Goal: Task Accomplishment & Management: Complete application form

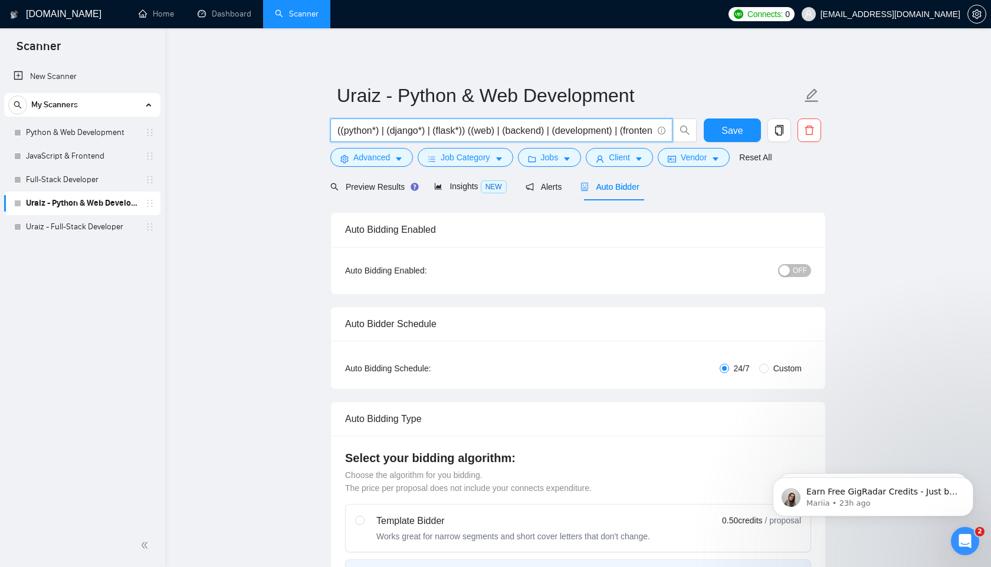
click at [570, 129] on input "((python*) | (django*) | (flask*)) ((web) | (backend) | (development) | (fronte…" at bounding box center [494, 130] width 315 height 15
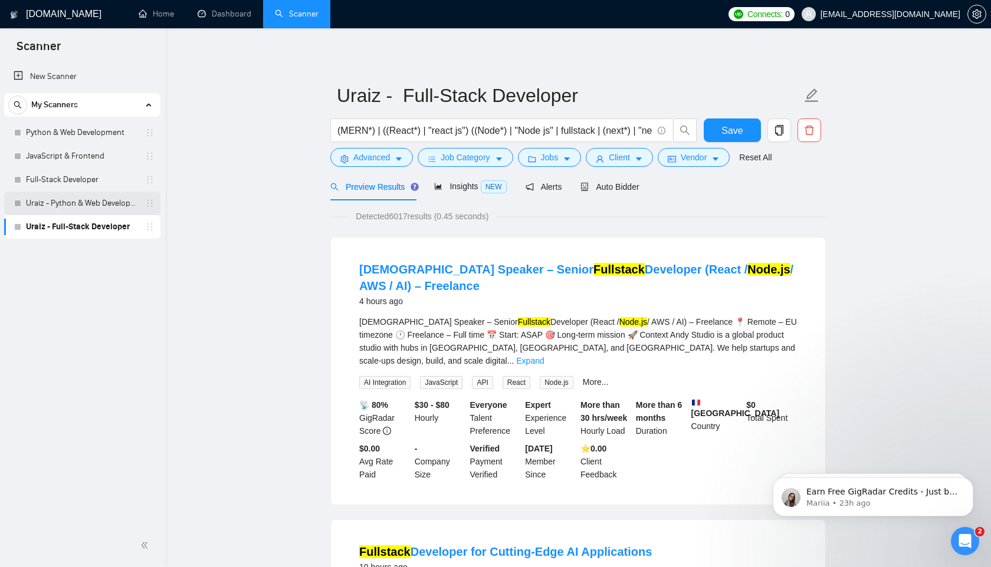
click at [95, 206] on link "Uraiz - Python & Web Development" at bounding box center [82, 204] width 112 height 24
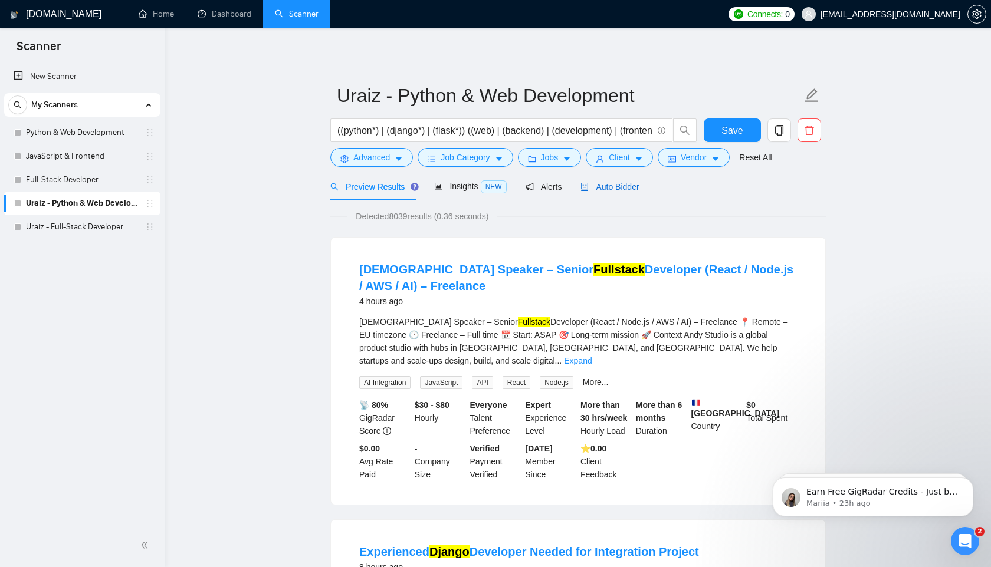
click at [624, 185] on span "Auto Bidder" at bounding box center [609, 186] width 58 height 9
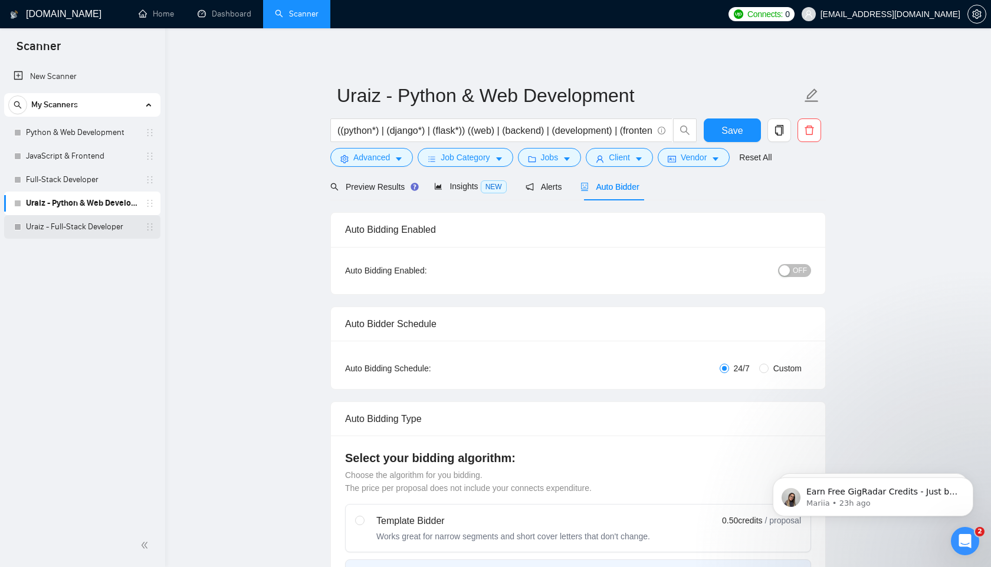
click at [71, 225] on link "Uraiz - Full-Stack Developer" at bounding box center [82, 227] width 112 height 24
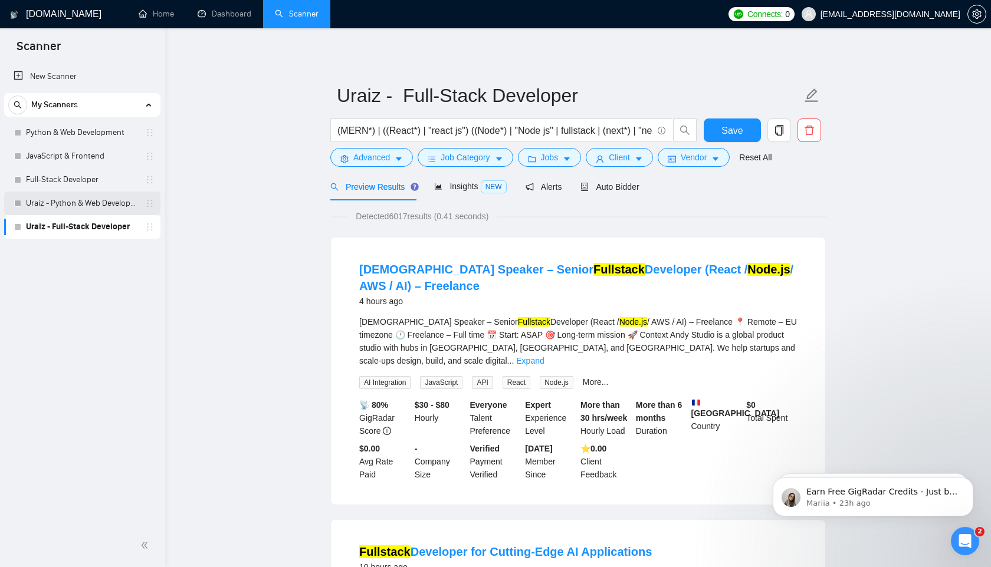
click at [90, 206] on link "Uraiz - Python & Web Development" at bounding box center [82, 204] width 112 height 24
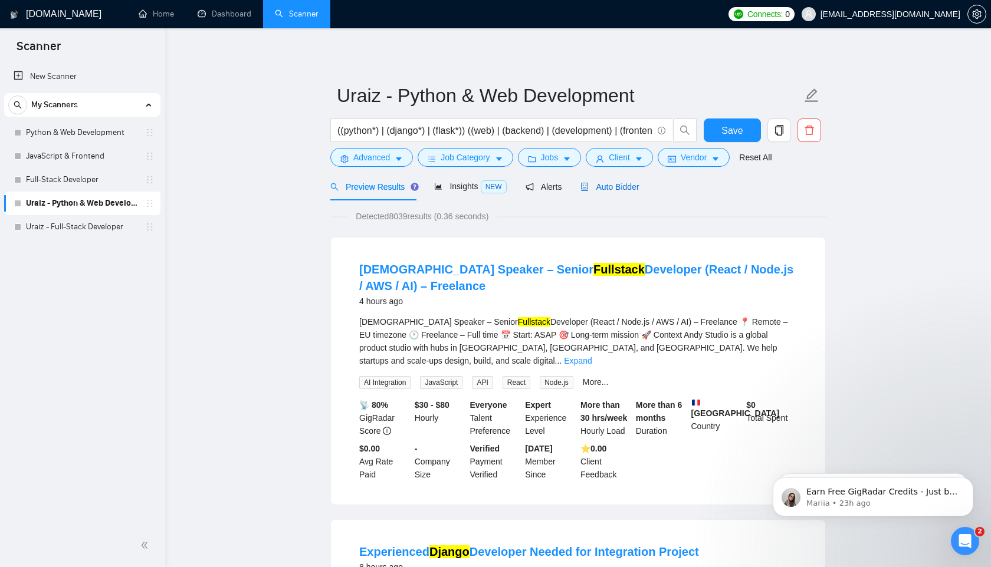
click at [618, 183] on span "Auto Bidder" at bounding box center [609, 186] width 58 height 9
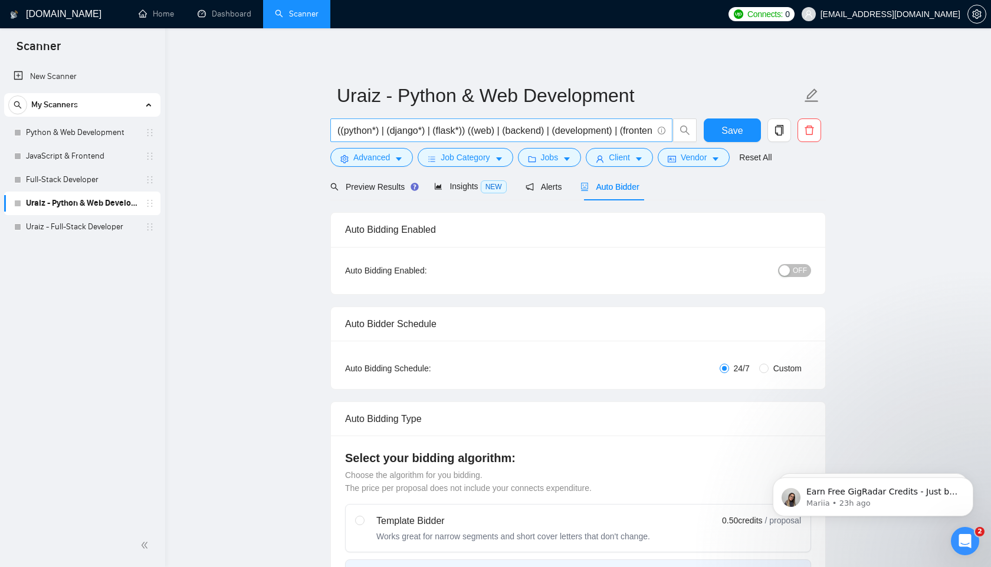
click at [610, 134] on input "((python*) | (django*) | (flask*)) ((web) | (backend) | (development) | (fronte…" at bounding box center [494, 130] width 315 height 15
click at [88, 225] on link "Uraiz - Full-Stack Developer" at bounding box center [82, 227] width 112 height 24
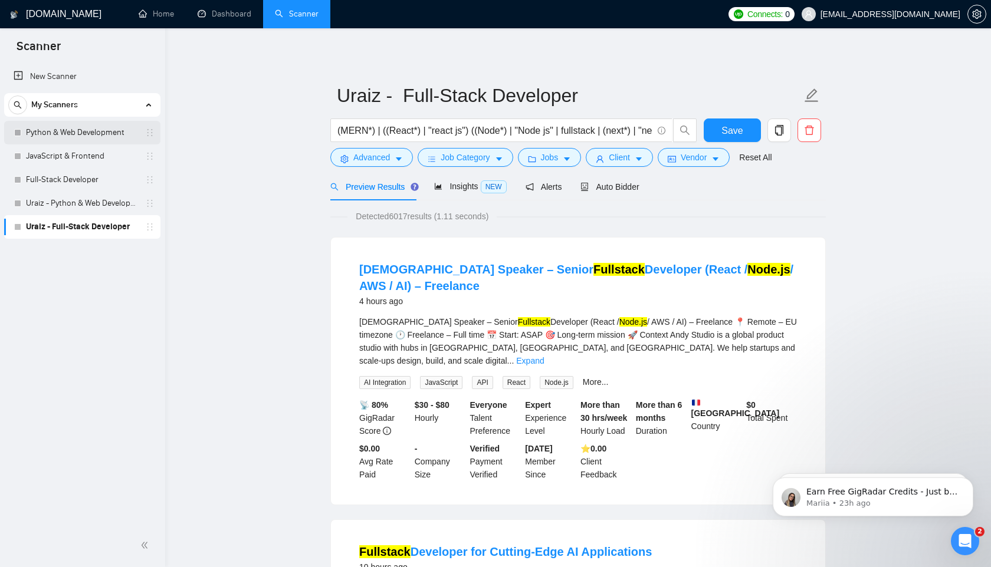
click at [59, 131] on link "Python & Web Development" at bounding box center [82, 133] width 112 height 24
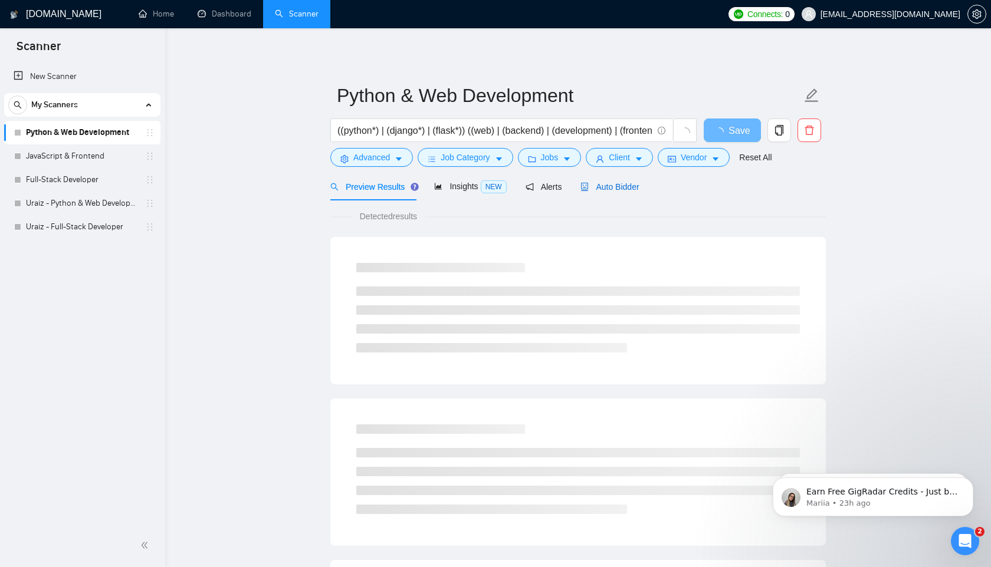
click at [615, 181] on div "Auto Bidder" at bounding box center [609, 186] width 58 height 13
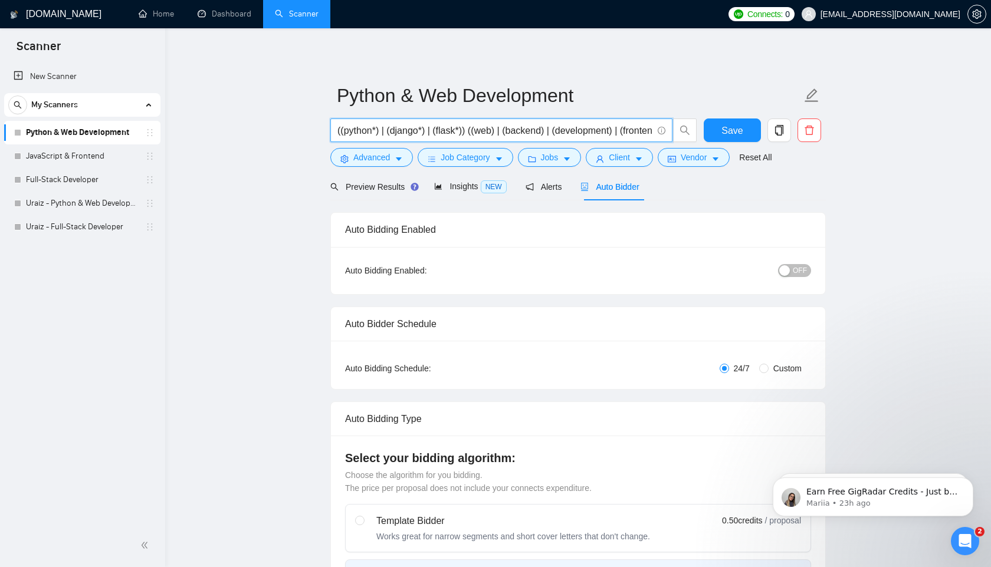
click at [548, 134] on input "((python*) | (django*) | (flask*)) ((web) | (backend) | (development) | (fronte…" at bounding box center [494, 130] width 315 height 15
click at [548, 133] on input "((python*) | (django*) | (flask*)) ((web) | (backend) | (development) | (fronte…" at bounding box center [494, 130] width 315 height 15
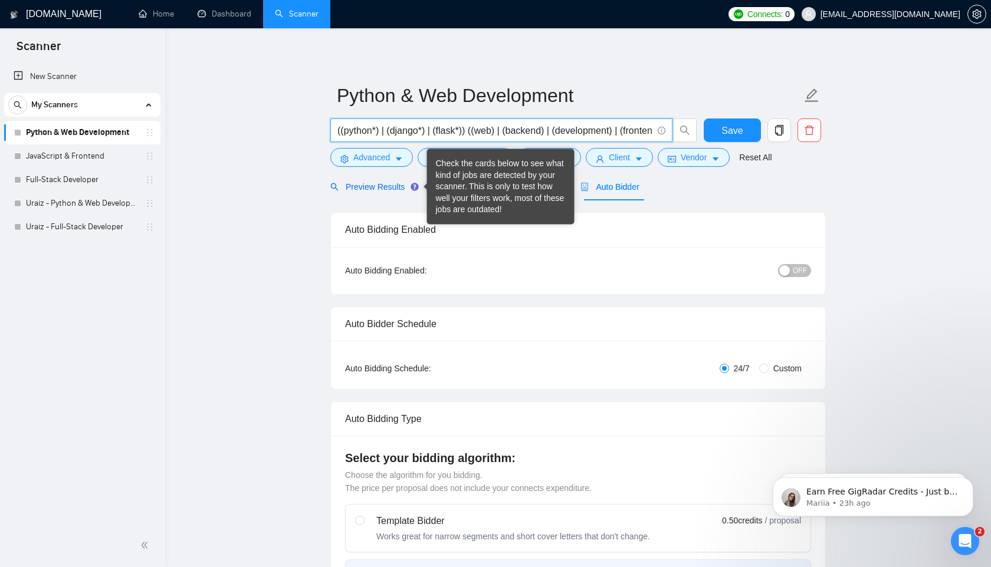
click at [382, 189] on span "Preview Results" at bounding box center [372, 186] width 85 height 9
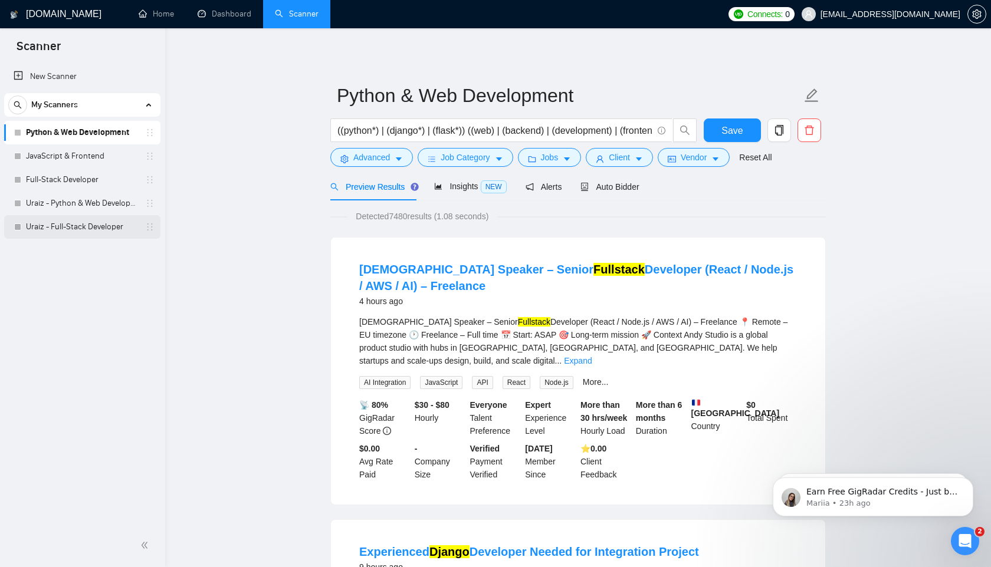
click at [88, 224] on link "Uraiz - Full-Stack Developer" at bounding box center [82, 227] width 112 height 24
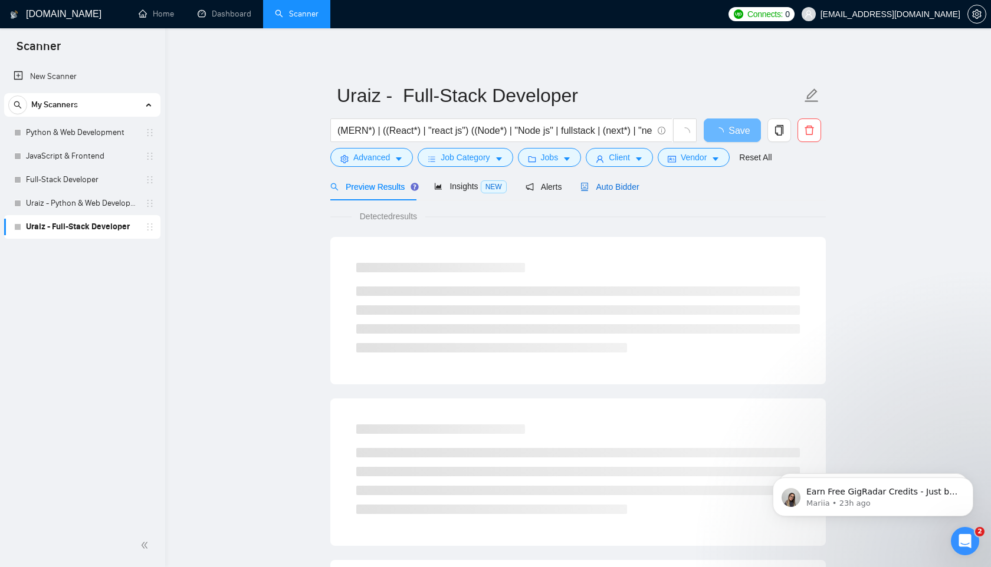
click at [608, 186] on span "Auto Bidder" at bounding box center [609, 186] width 58 height 9
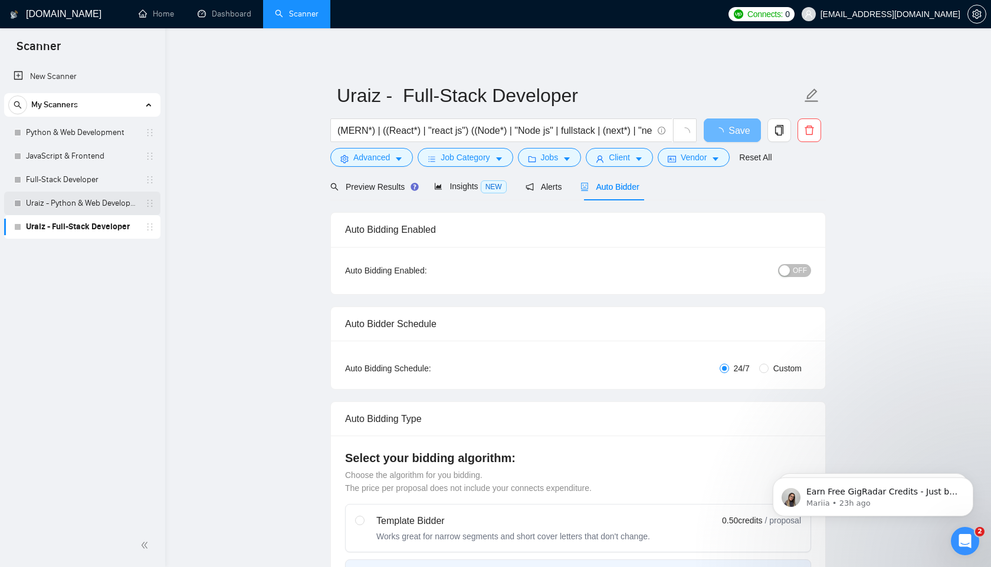
click at [54, 207] on link "Uraiz - Python & Web Development" at bounding box center [82, 204] width 112 height 24
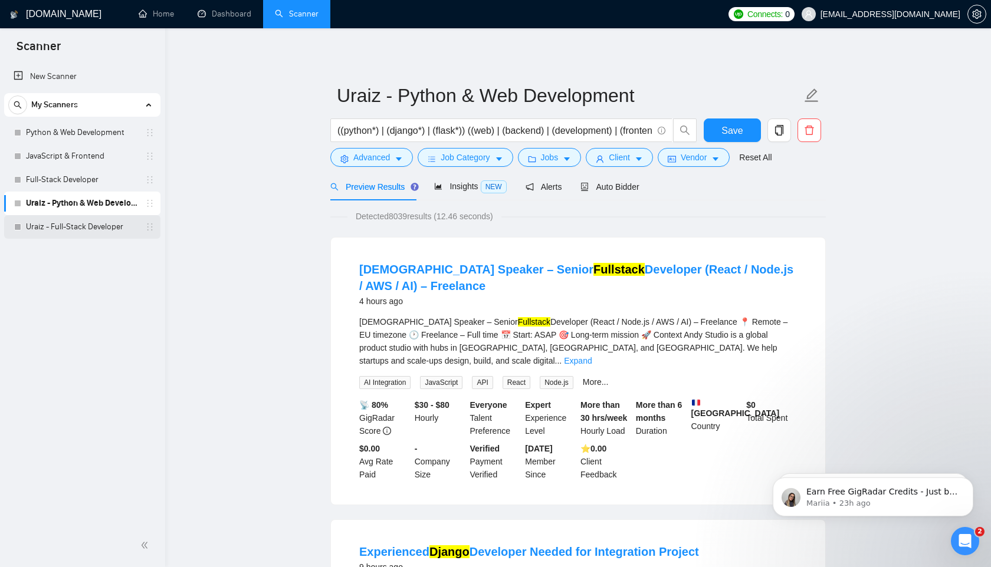
click at [46, 223] on link "Uraiz - Full-Stack Developer" at bounding box center [82, 227] width 112 height 24
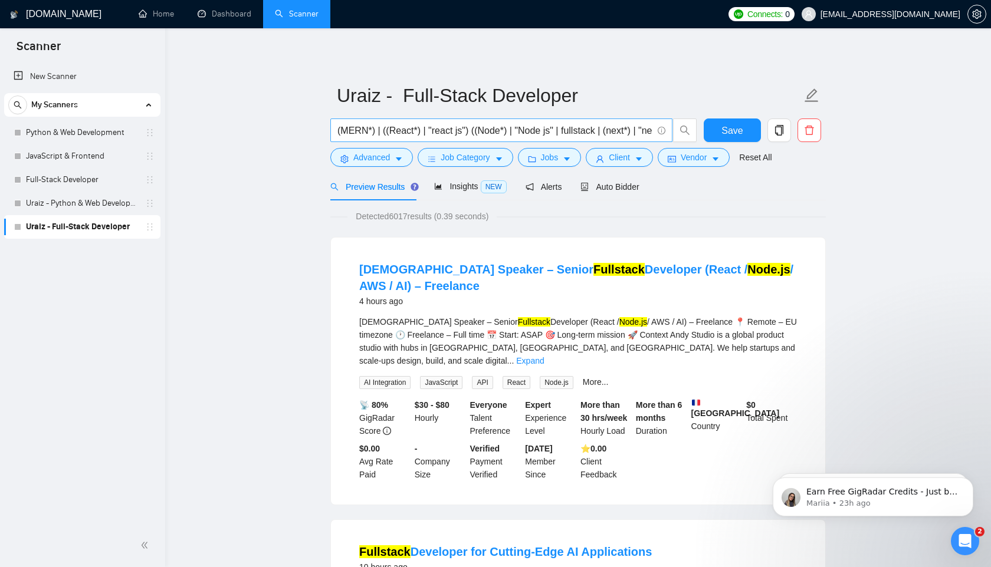
click at [570, 135] on input "(MERN*) | ((React*) | "react js") ((Node*) | "Node js" | fullstack | (next*) | …" at bounding box center [494, 130] width 315 height 15
click at [570, 134] on input "(MERN*) | ((React*) | "react js") ((Node*) | "Node js" | fullstack | (next*) | …" at bounding box center [494, 130] width 315 height 15
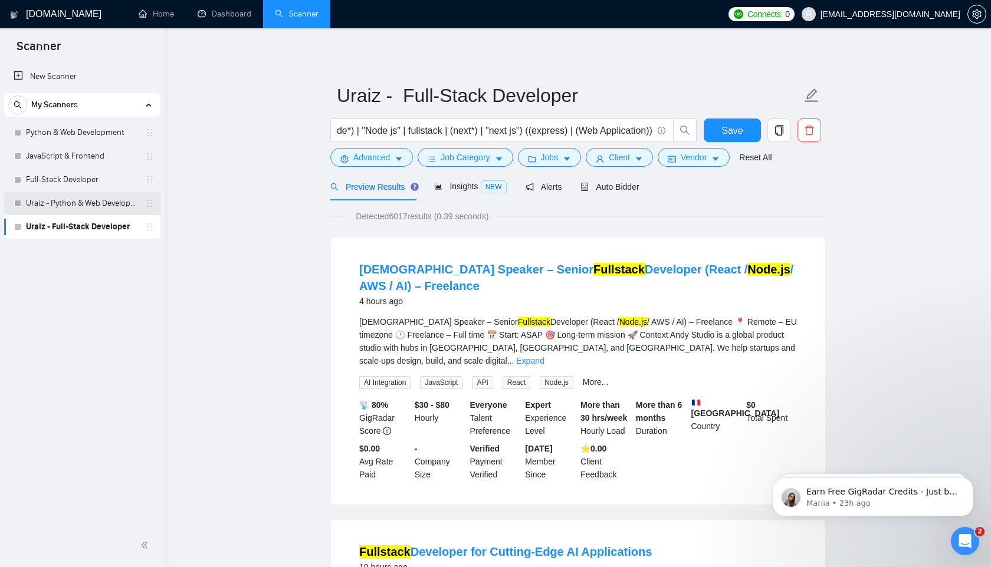
click at [77, 212] on link "Uraiz - Python & Web Development" at bounding box center [82, 204] width 112 height 24
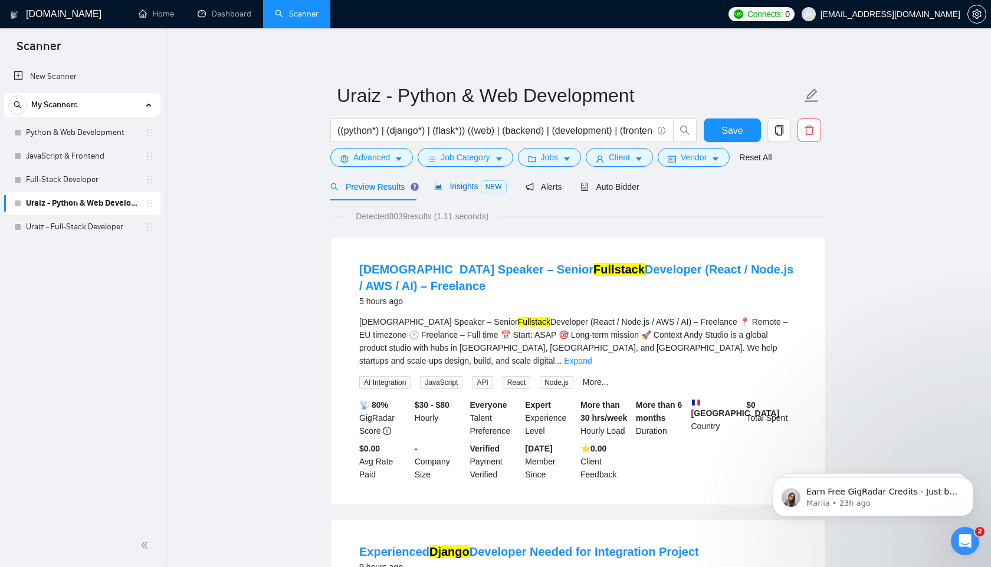
click at [468, 189] on span "Insights NEW" at bounding box center [470, 186] width 72 height 9
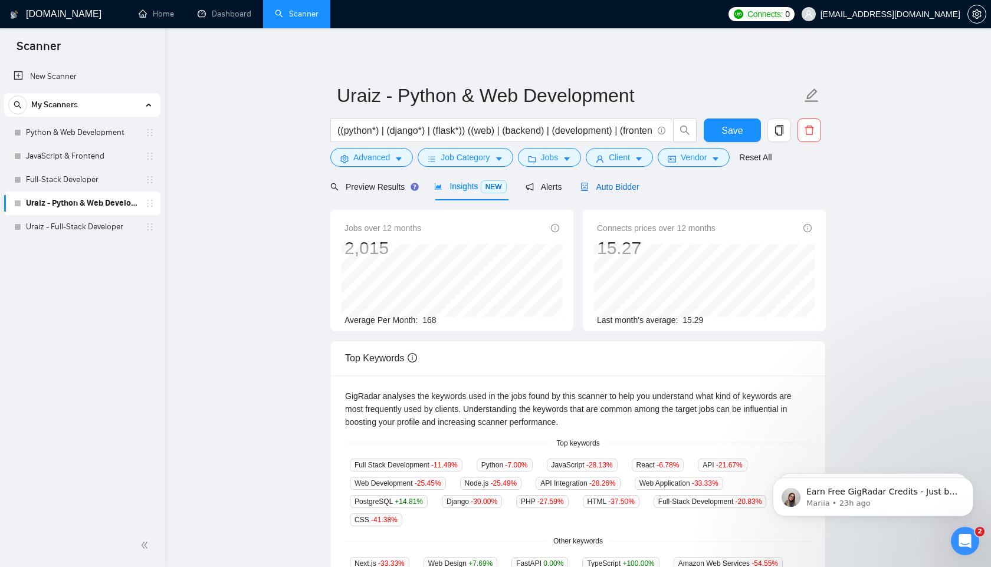
click at [603, 187] on span "Auto Bidder" at bounding box center [609, 186] width 58 height 9
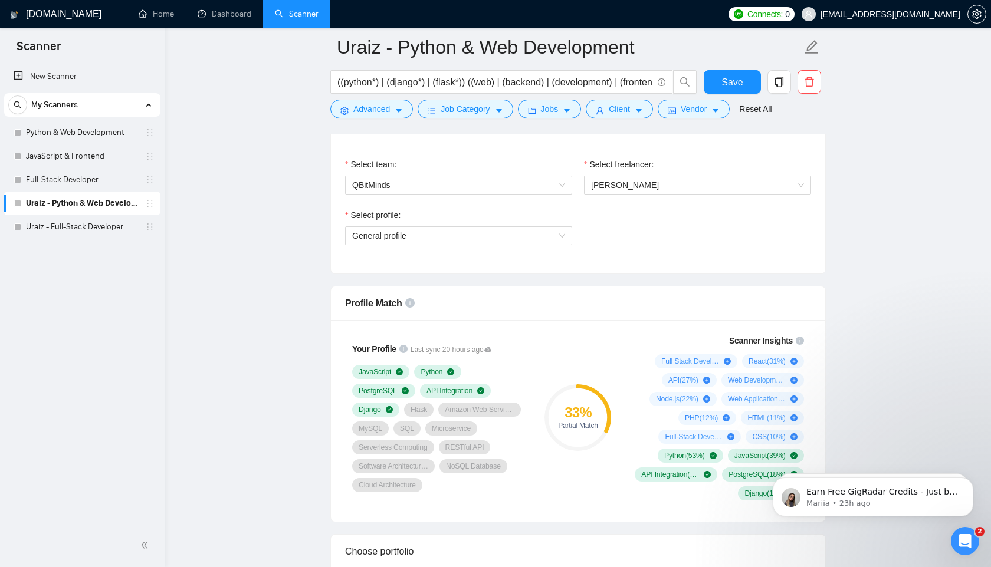
scroll to position [717, 0]
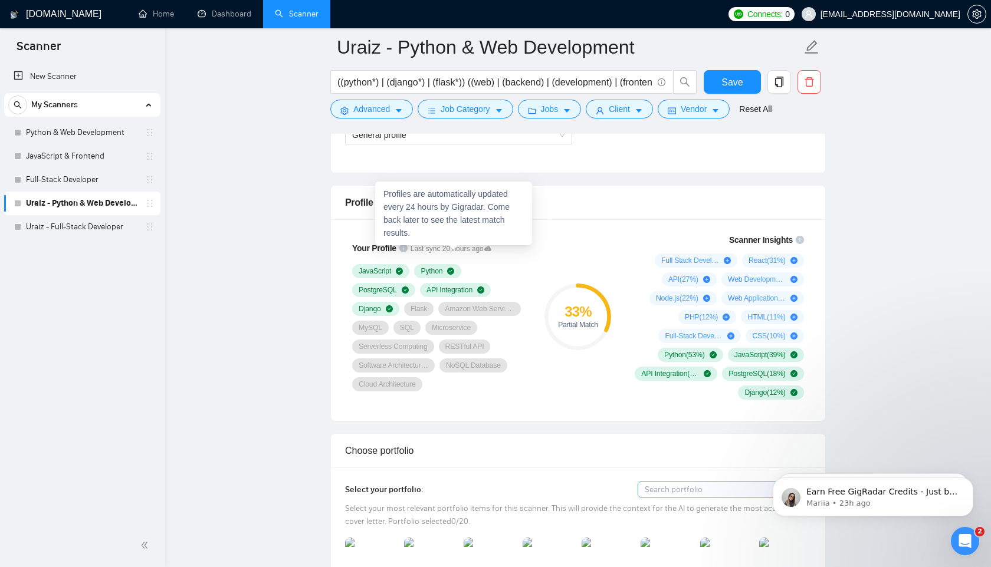
click at [491, 248] on icon at bounding box center [487, 249] width 7 height 5
click at [518, 245] on div "Your Profile Last sync 20 hours ago JavaScript Python PostgreSQL API Integratio…" at bounding box center [439, 317] width 189 height 164
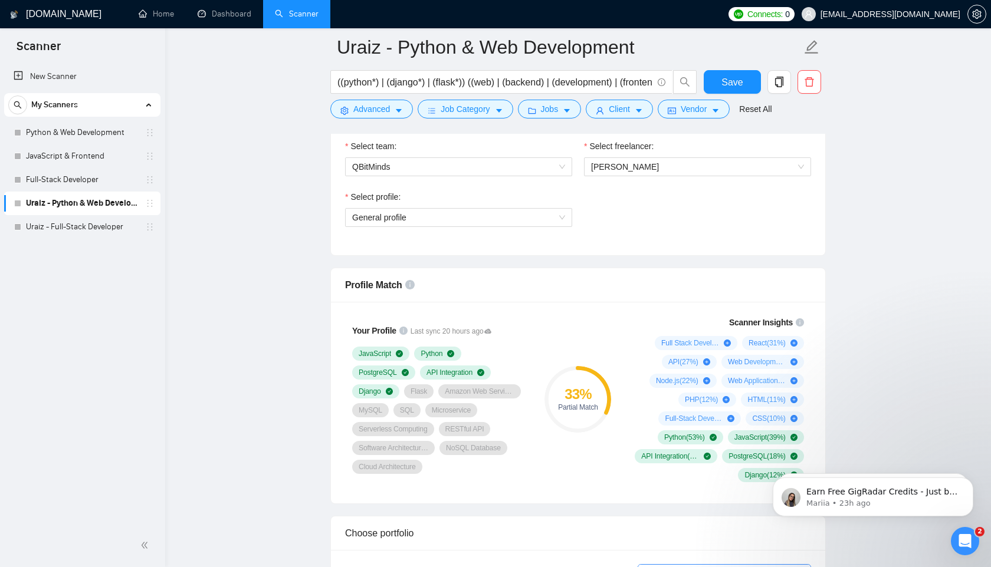
scroll to position [632, 0]
click at [504, 219] on span "General profile" at bounding box center [458, 220] width 213 height 18
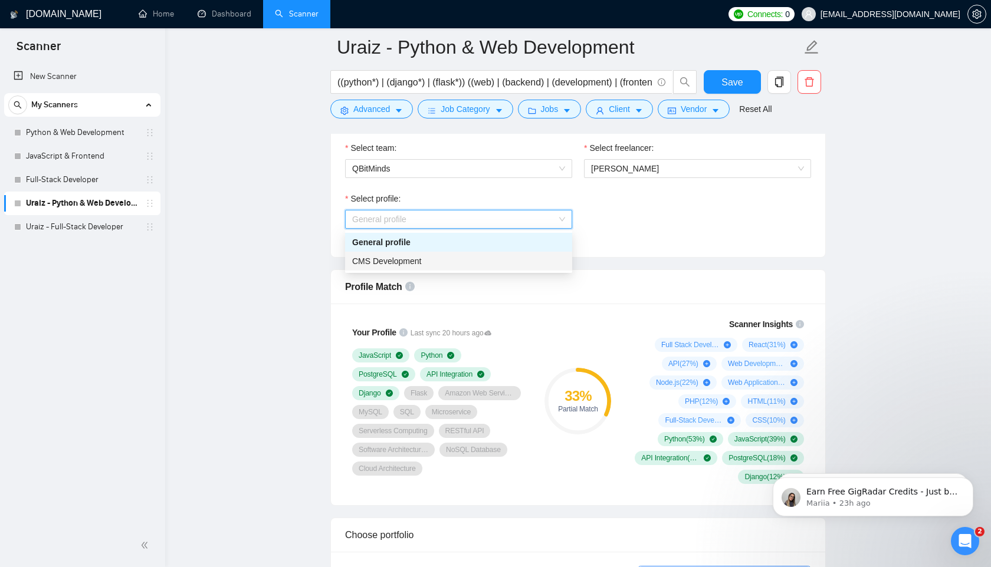
click at [448, 262] on div "CMS Development" at bounding box center [458, 261] width 213 height 13
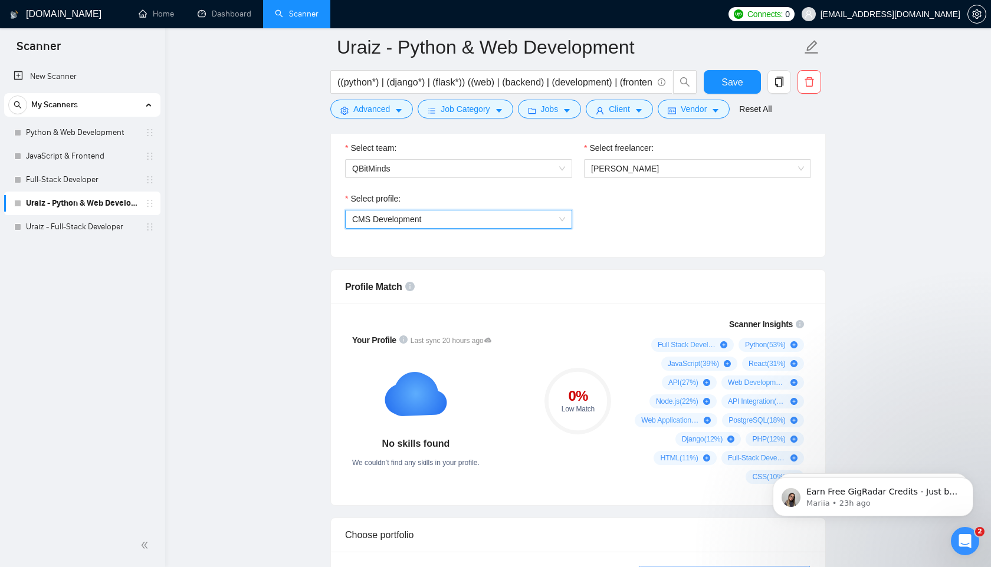
click at [447, 216] on span "CMS Development" at bounding box center [458, 220] width 213 height 18
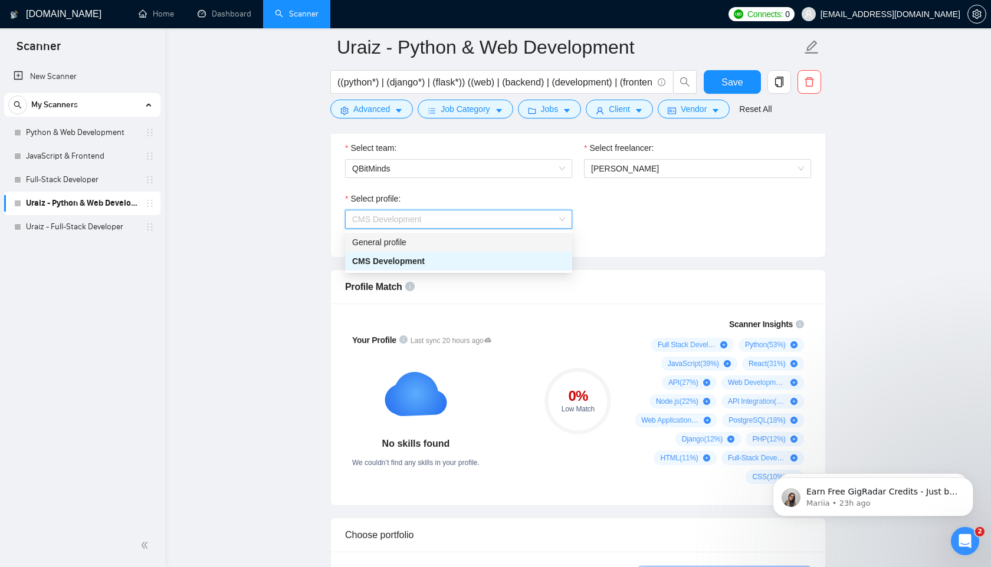
click at [413, 242] on div "General profile" at bounding box center [458, 242] width 213 height 13
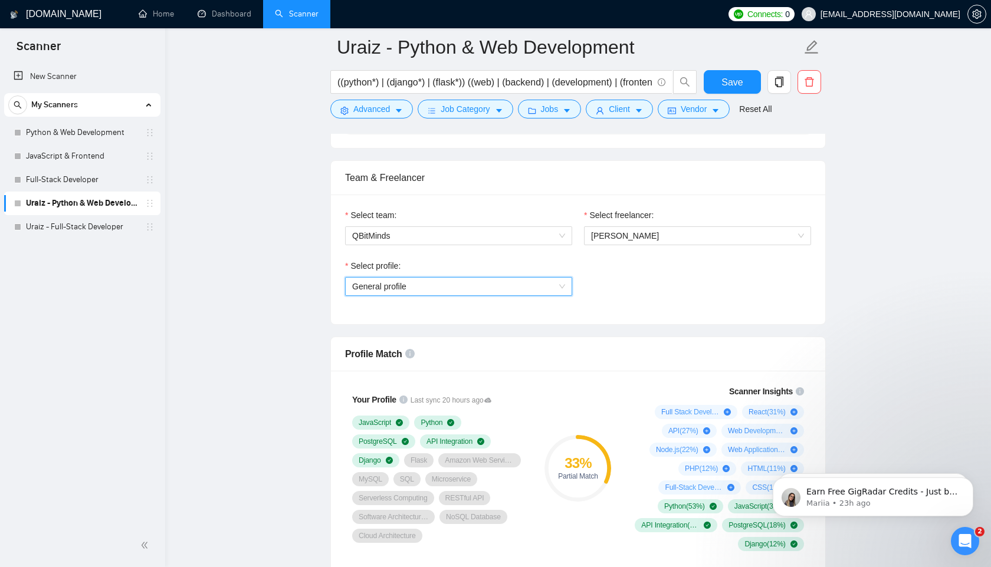
scroll to position [564, 0]
click at [445, 292] on span "General profile" at bounding box center [458, 287] width 213 height 18
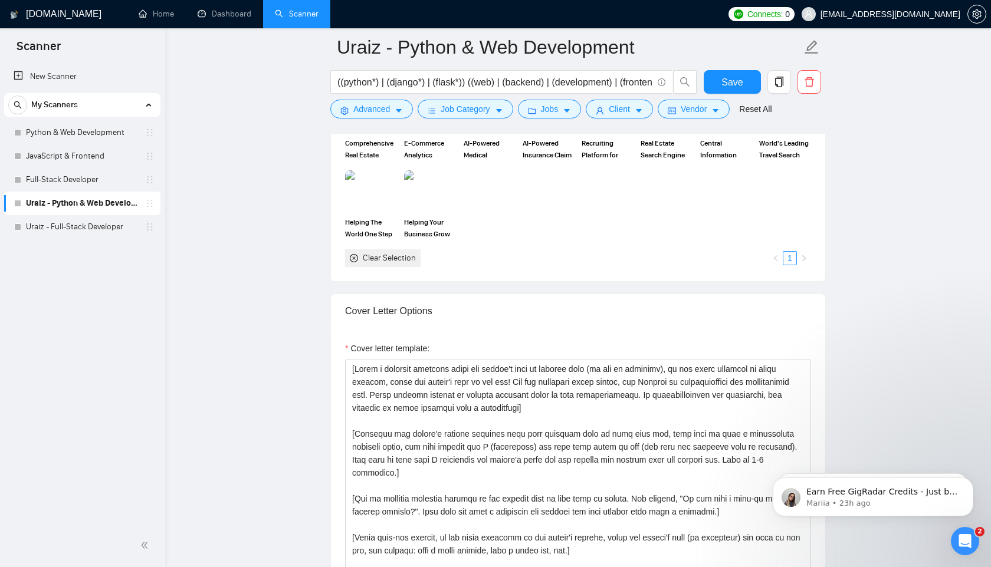
scroll to position [1287, 0]
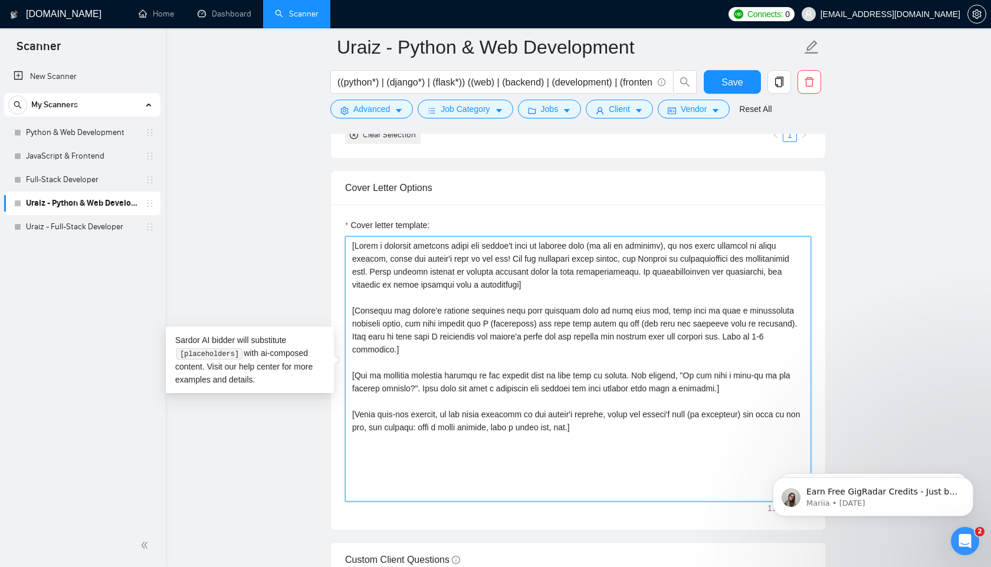
drag, startPoint x: 352, startPoint y: 245, endPoint x: 609, endPoint y: 421, distance: 311.0
click at [609, 421] on textarea "Cover letter template:" at bounding box center [578, 369] width 466 height 265
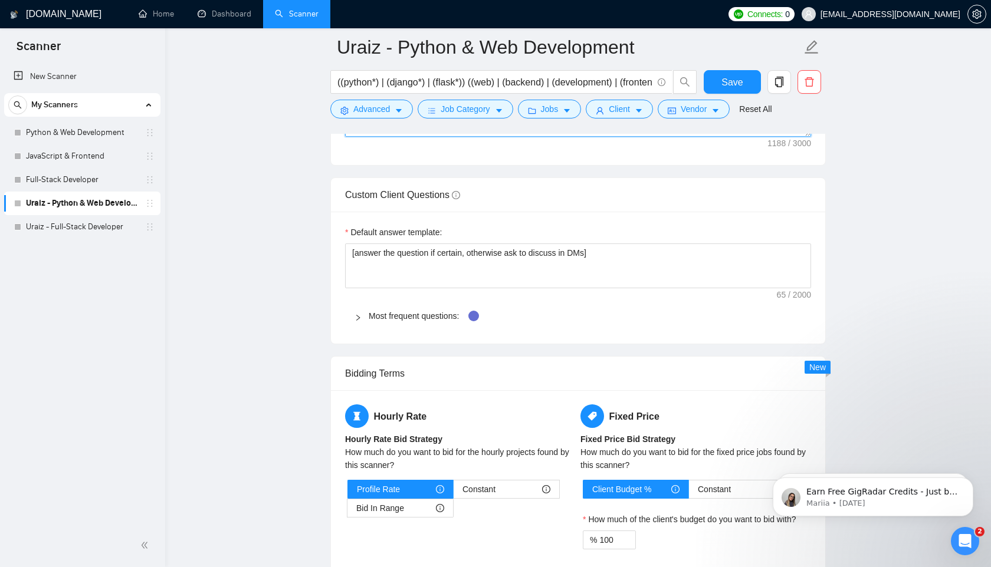
scroll to position [1758, 0]
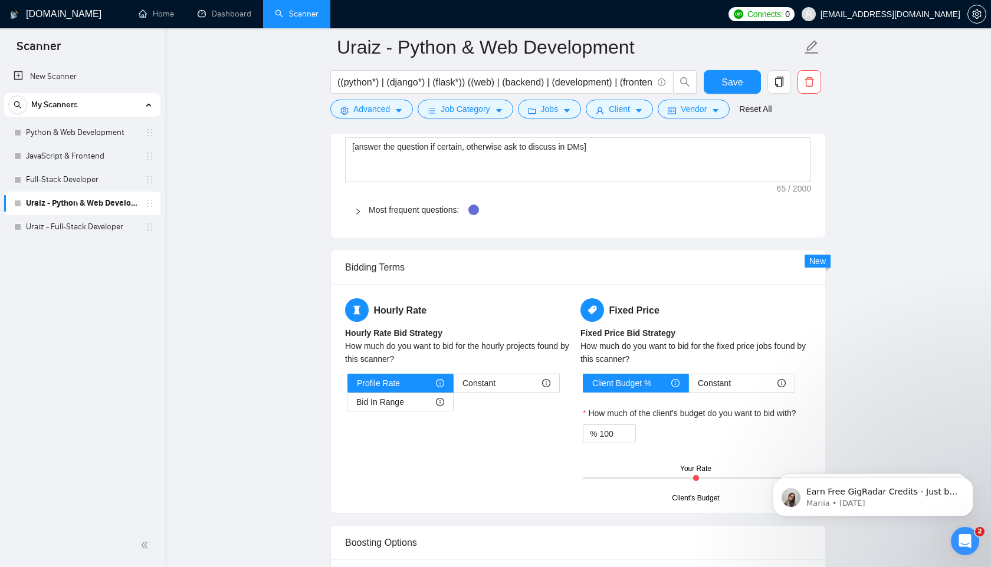
click at [548, 446] on div "Hourly Rate Hourly Rate Bid Strategy How much do you want to bid for the hourly…" at bounding box center [578, 398] width 471 height 201
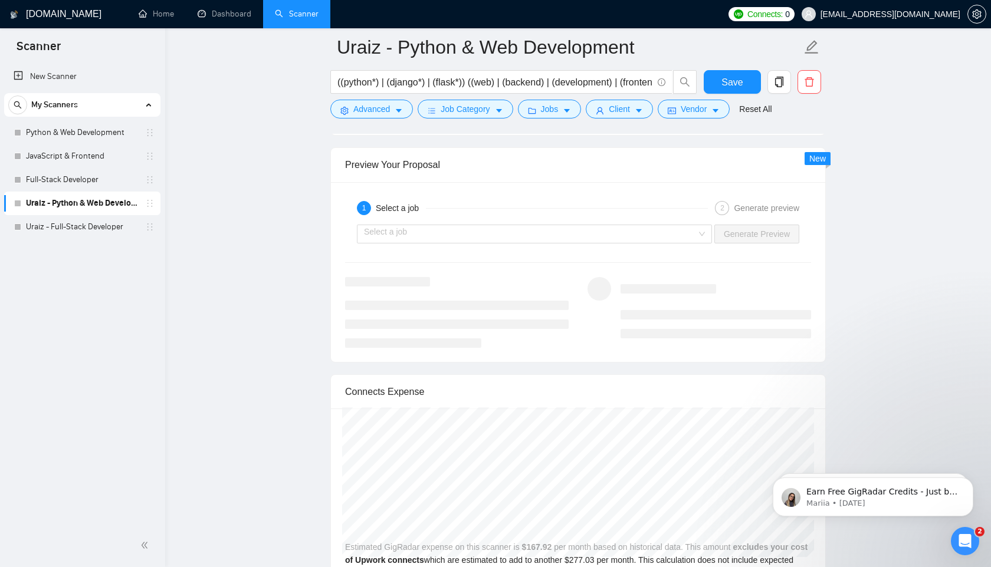
scroll to position [2245, 0]
click at [701, 231] on div "Select a job" at bounding box center [534, 234] width 355 height 19
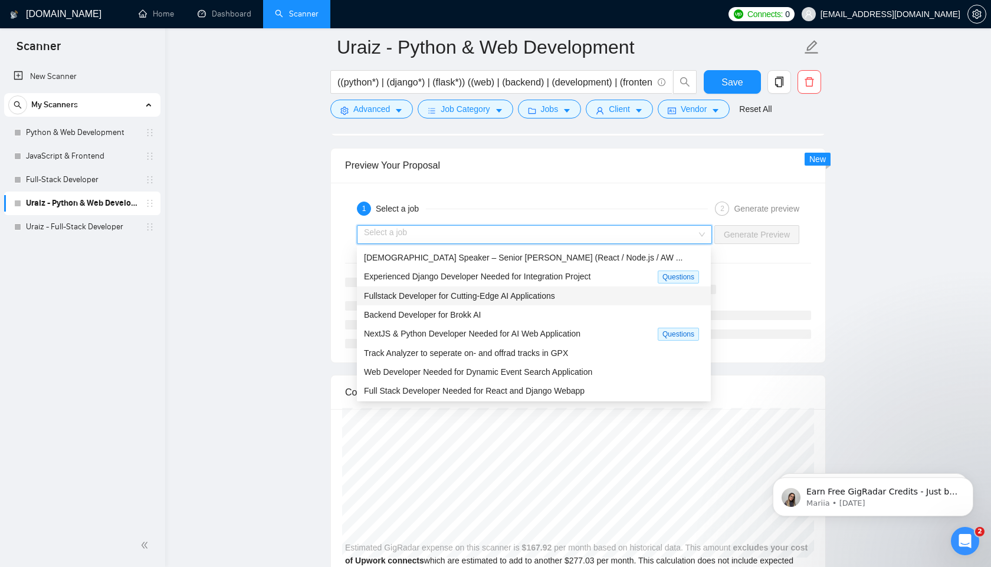
click at [496, 300] on span "Fullstack Developer for Cutting-Edge AI Applications" at bounding box center [459, 295] width 191 height 9
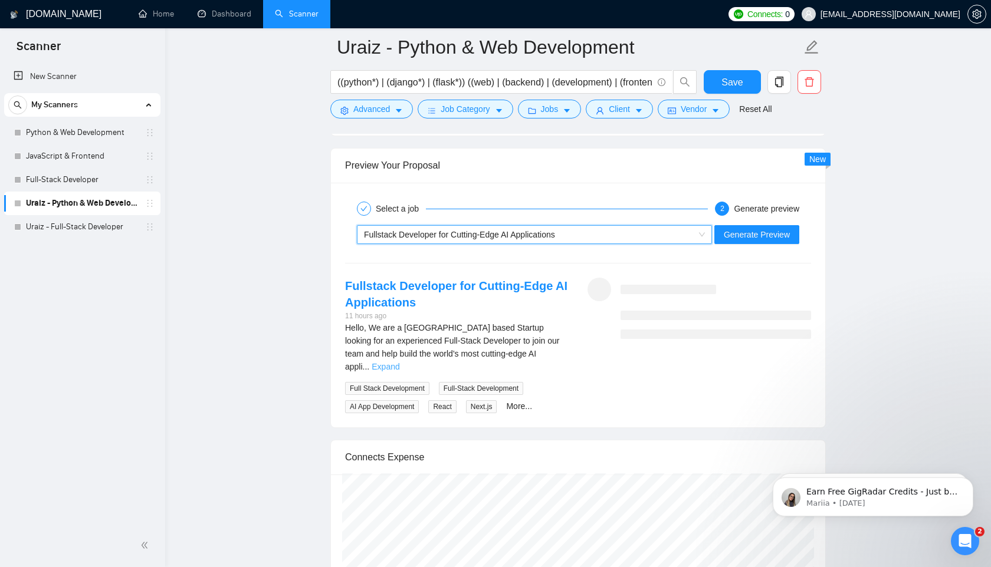
click at [399, 362] on link "Expand" at bounding box center [386, 366] width 28 height 9
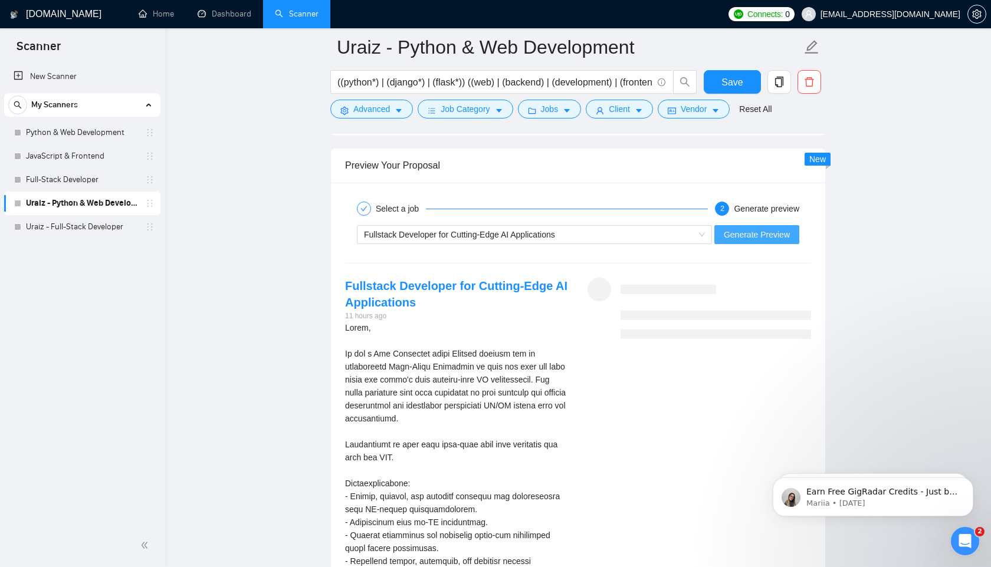
click at [764, 230] on span "Generate Preview" at bounding box center [757, 234] width 66 height 13
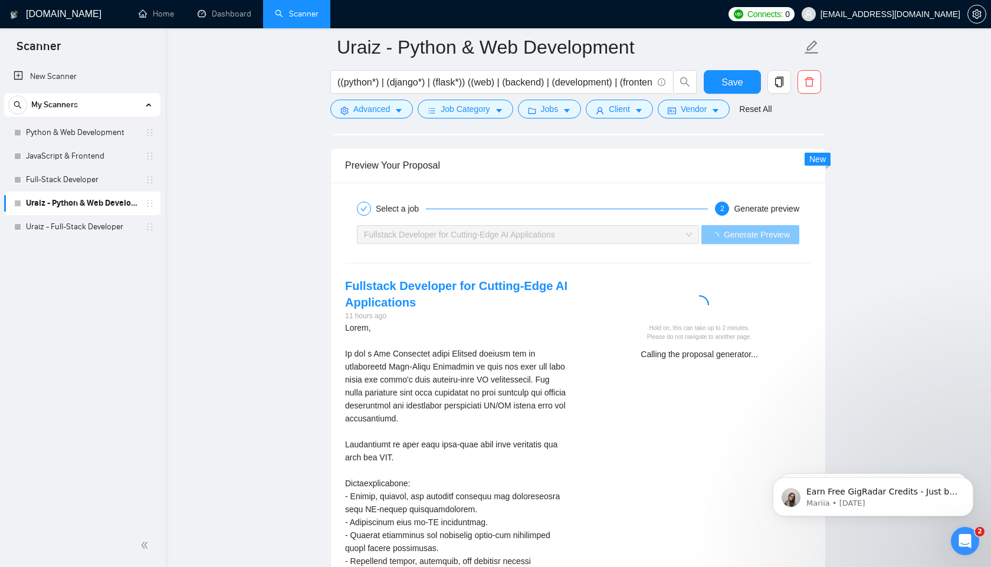
scroll to position [2389, 0]
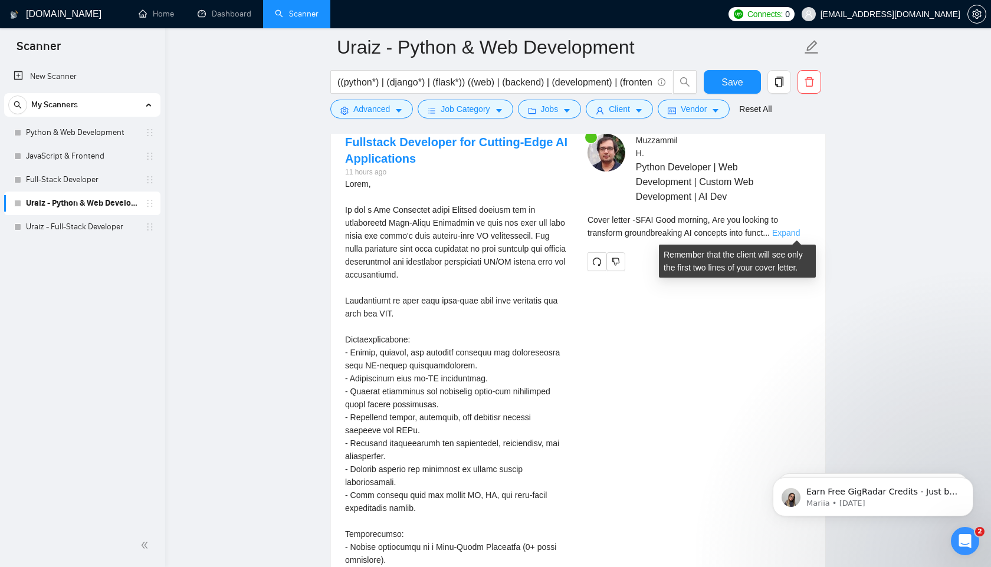
click at [797, 232] on link "Expand" at bounding box center [786, 232] width 28 height 9
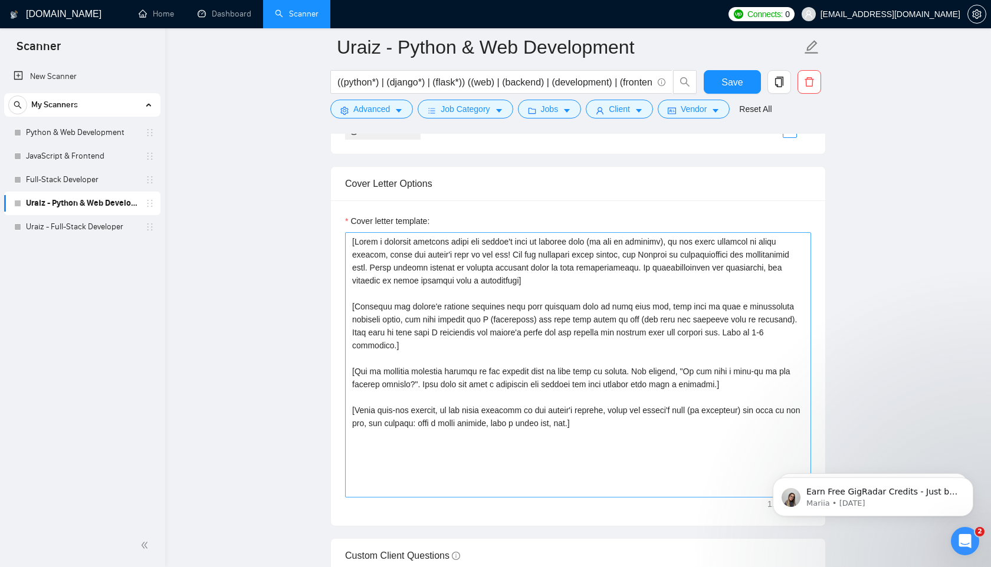
scroll to position [1280, 0]
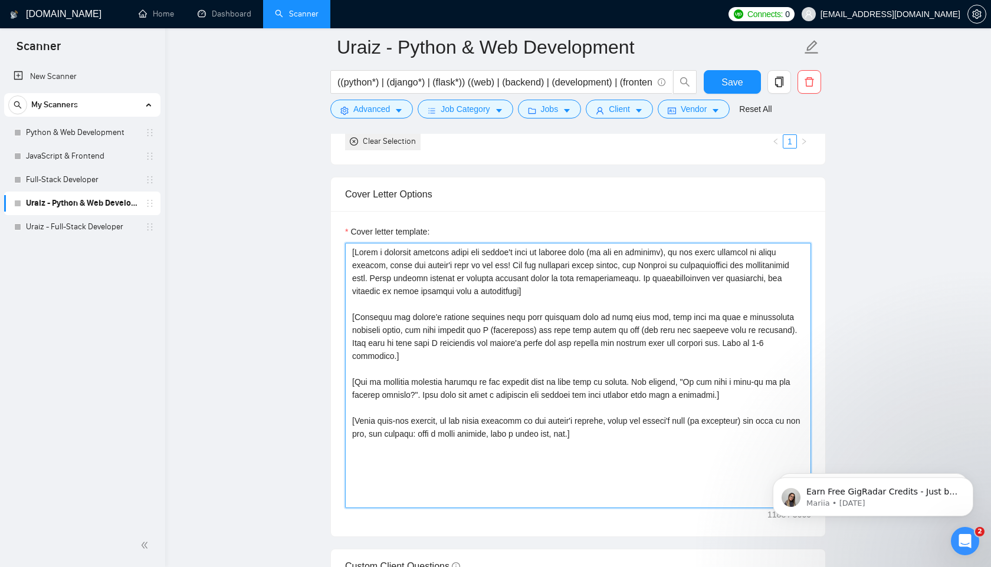
click at [373, 276] on textarea "Cover letter template:" at bounding box center [578, 375] width 466 height 265
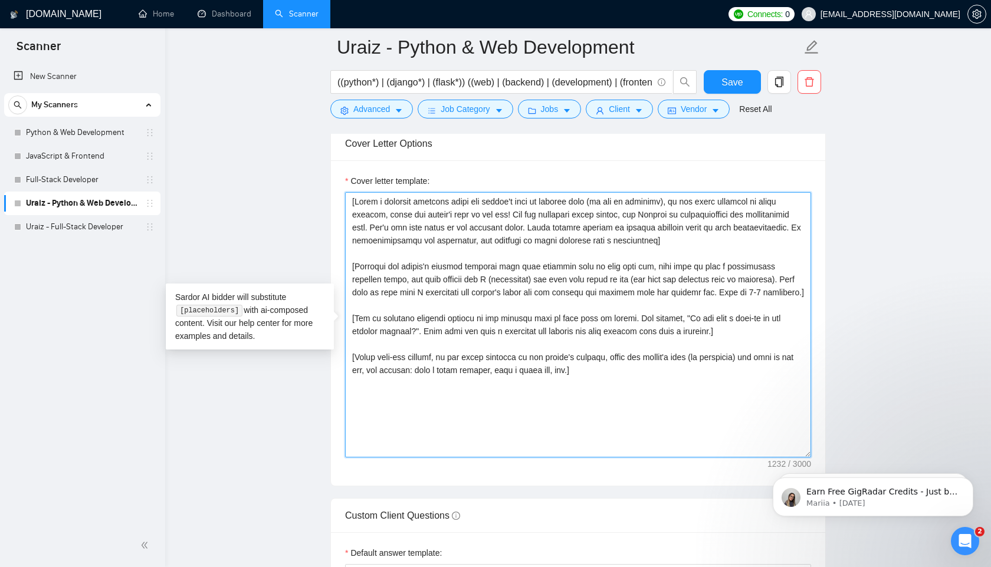
scroll to position [1344, 0]
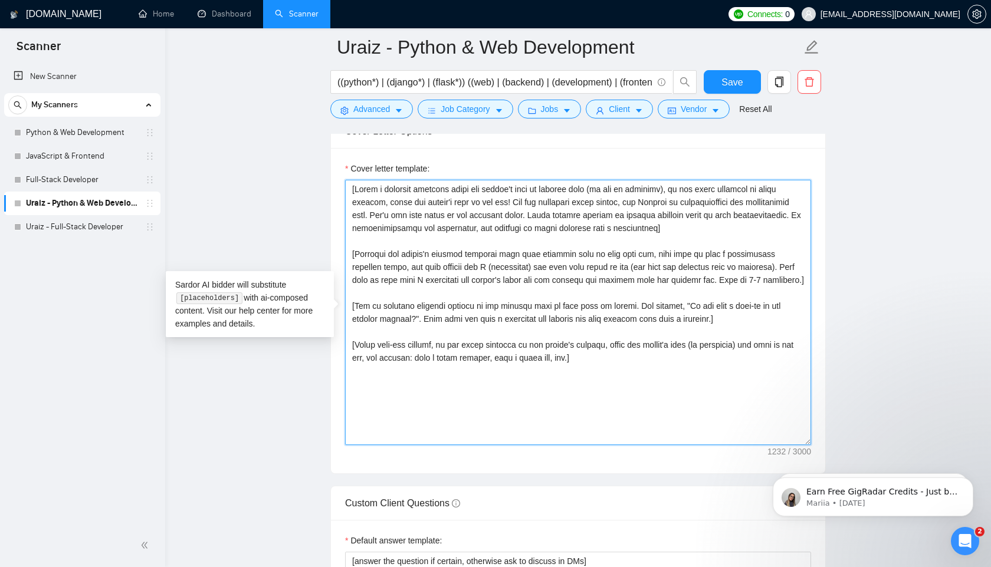
click at [579, 392] on textarea "Cover letter template:" at bounding box center [578, 312] width 466 height 265
type textarea "[Write a personal greeting using the client's name or company name (if any is p…"
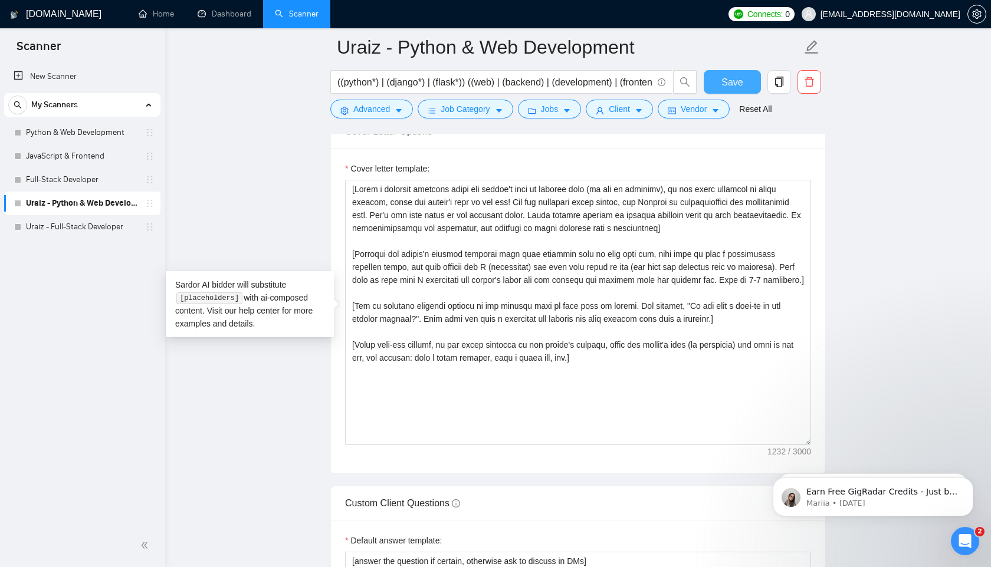
click at [735, 83] on span "Save" at bounding box center [731, 82] width 21 height 15
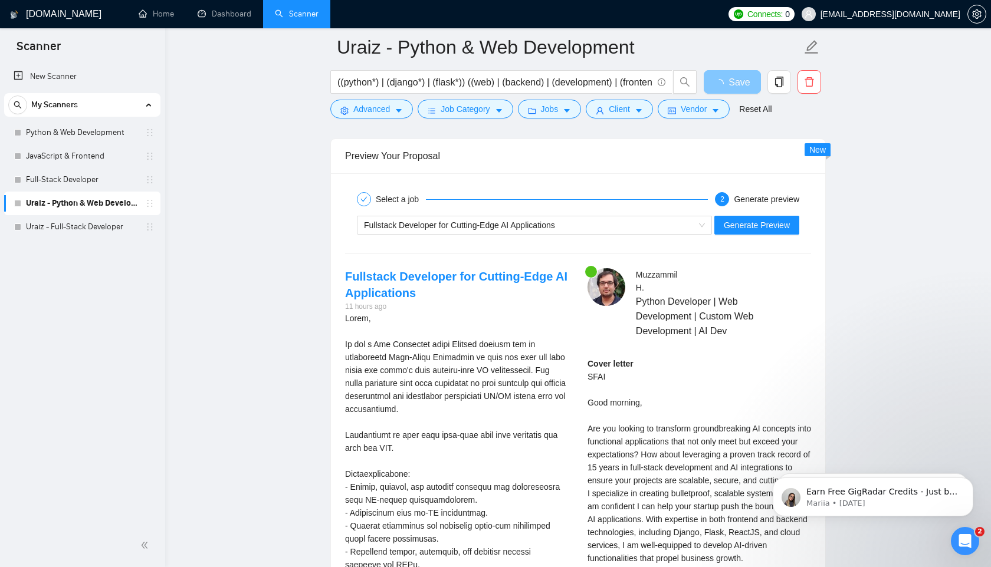
scroll to position [2250, 0]
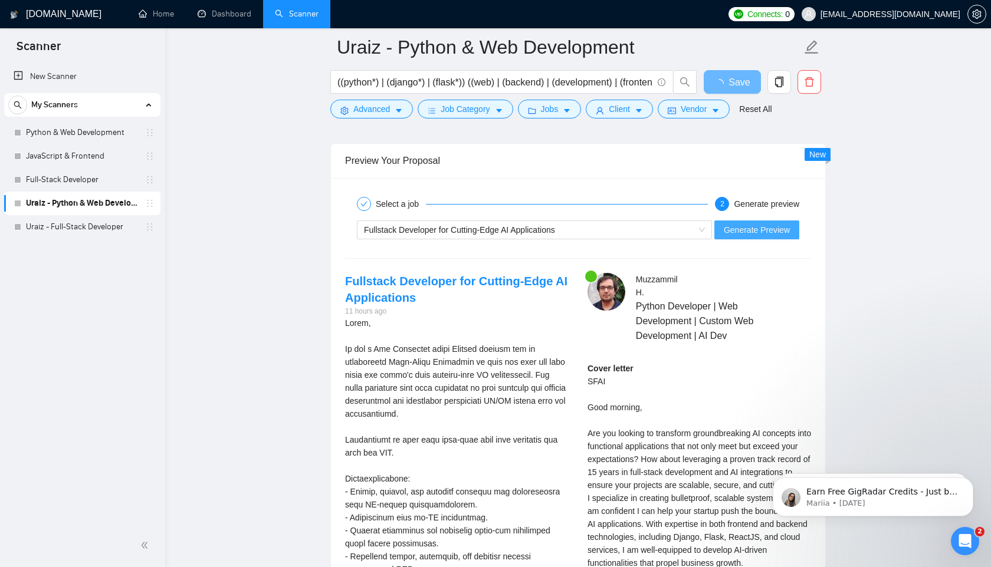
click at [762, 228] on span "Generate Preview" at bounding box center [757, 230] width 66 height 13
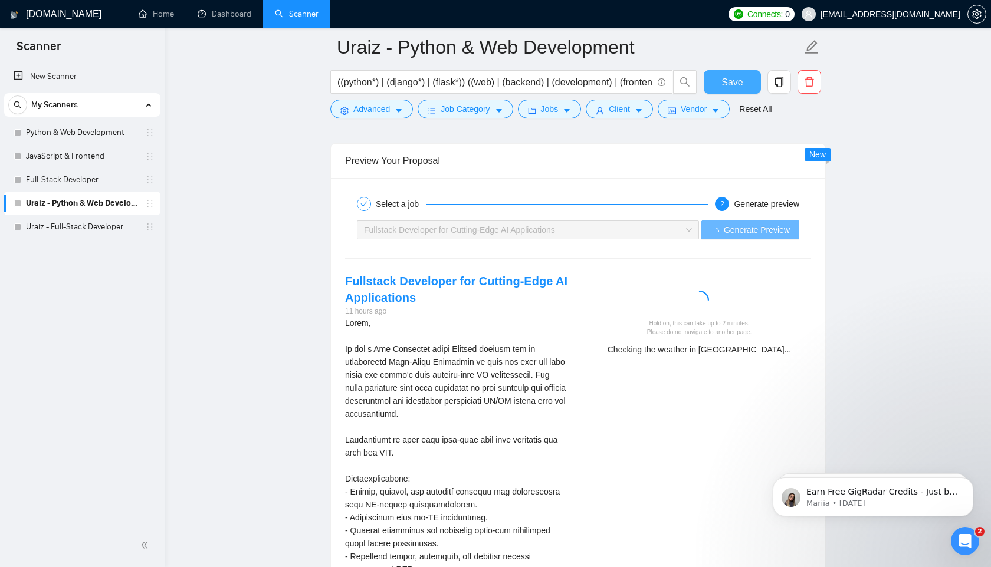
click at [733, 78] on span "Save" at bounding box center [731, 82] width 21 height 15
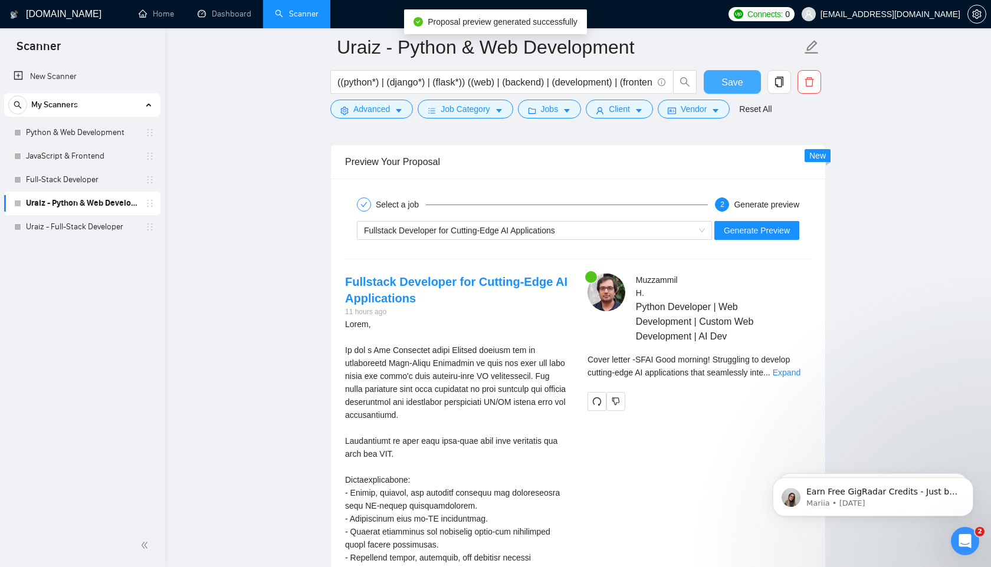
scroll to position [2260, 0]
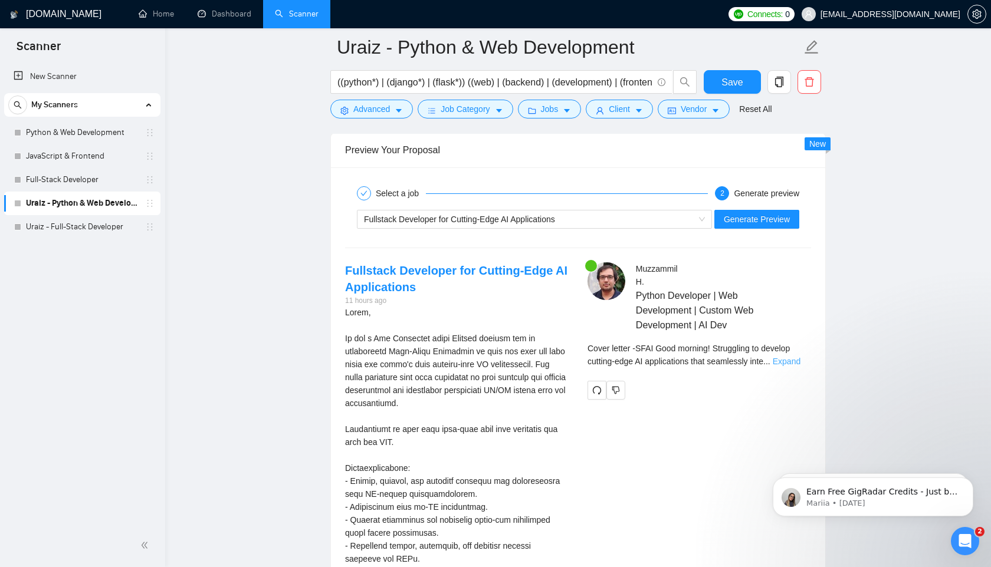
click at [793, 360] on link "Expand" at bounding box center [787, 361] width 28 height 9
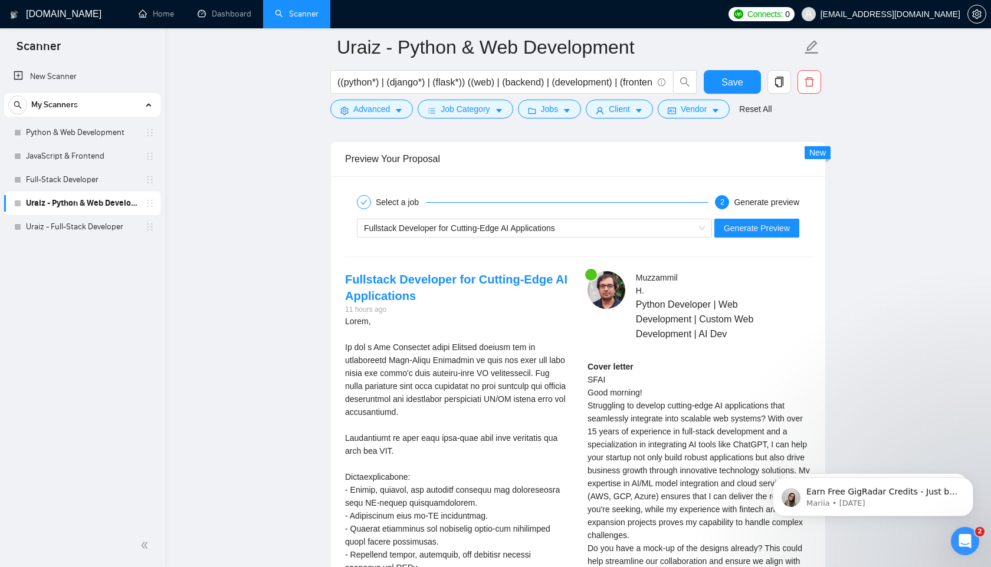
scroll to position [2122, 0]
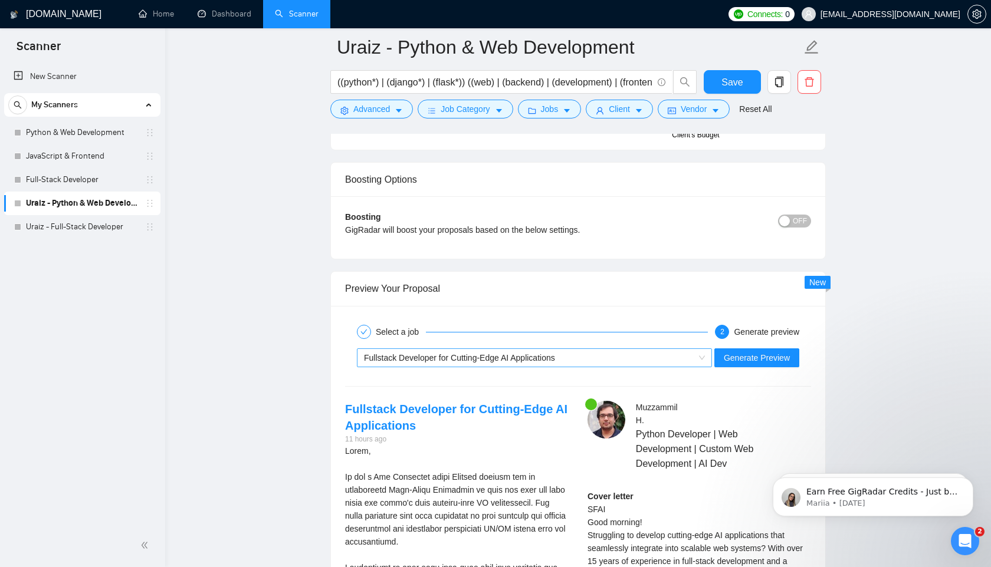
click at [625, 356] on div "Fullstack Developer for Cutting-Edge AI Applications" at bounding box center [529, 358] width 330 height 18
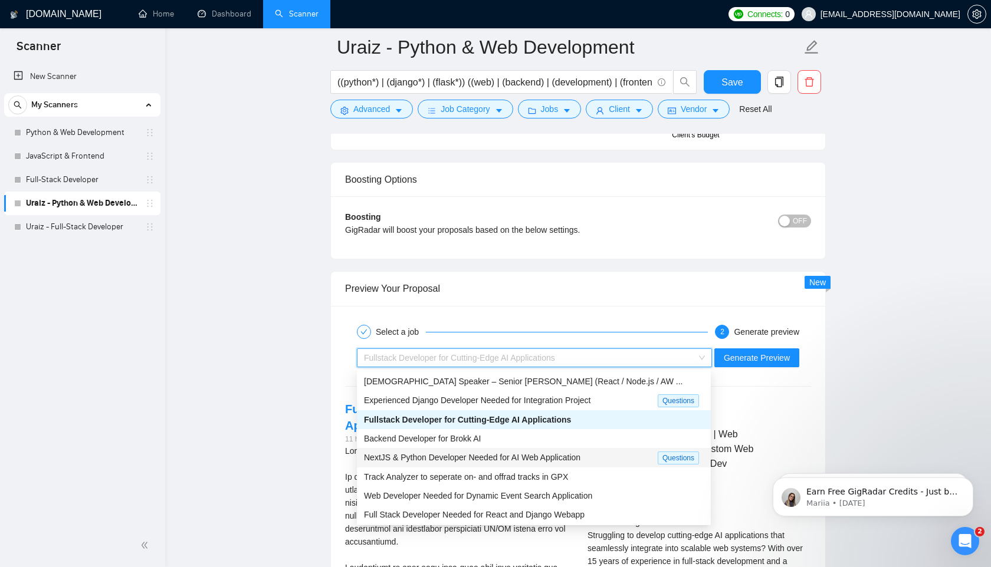
click at [434, 459] on span "NextJS & Python Developer Needed for AI Web Application" at bounding box center [472, 457] width 216 height 9
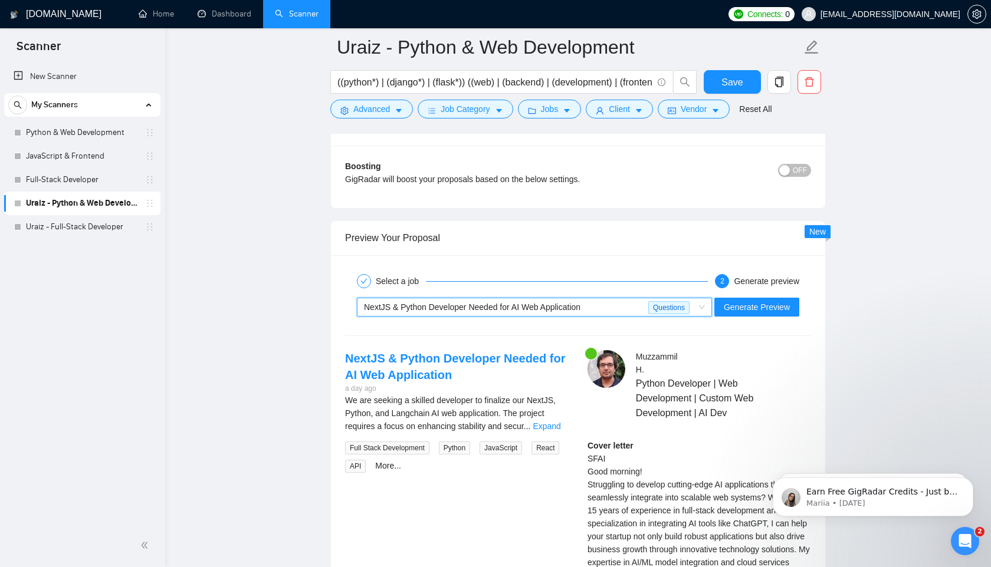
scroll to position [2237, 0]
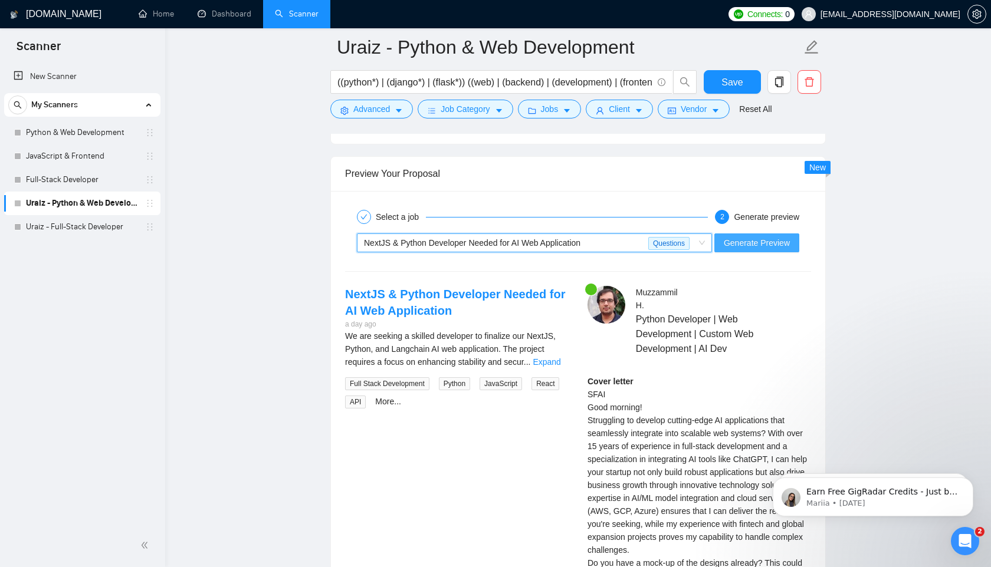
click at [757, 240] on span "Generate Preview" at bounding box center [757, 243] width 66 height 13
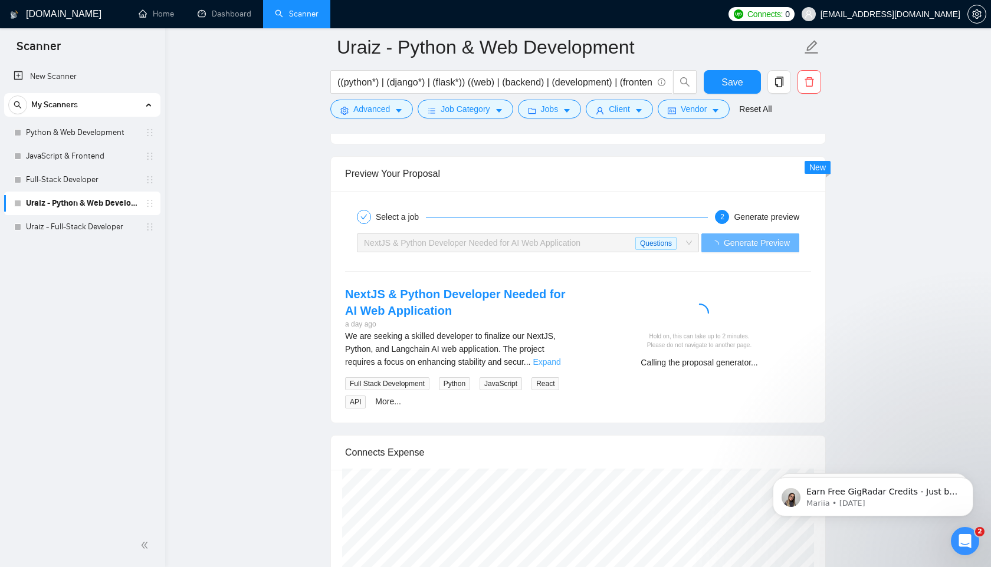
click at [550, 362] on link "Expand" at bounding box center [547, 361] width 28 height 9
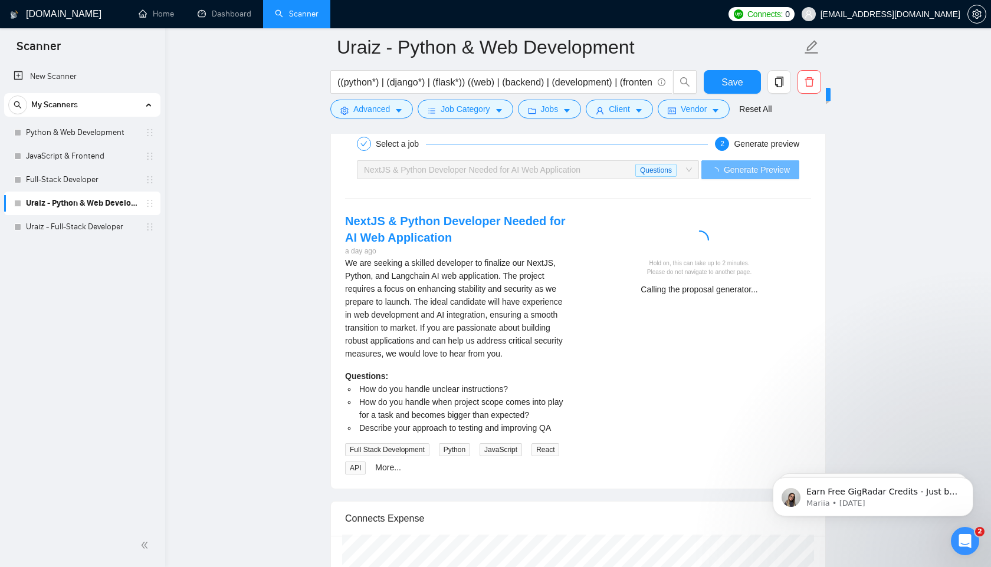
scroll to position [2366, 0]
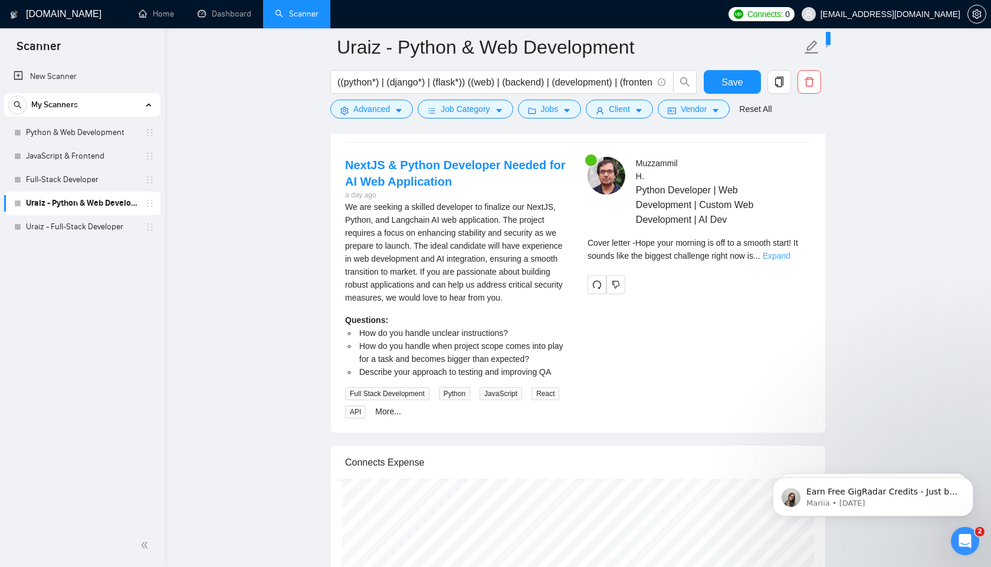
click at [790, 254] on link "Expand" at bounding box center [777, 255] width 28 height 9
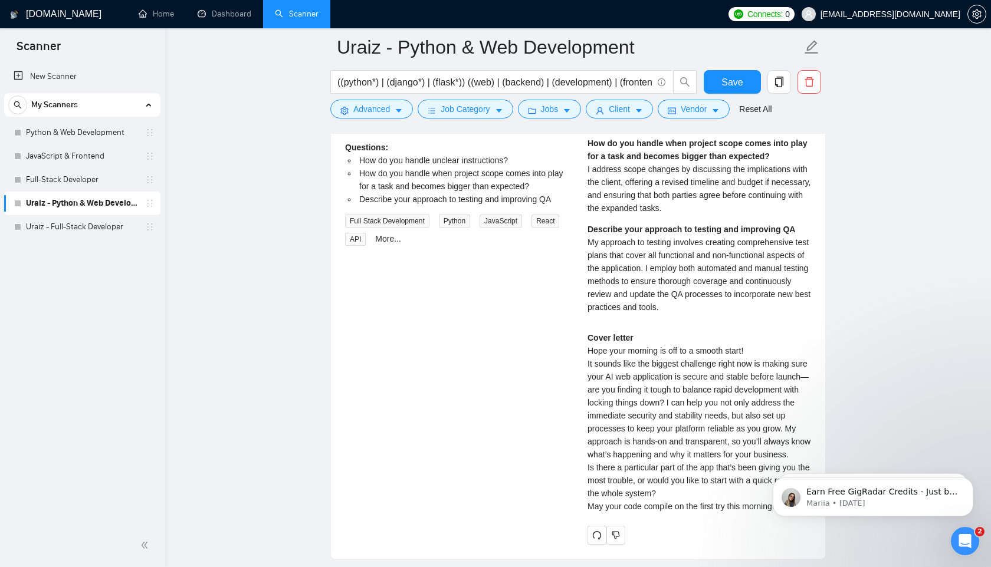
scroll to position [2579, 0]
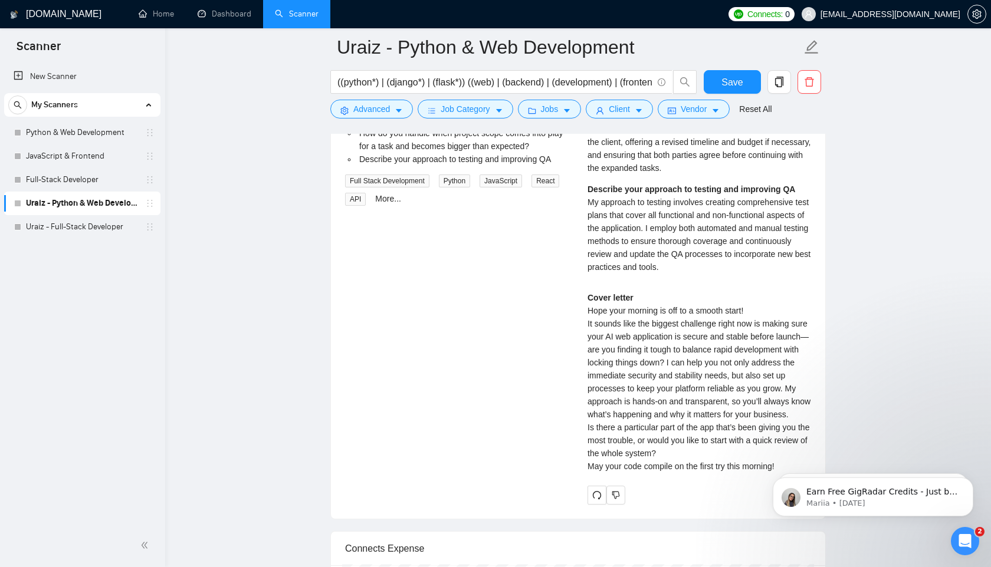
click at [616, 350] on div "Cover letter Hope your morning is off to a smooth start! It sounds like the big…" at bounding box center [699, 382] width 224 height 182
drag, startPoint x: 612, startPoint y: 351, endPoint x: 620, endPoint y: 351, distance: 8.3
click at [620, 351] on div "Cover letter Hope your morning is off to a smooth start! It sounds like the big…" at bounding box center [699, 382] width 224 height 182
copy div "—"
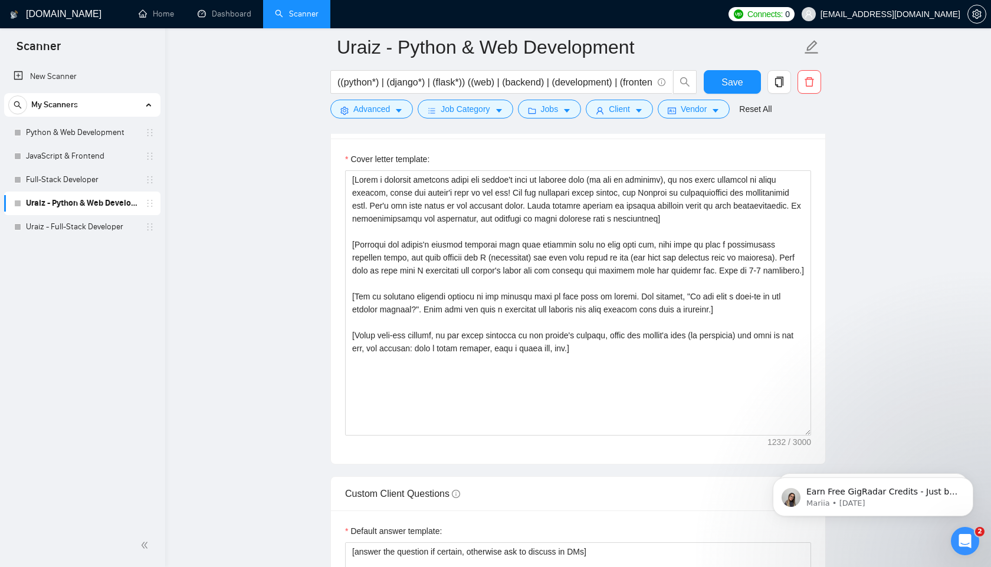
scroll to position [1351, 0]
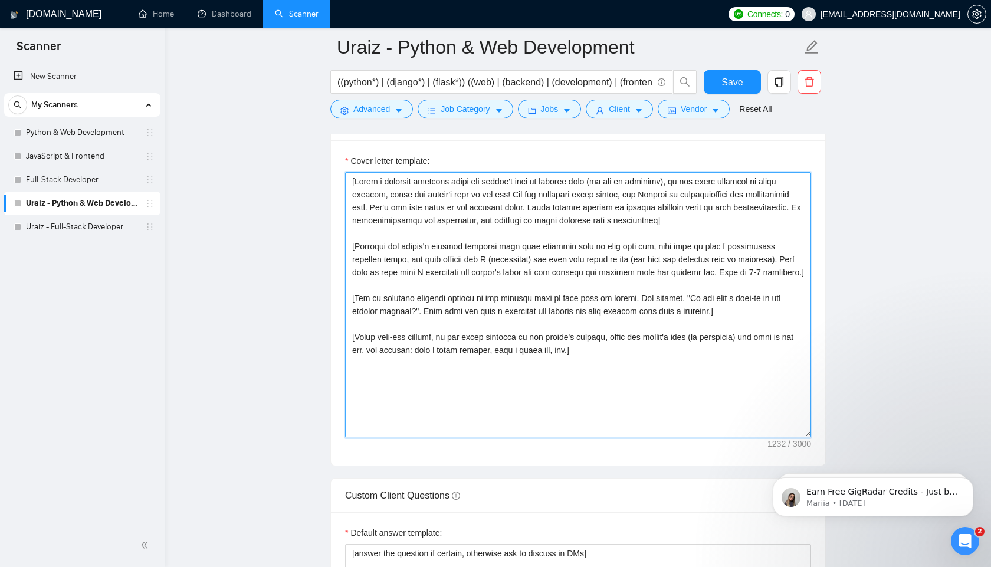
click at [625, 350] on textarea "Cover letter template:" at bounding box center [578, 304] width 466 height 265
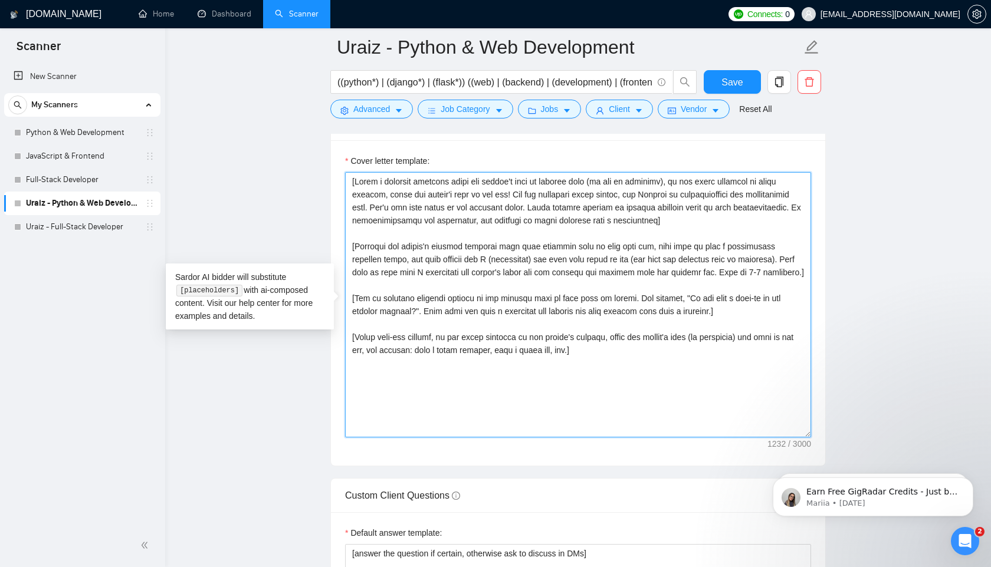
click at [589, 283] on textarea "Cover letter template:" at bounding box center [578, 304] width 466 height 265
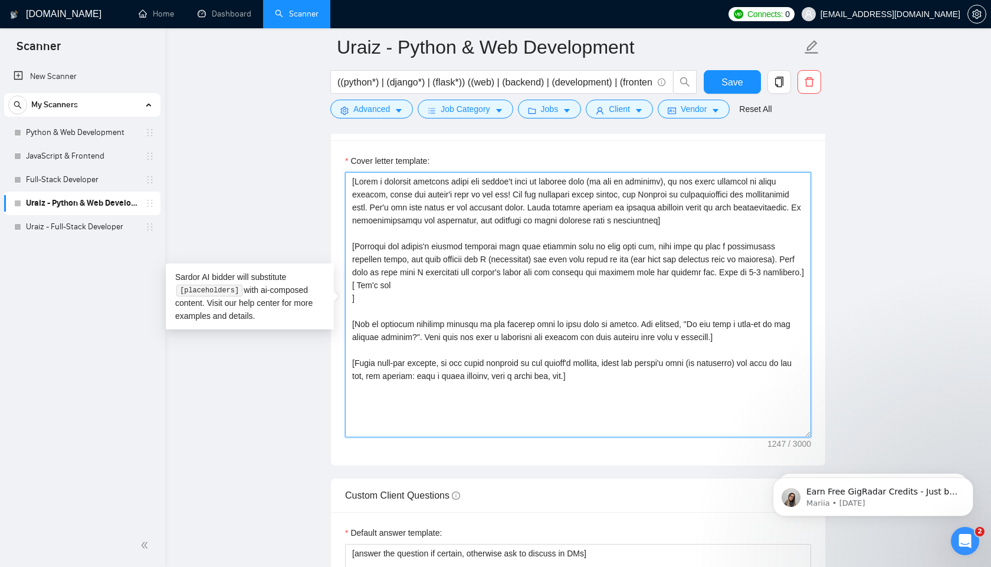
paste textarea "—"
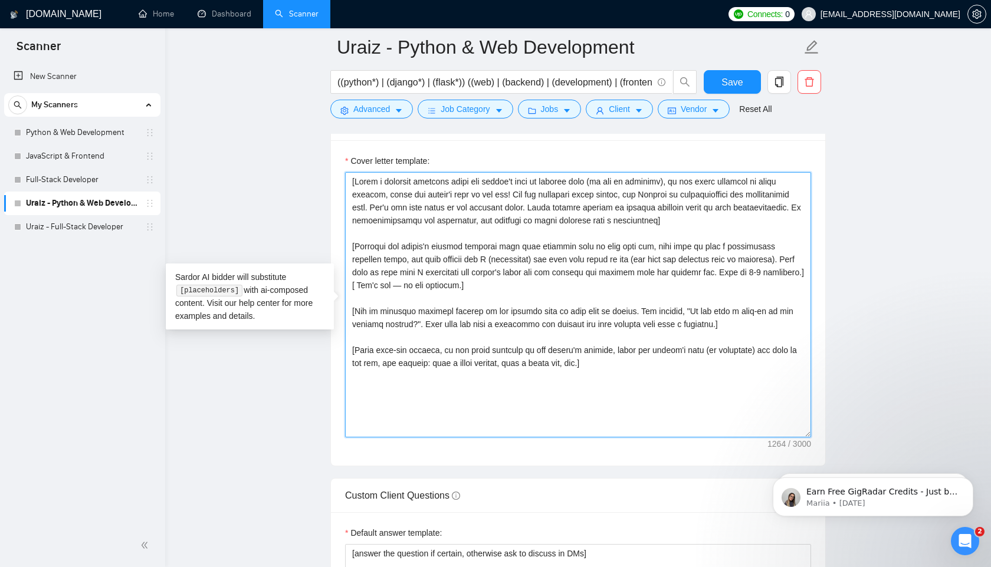
click at [445, 284] on textarea "Cover letter template:" at bounding box center [578, 304] width 466 height 265
drag, startPoint x: 379, startPoint y: 284, endPoint x: 564, endPoint y: 542, distance: 317.7
click at [379, 285] on textarea "Cover letter template:" at bounding box center [578, 304] width 466 height 265
click at [485, 288] on textarea "Cover letter template:" at bounding box center [578, 304] width 466 height 265
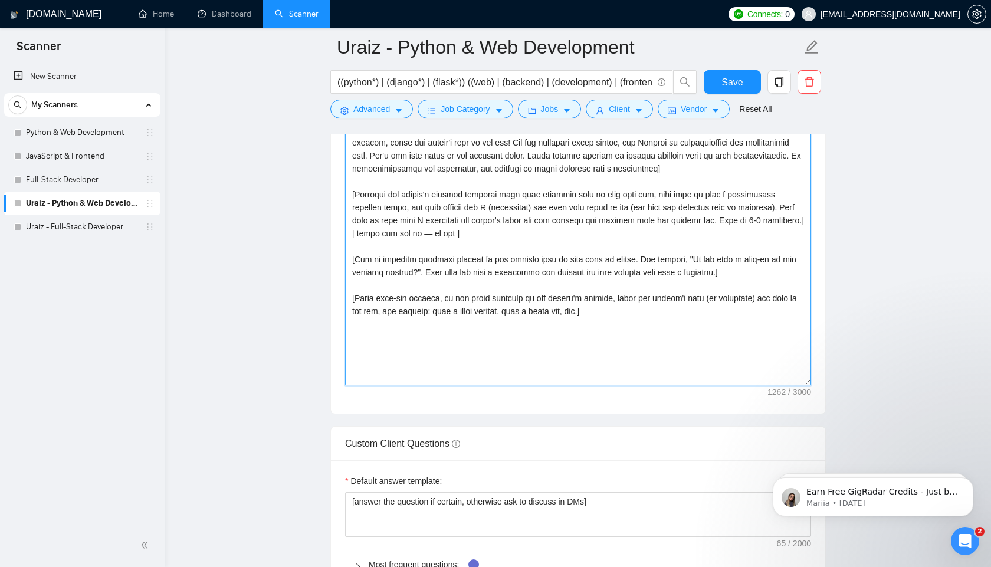
scroll to position [1396, 0]
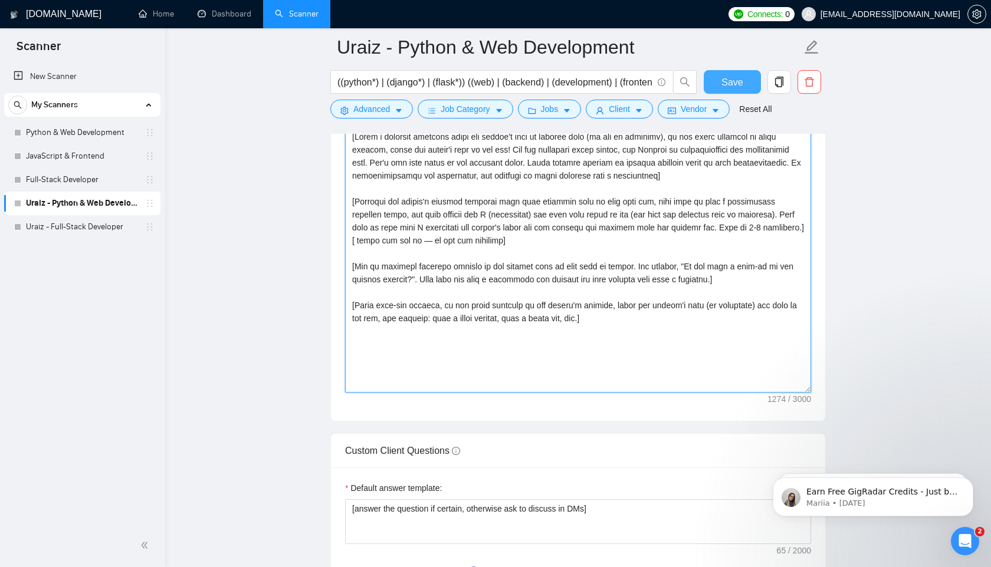
type textarea "[Write a personal greeting using the client's name or company name (if any is p…"
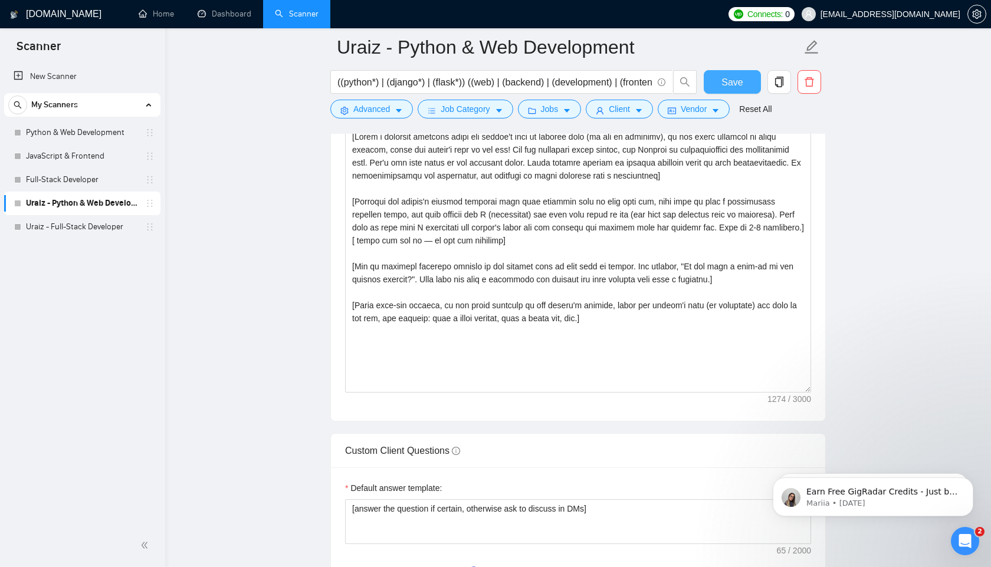
click at [733, 77] on span "Save" at bounding box center [731, 82] width 21 height 15
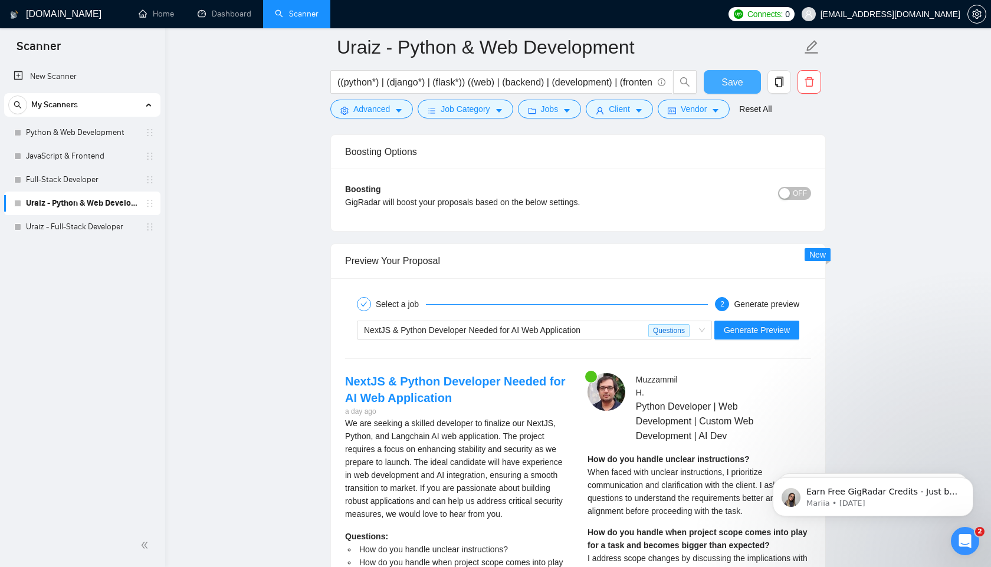
scroll to position [2156, 0]
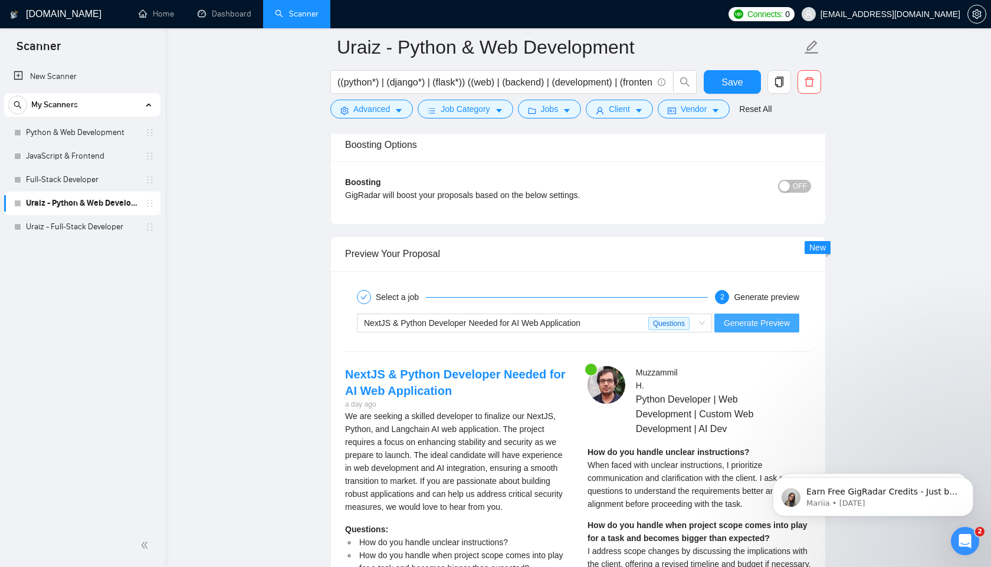
click at [740, 314] on button "Generate Preview" at bounding box center [756, 323] width 85 height 19
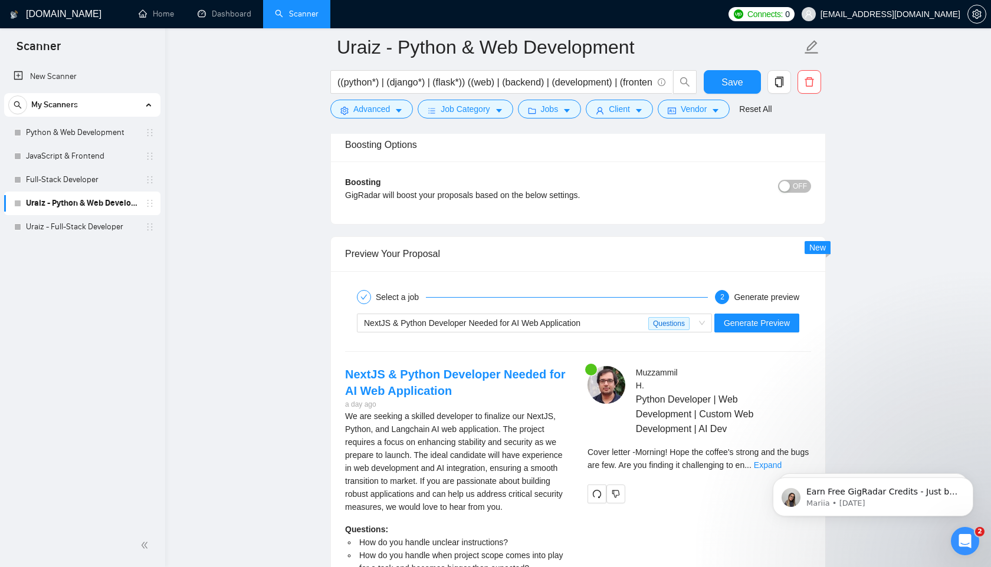
click at [787, 465] on body "Earn Free GigRadar Credits - Just by Sharing Your Story! 💬 Want more credits fo…" at bounding box center [873, 494] width 226 height 73
click at [789, 467] on body "Earn Free GigRadar Credits - Just by Sharing Your Story! 💬 Want more credits fo…" at bounding box center [873, 494] width 226 height 73
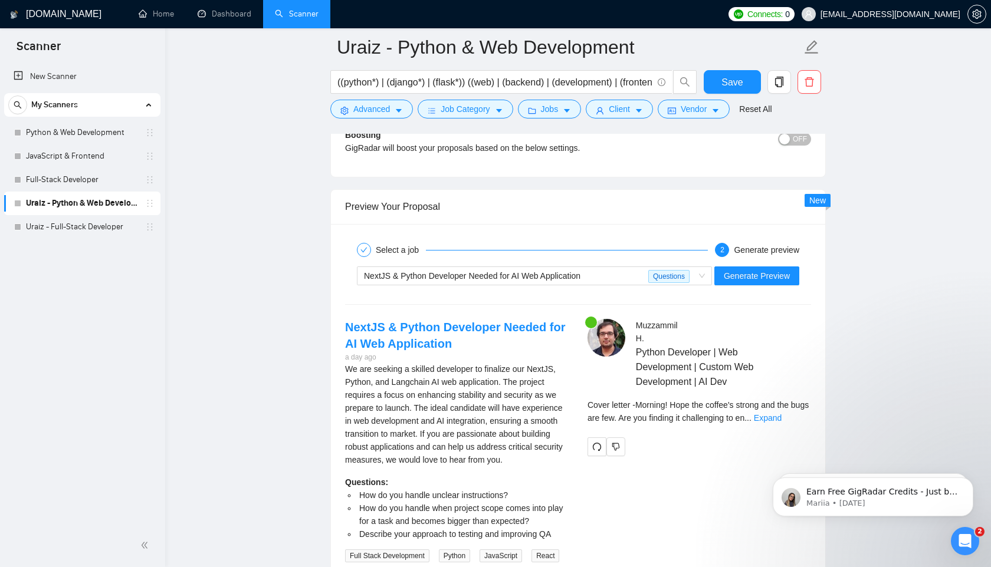
scroll to position [2235, 0]
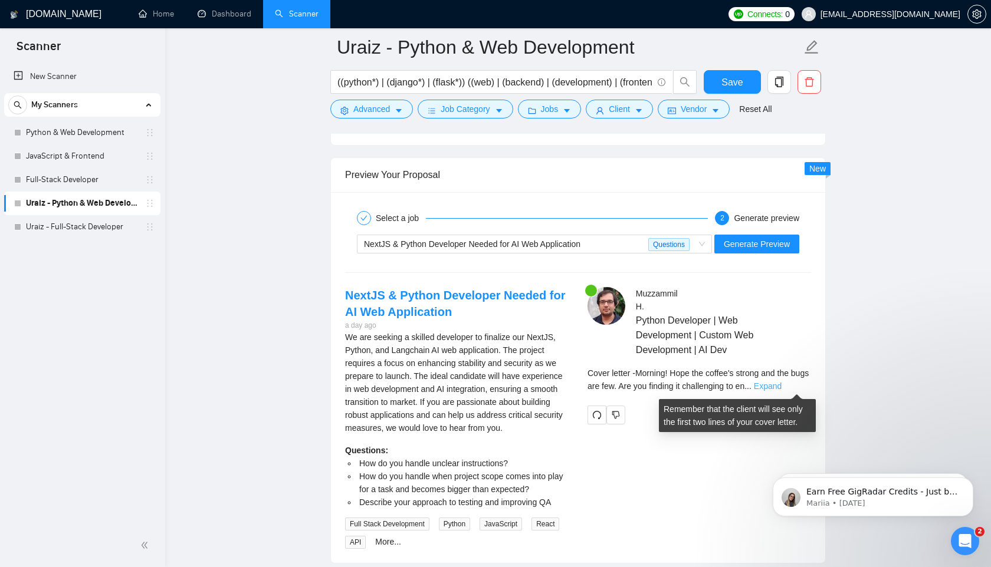
click at [781, 386] on link "Expand" at bounding box center [768, 386] width 28 height 9
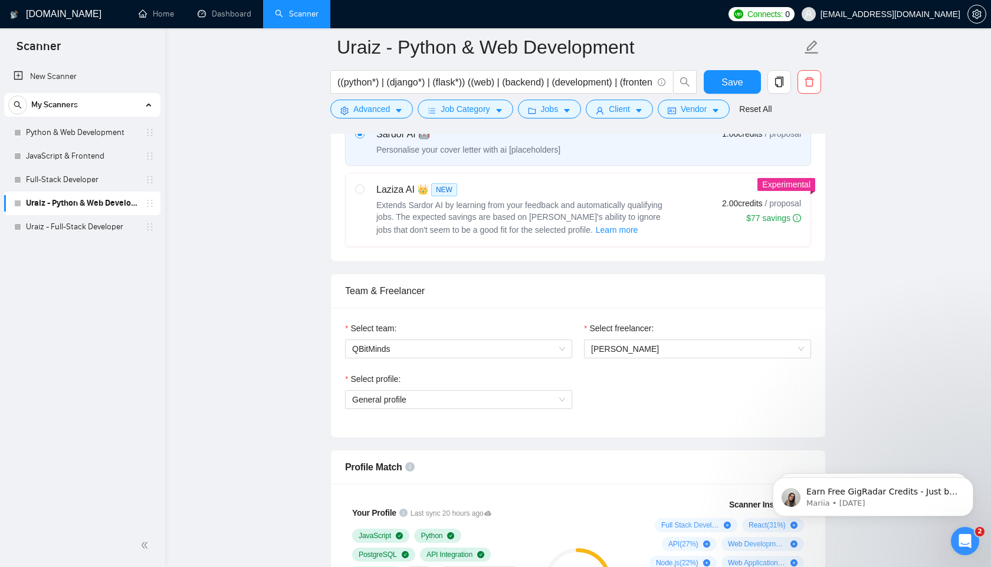
scroll to position [370, 0]
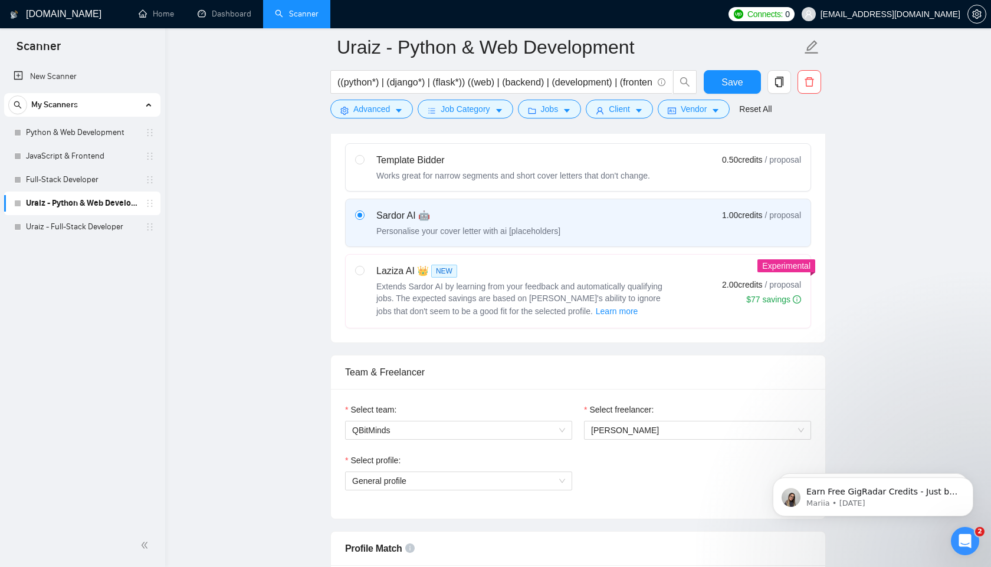
click at [605, 329] on div "Select your bidding algorithm: Choose the algorithm for you bidding. The price …" at bounding box center [578, 209] width 494 height 268
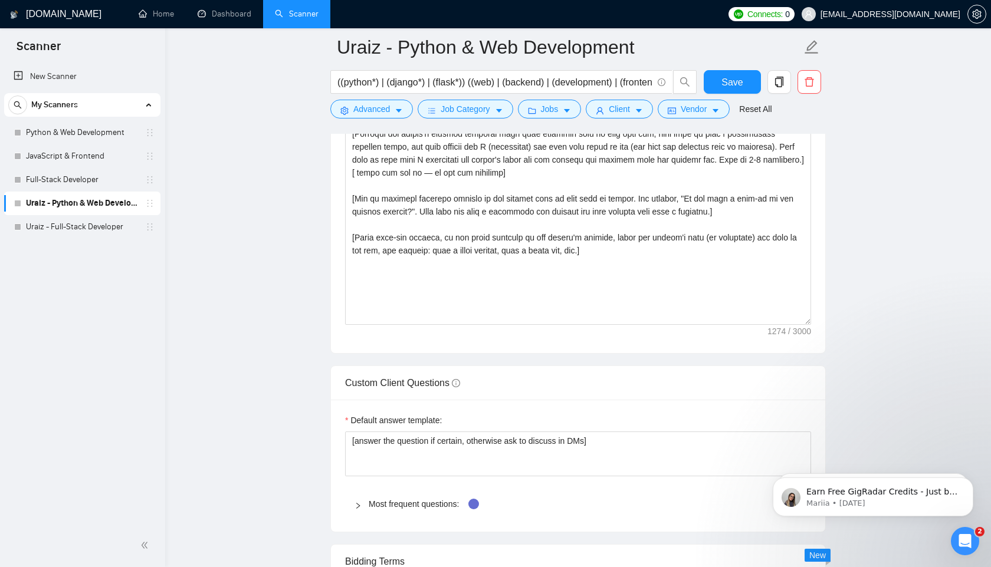
scroll to position [1379, 0]
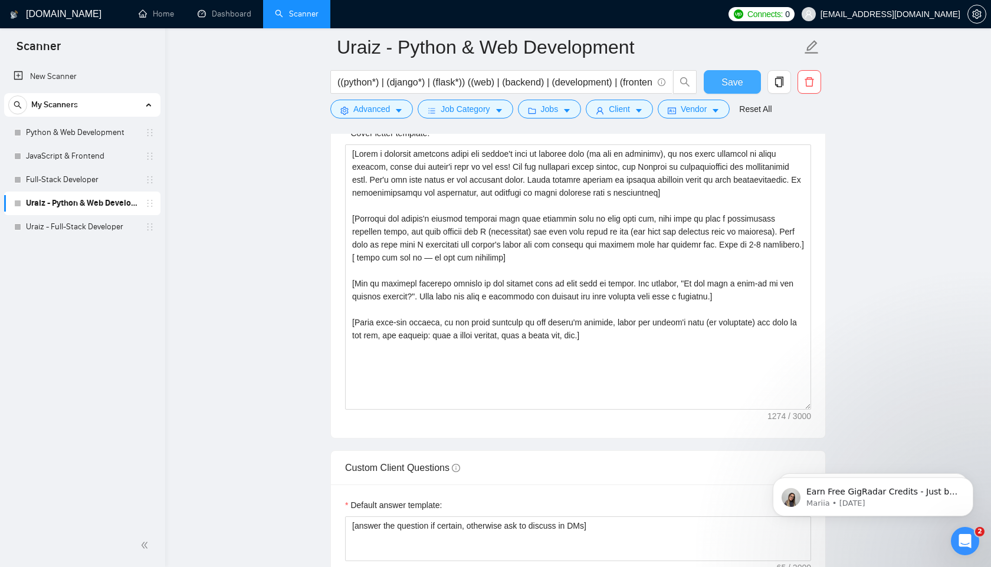
click at [740, 88] on span "Save" at bounding box center [731, 82] width 21 height 15
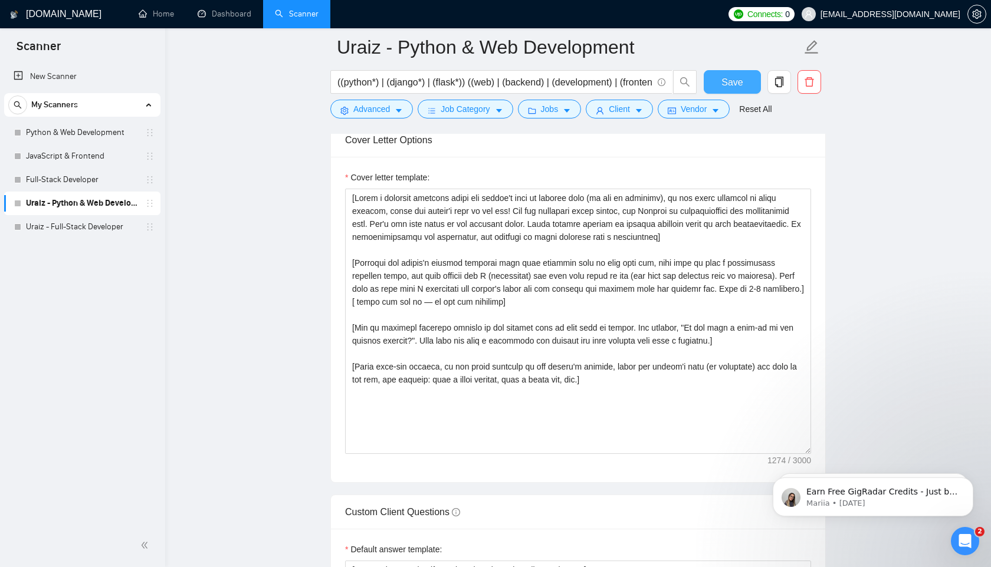
scroll to position [1298, 0]
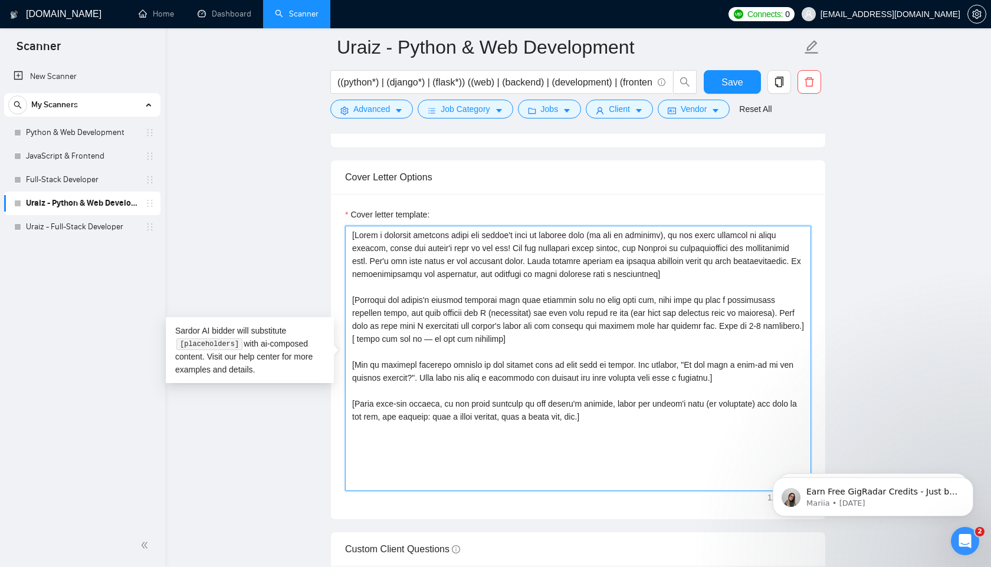
drag, startPoint x: 375, startPoint y: 261, endPoint x: 528, endPoint y: 264, distance: 153.4
click at [528, 264] on textarea "Cover letter template:" at bounding box center [578, 358] width 466 height 265
drag, startPoint x: 352, startPoint y: 340, endPoint x: 494, endPoint y: 340, distance: 142.7
click at [494, 341] on textarea "Cover letter template:" at bounding box center [578, 358] width 466 height 265
click at [421, 335] on textarea "Cover letter template:" at bounding box center [578, 358] width 466 height 265
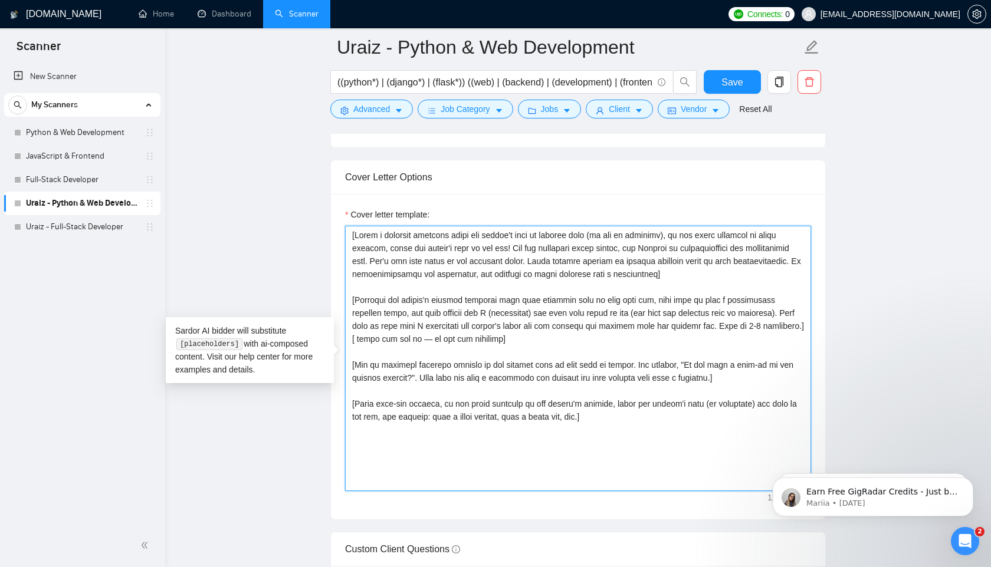
click at [421, 336] on textarea "Cover letter template:" at bounding box center [578, 358] width 466 height 265
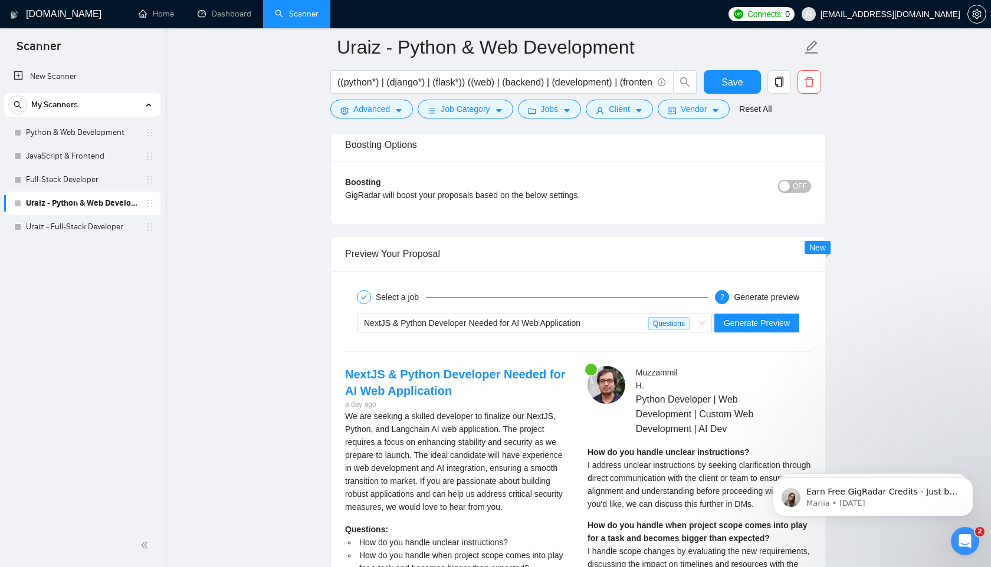
scroll to position [2100, 0]
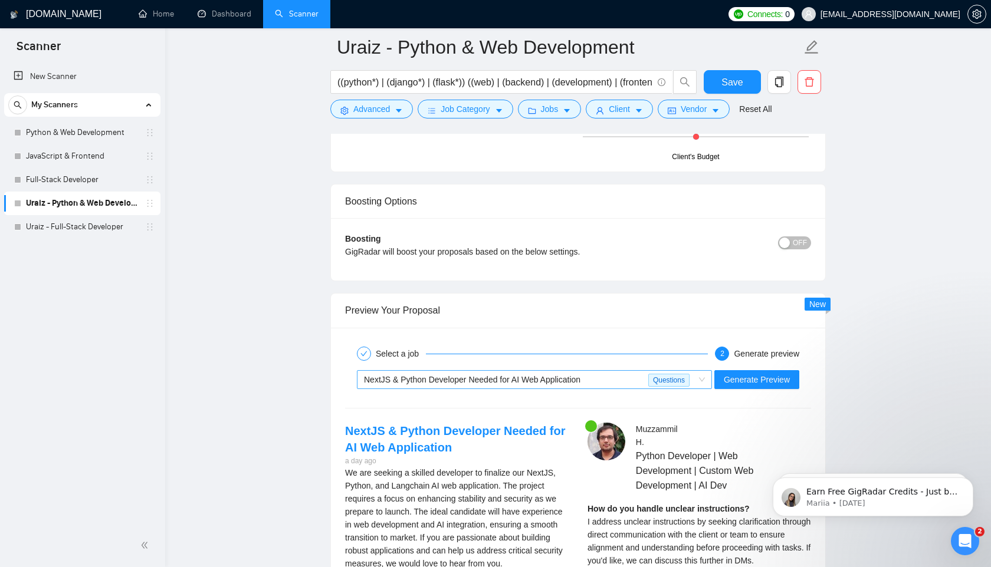
click at [573, 382] on span "NextJS & Python Developer Needed for AI Web Application" at bounding box center [472, 379] width 216 height 9
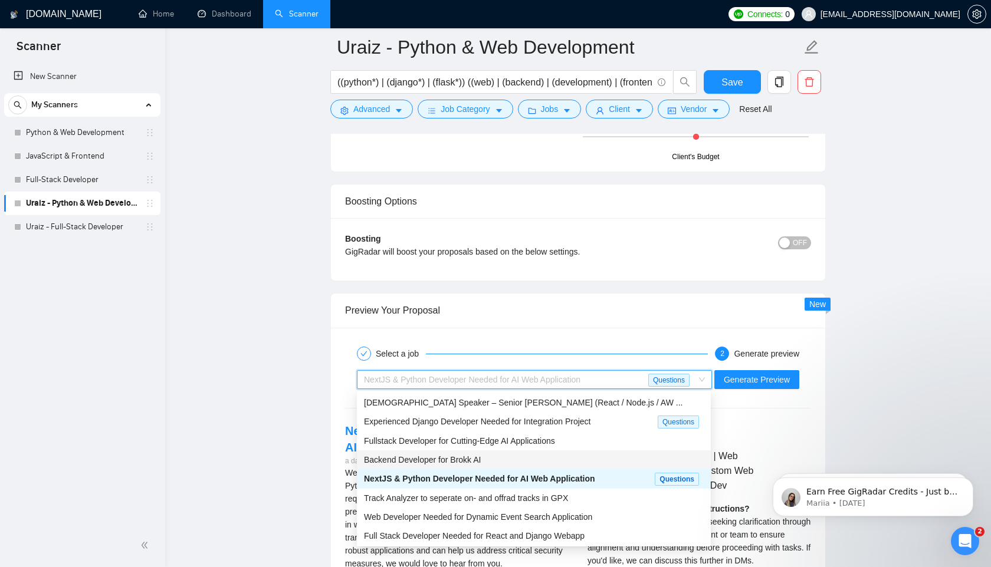
click at [434, 458] on span "Backend Developer for Brokk AI" at bounding box center [422, 459] width 117 height 9
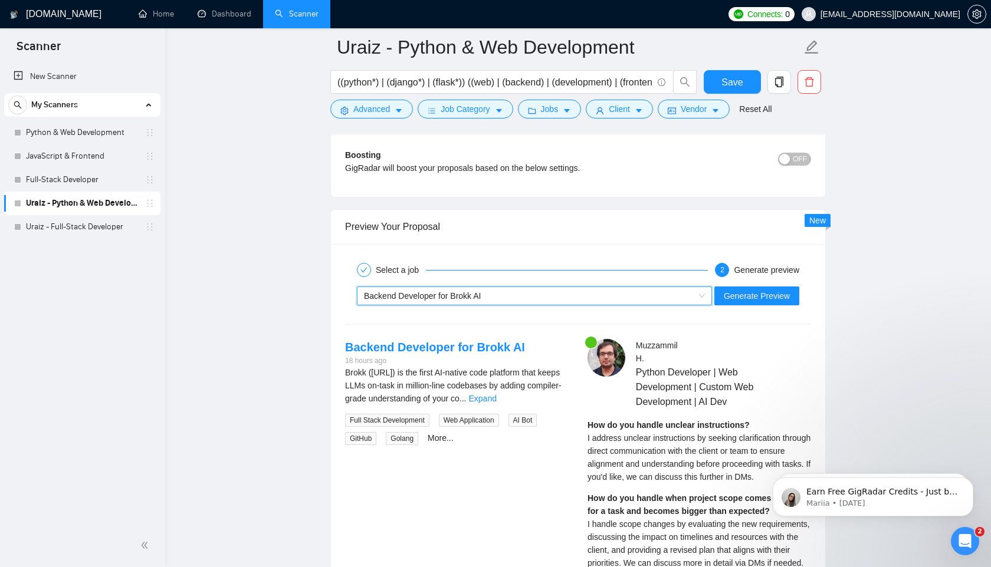
scroll to position [2257, 0]
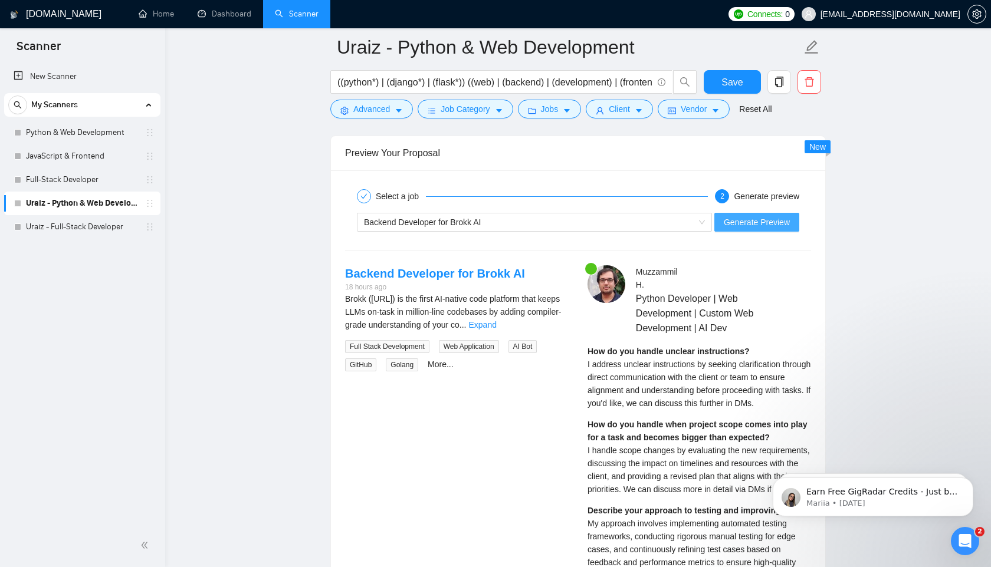
click at [743, 222] on span "Generate Preview" at bounding box center [757, 222] width 66 height 13
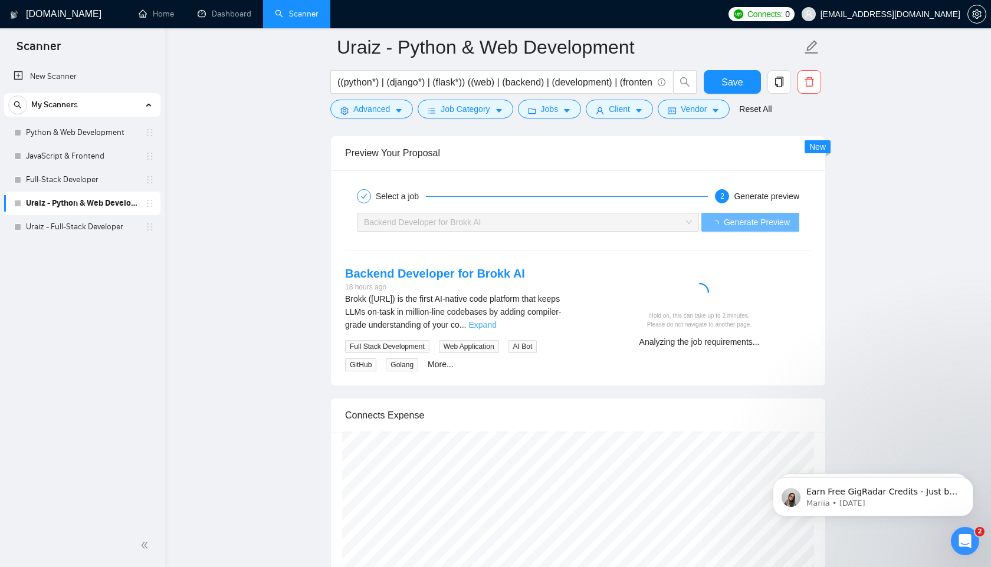
click at [496, 323] on link "Expand" at bounding box center [482, 324] width 28 height 9
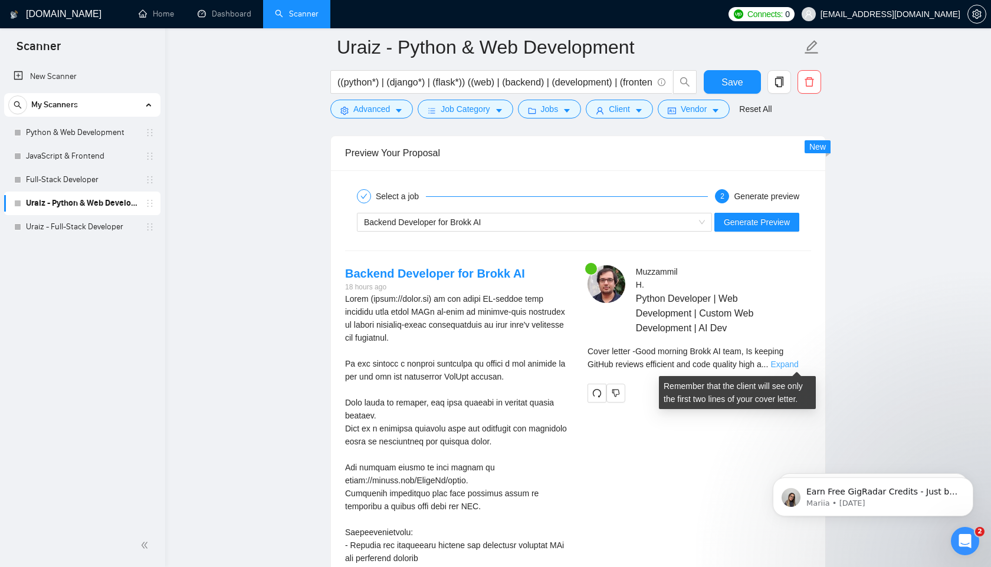
click at [781, 367] on link "Expand" at bounding box center [784, 364] width 28 height 9
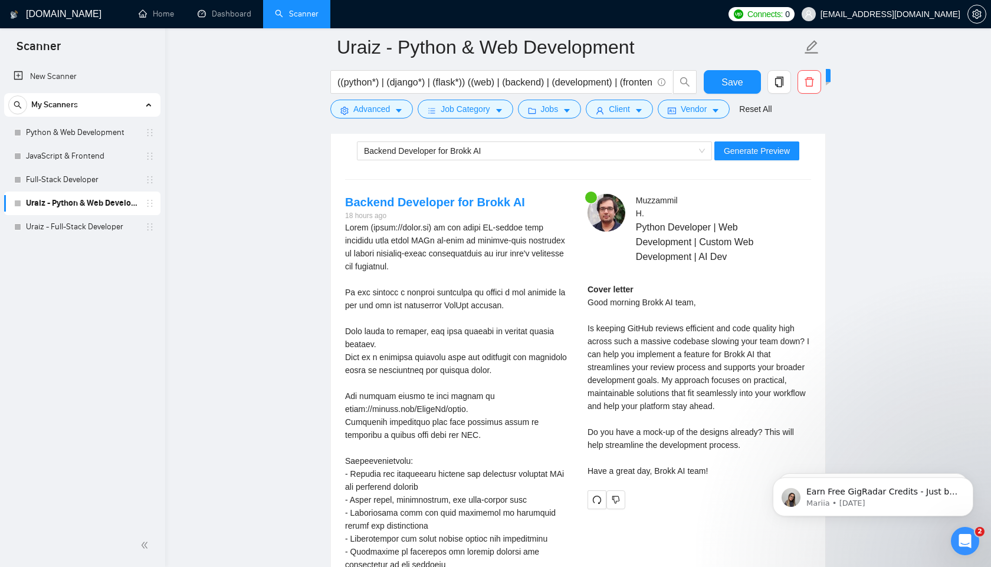
scroll to position [2393, 0]
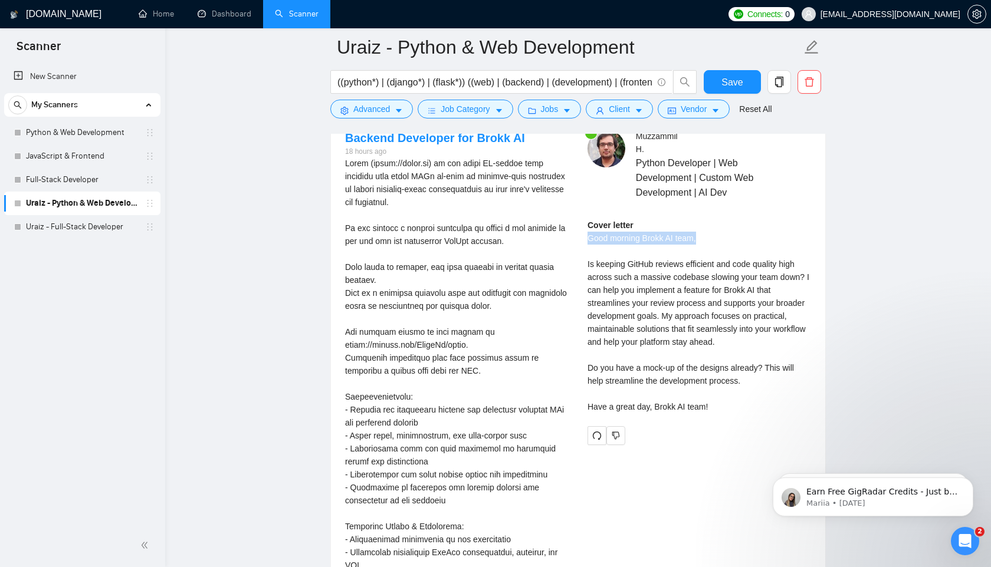
drag, startPoint x: 587, startPoint y: 237, endPoint x: 714, endPoint y: 237, distance: 126.8
click at [714, 237] on div "Muzzammil H . Python Developer | Web Development | Custom Web Development | AI …" at bounding box center [699, 288] width 242 height 316
click at [633, 254] on div "Cover letter Good morning Brokk AI team, Is keeping GitHub reviews efficient an…" at bounding box center [699, 316] width 224 height 195
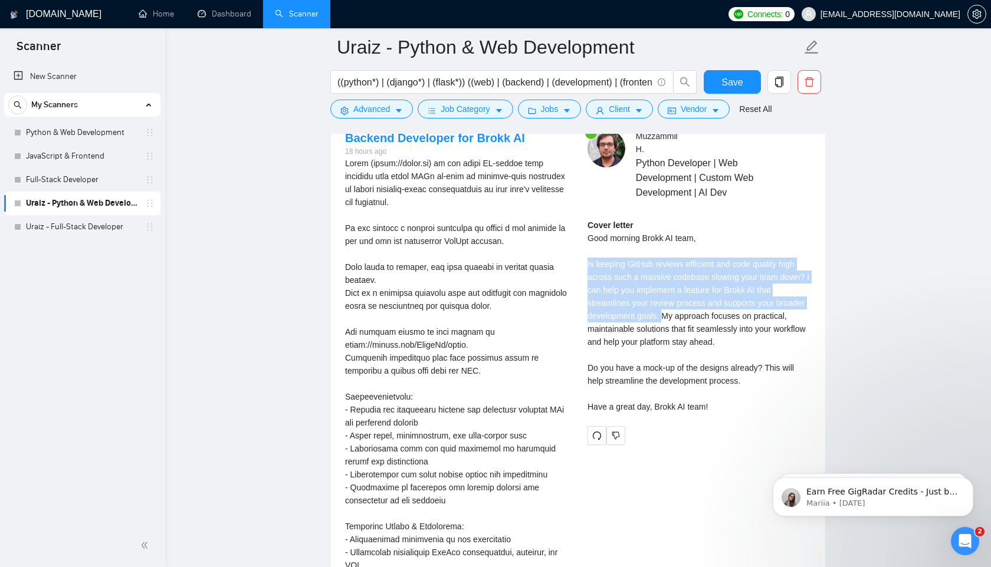
drag, startPoint x: 587, startPoint y: 264, endPoint x: 695, endPoint y: 311, distance: 117.8
click at [698, 312] on div "Cover letter Good morning Brokk AI team, Is keeping GitHub reviews efficient an…" at bounding box center [699, 316] width 224 height 195
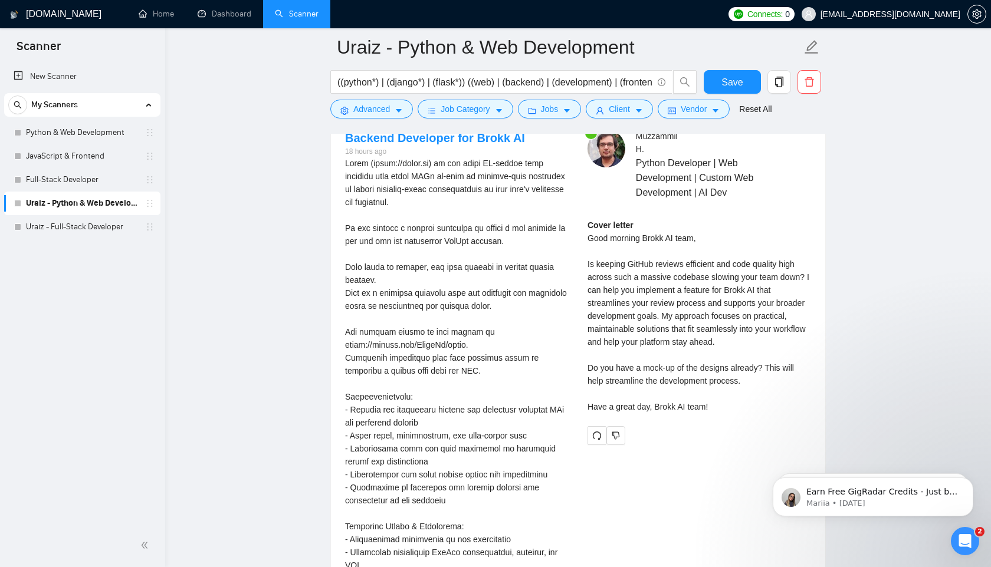
click at [727, 329] on div "Cover letter Good morning Brokk AI team, Is keeping GitHub reviews efficient an…" at bounding box center [699, 316] width 224 height 195
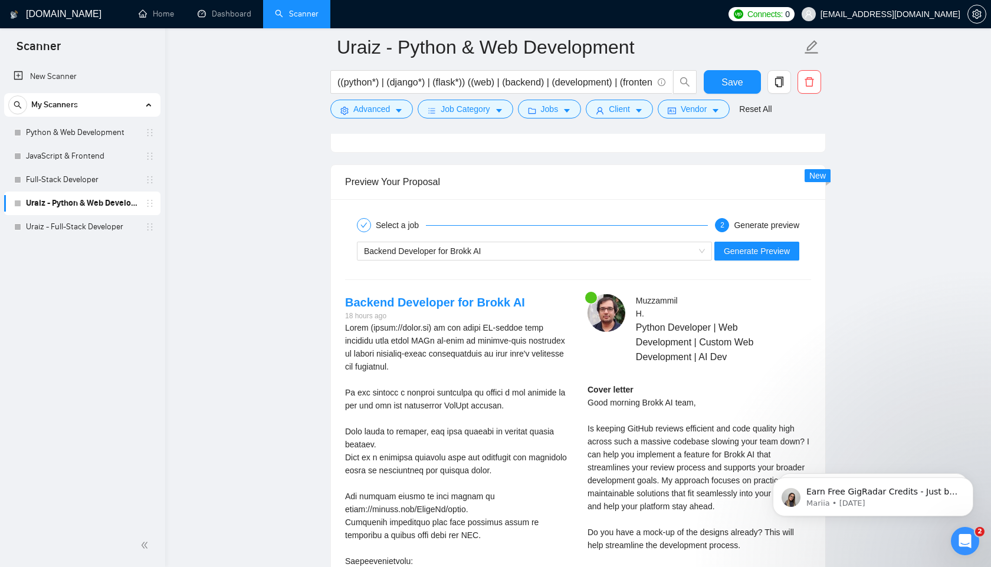
scroll to position [2227, 0]
click at [587, 249] on div "Backend Developer for Brokk AI" at bounding box center [529, 253] width 330 height 18
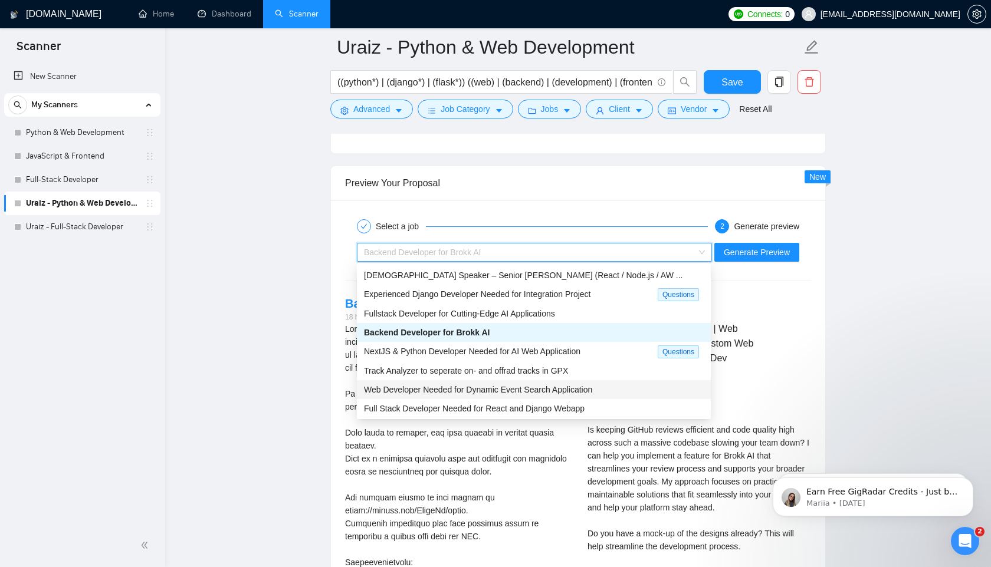
click at [494, 388] on span "Web Developer Needed for Dynamic Event Search Application" at bounding box center [478, 389] width 228 height 9
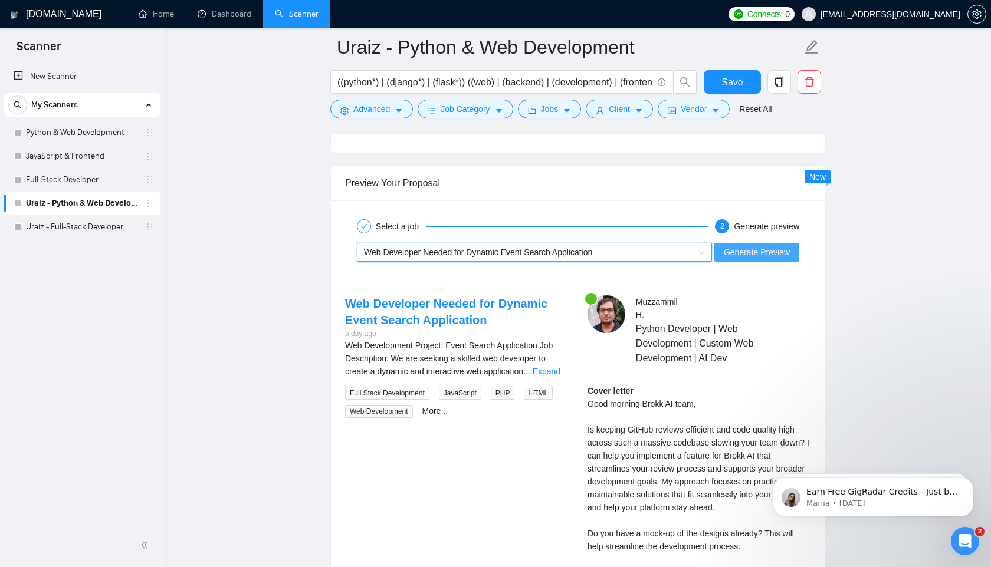
click at [789, 253] on span "Generate Preview" at bounding box center [757, 252] width 66 height 13
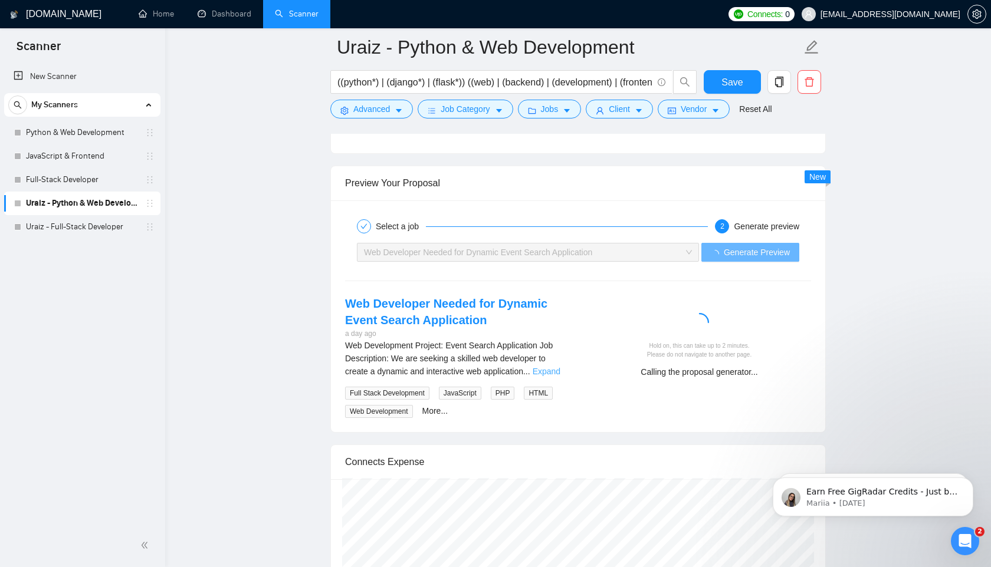
click at [549, 369] on link "Expand" at bounding box center [547, 371] width 28 height 9
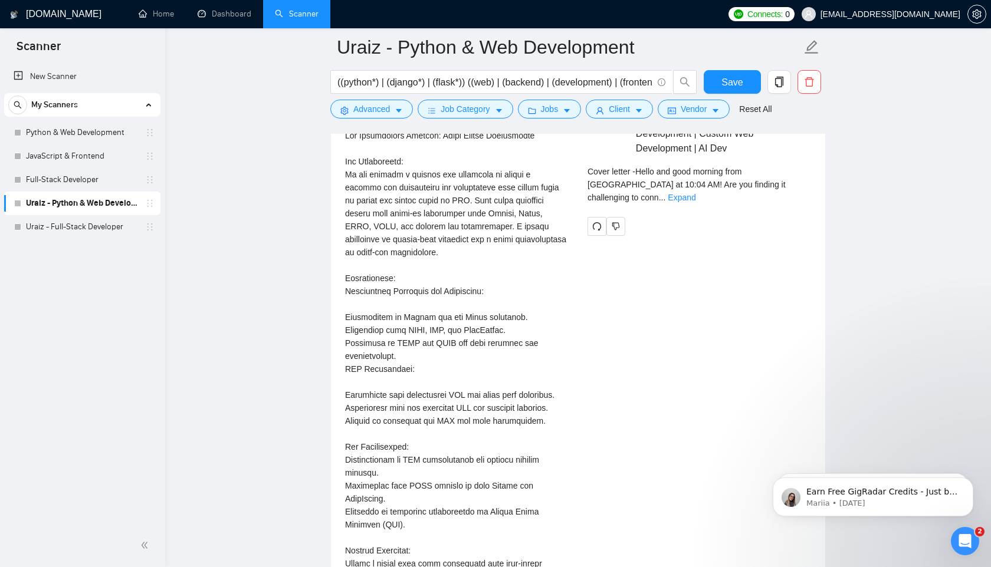
scroll to position [2439, 0]
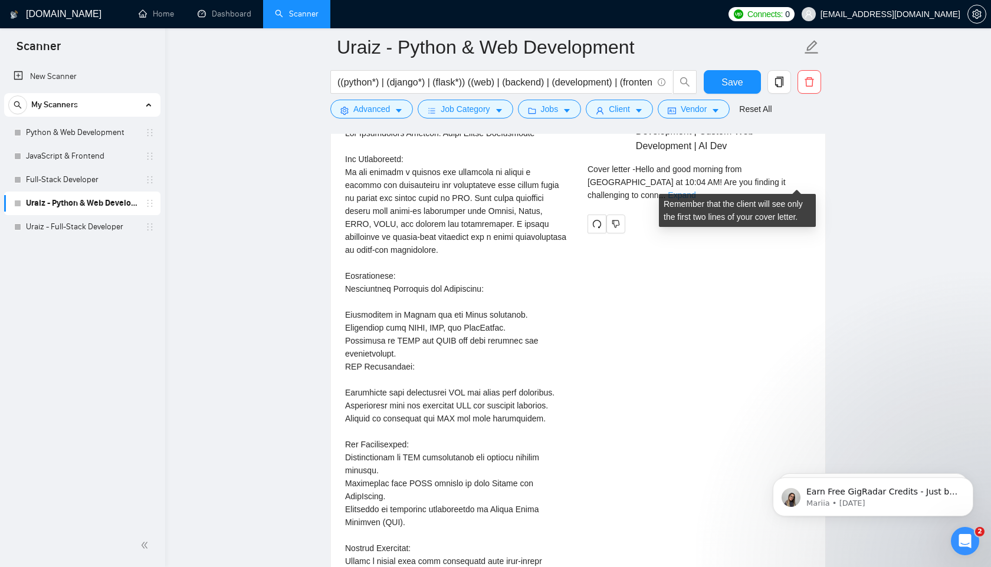
click at [695, 191] on link "Expand" at bounding box center [682, 195] width 28 height 9
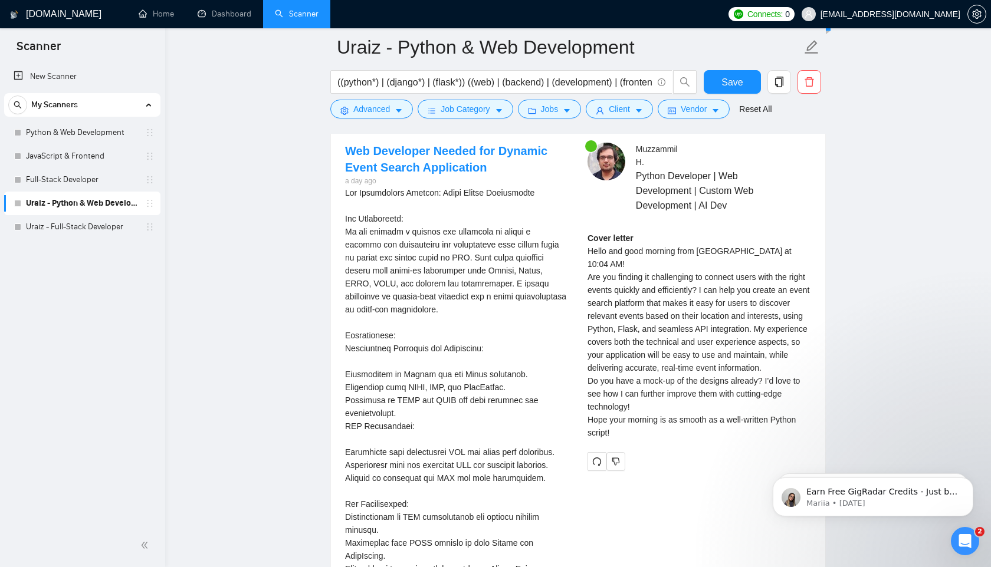
scroll to position [2367, 0]
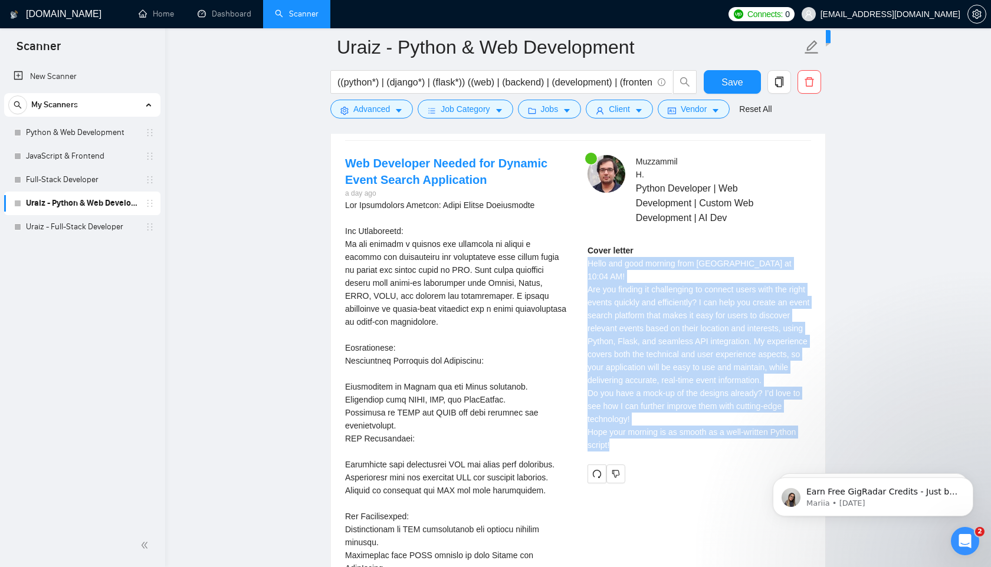
drag, startPoint x: 588, startPoint y: 260, endPoint x: 663, endPoint y: 459, distance: 213.0
click at [663, 460] on div "Muzzammil H . Python Developer | Web Development | Custom Web Development | AI …" at bounding box center [699, 319] width 242 height 329
click at [663, 459] on div "Muzzammil H . Python Developer | Web Development | Custom Web Development | AI …" at bounding box center [699, 319] width 242 height 329
drag, startPoint x: 587, startPoint y: 262, endPoint x: 660, endPoint y: 429, distance: 182.8
click at [661, 429] on div "Cover letter Hello and good morning from Alhambra at 10:04 AM! Are you finding …" at bounding box center [699, 348] width 224 height 208
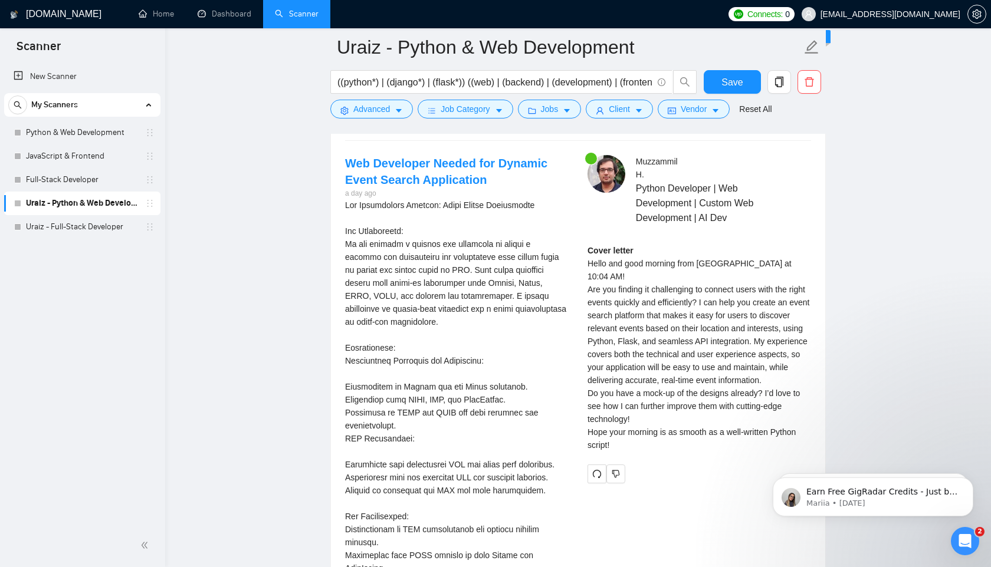
click at [663, 445] on div "Cover letter Hello and good morning from Alhambra at 10:04 AM! Are you finding …" at bounding box center [699, 348] width 224 height 208
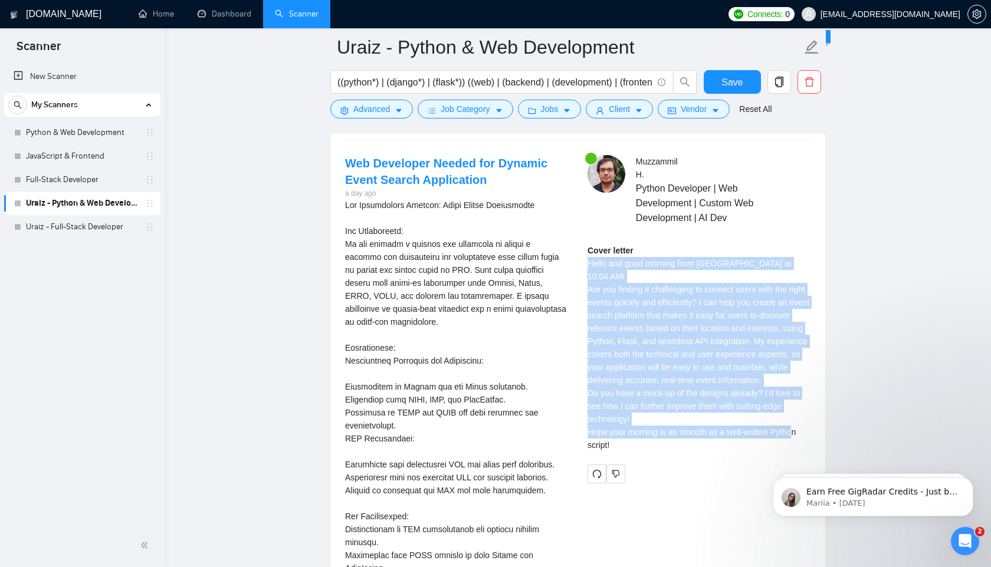
drag, startPoint x: 587, startPoint y: 263, endPoint x: 627, endPoint y: 443, distance: 184.2
click at [627, 443] on div "Cover letter Hello and good morning from Alhambra at 10:04 AM! Are you finding …" at bounding box center [699, 348] width 224 height 208
click at [626, 443] on div "Cover letter Hello and good morning from Alhambra at 10:04 AM! Are you finding …" at bounding box center [699, 348] width 224 height 208
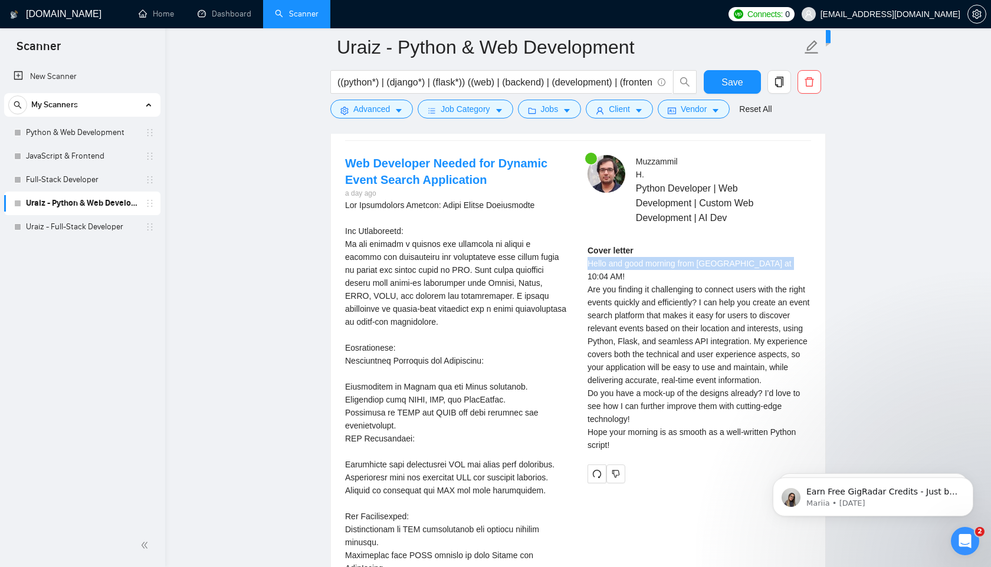
drag, startPoint x: 587, startPoint y: 264, endPoint x: 804, endPoint y: 263, distance: 217.0
click at [804, 262] on div "Cover letter Hello and good morning from Alhambra at 10:04 AM! Are you finding …" at bounding box center [699, 348] width 224 height 208
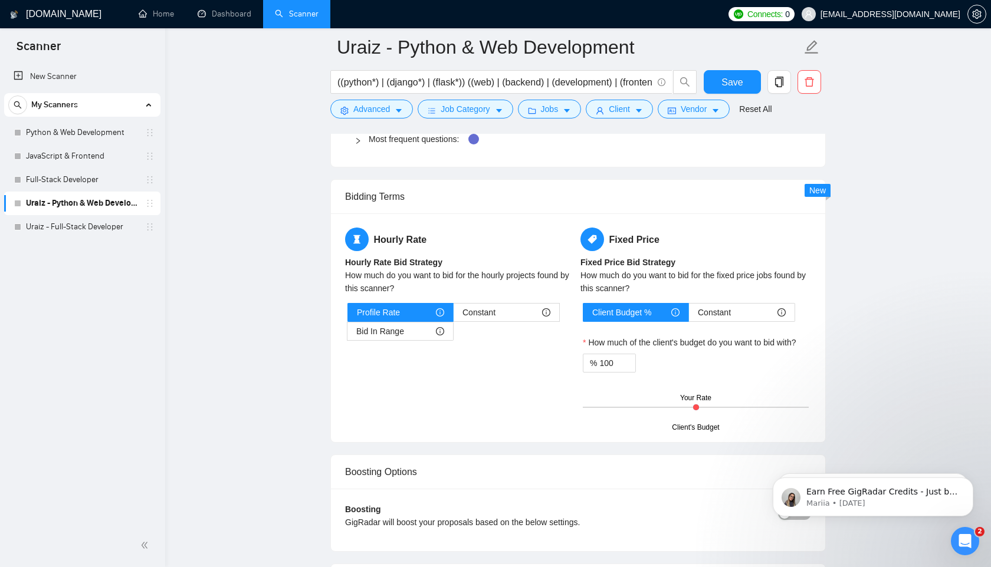
scroll to position [2260, 0]
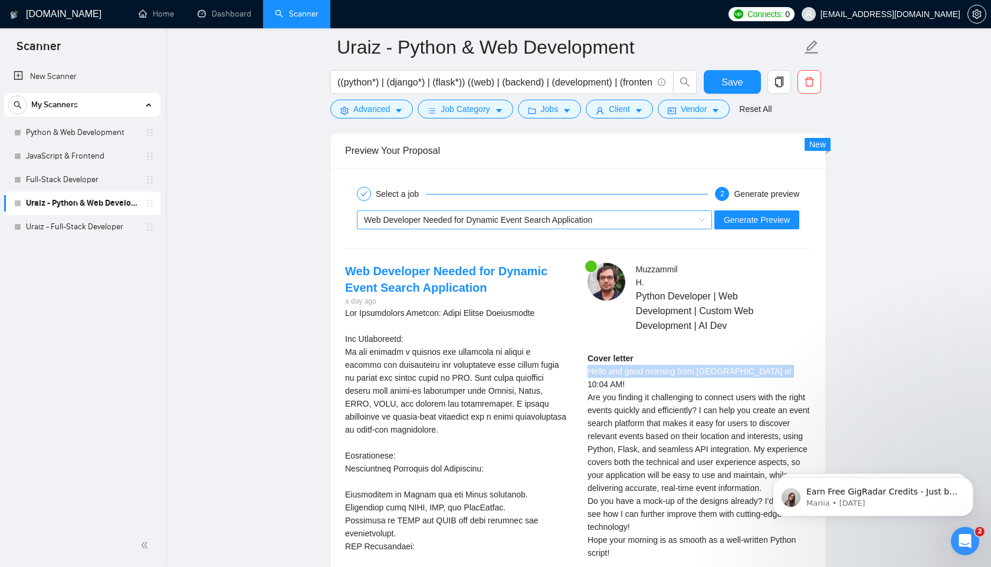
click at [668, 227] on div "Web Developer Needed for Dynamic Event Search Application" at bounding box center [529, 220] width 330 height 18
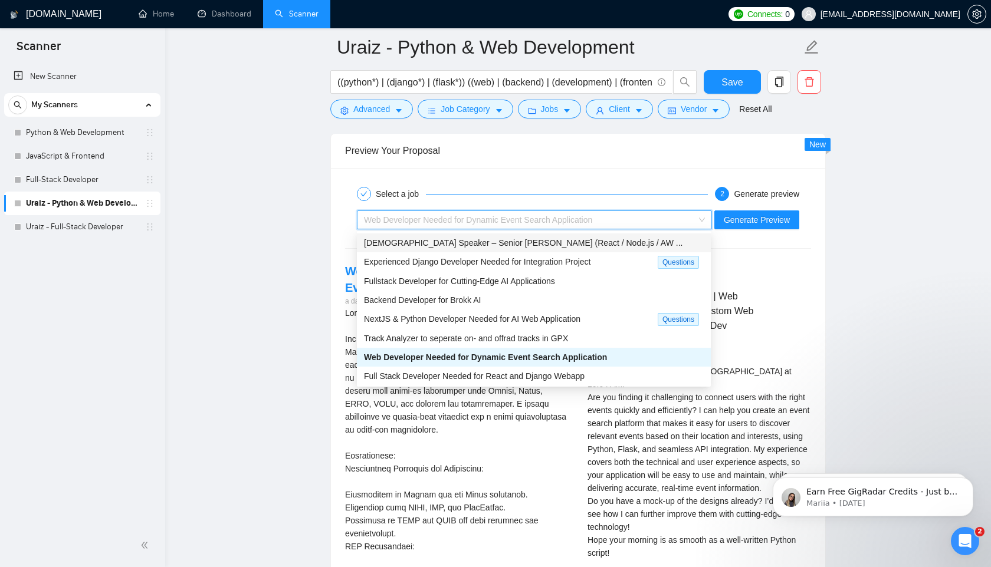
click at [541, 244] on span "French Speaker – Senior Fullstack Developer (React / Node.js / AW ..." at bounding box center [523, 242] width 318 height 9
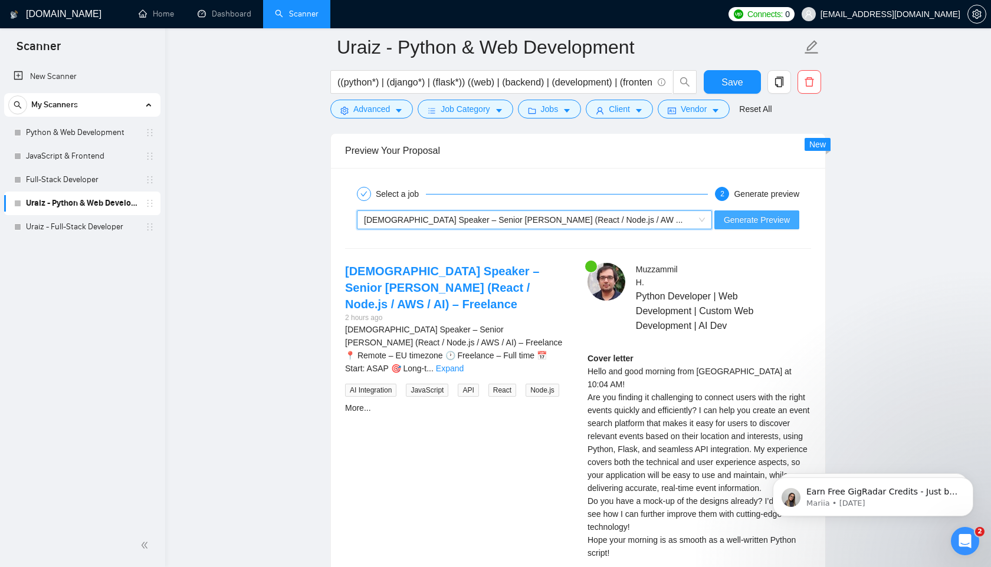
click at [757, 223] on span "Generate Preview" at bounding box center [757, 220] width 66 height 13
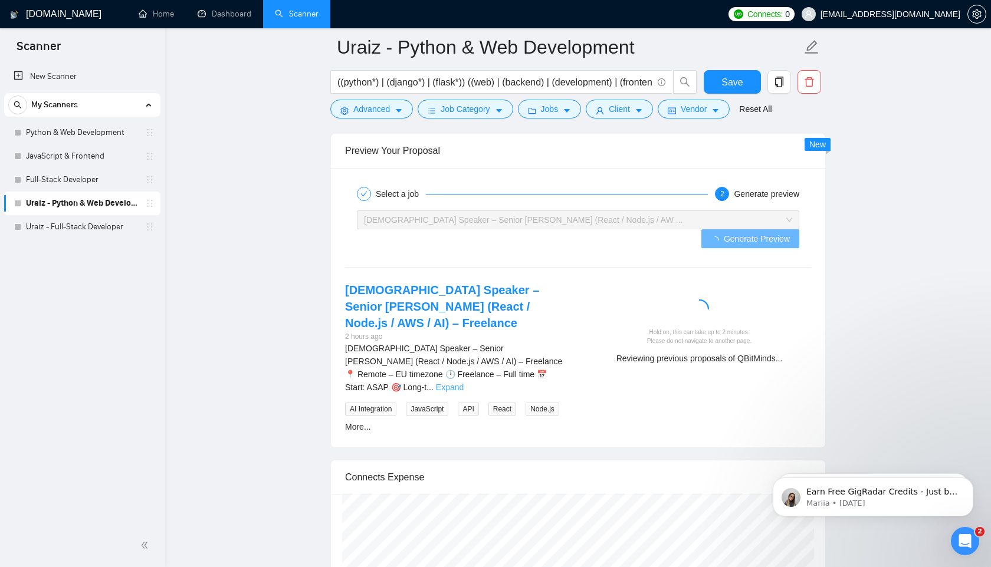
click at [464, 383] on link "Expand" at bounding box center [450, 387] width 28 height 9
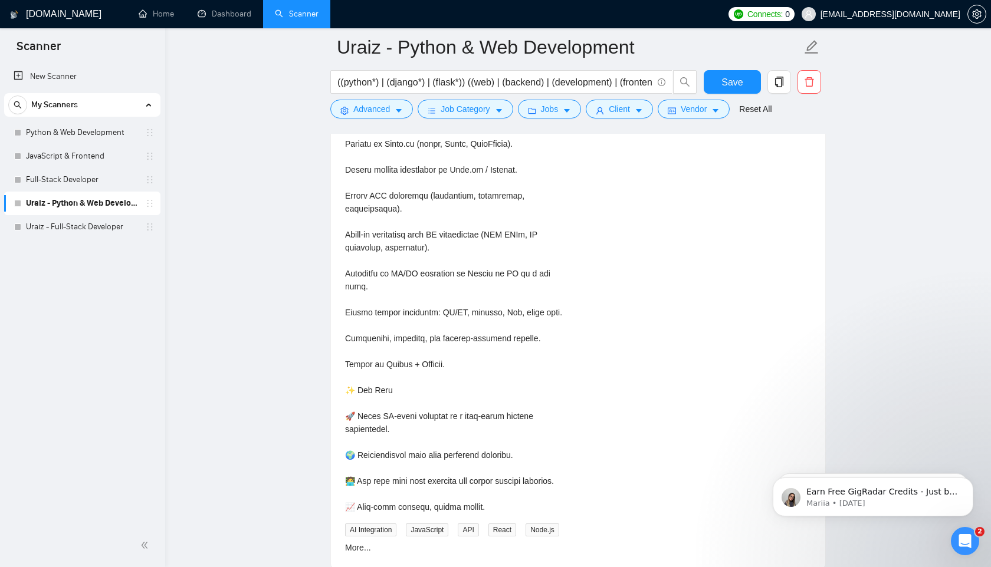
scroll to position [3332, 0]
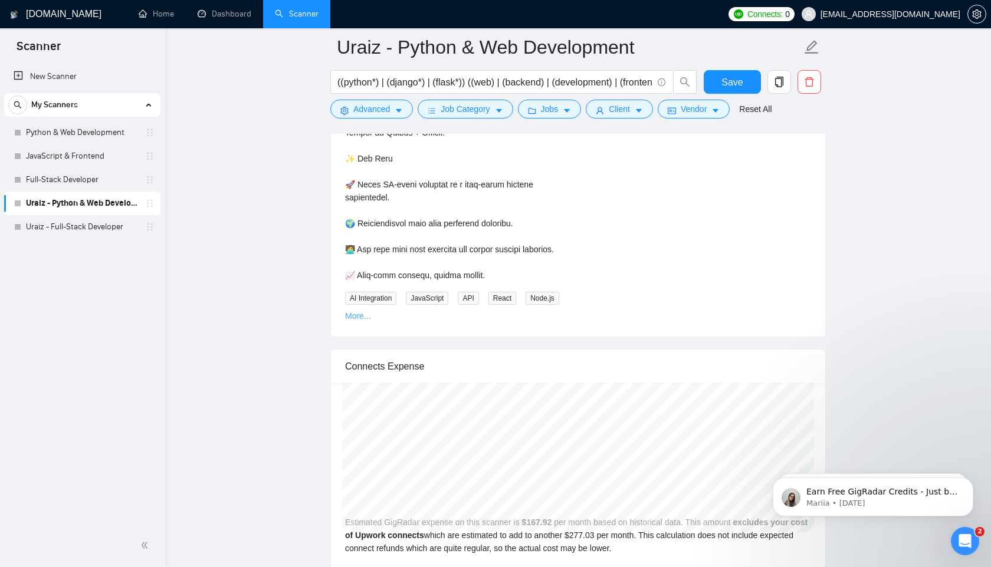
click at [371, 311] on link "More..." at bounding box center [358, 315] width 26 height 9
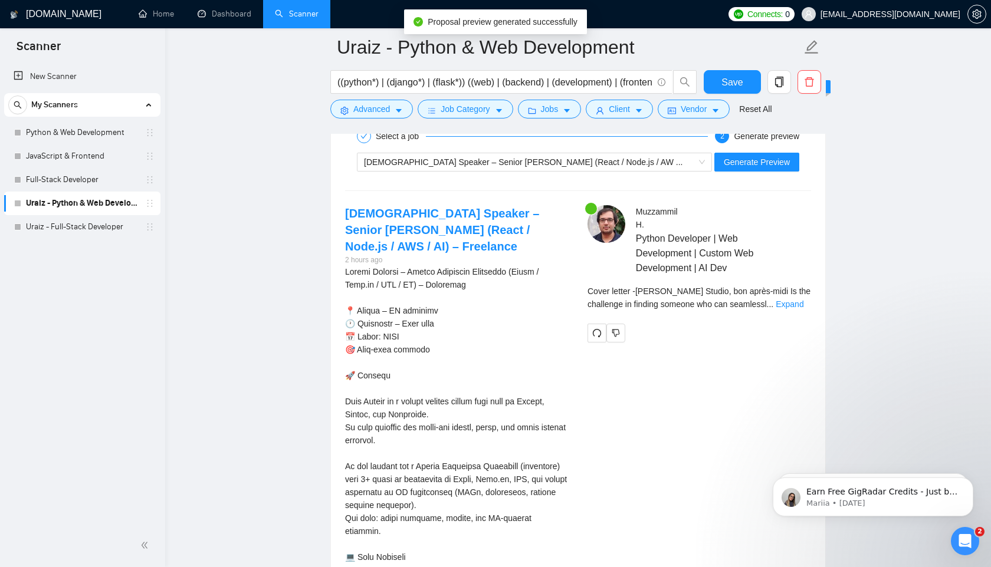
scroll to position [2304, 0]
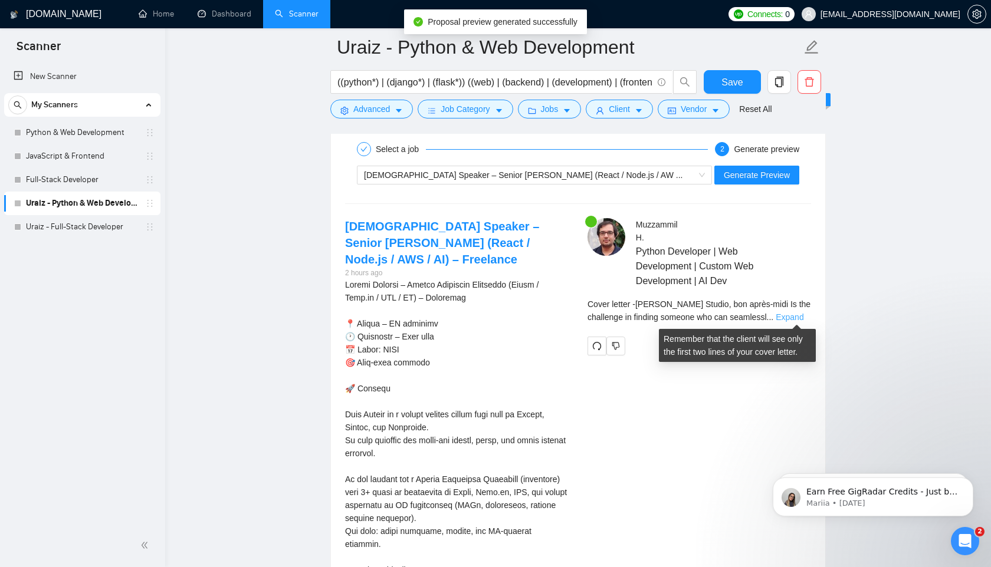
click at [790, 313] on link "Expand" at bounding box center [790, 317] width 28 height 9
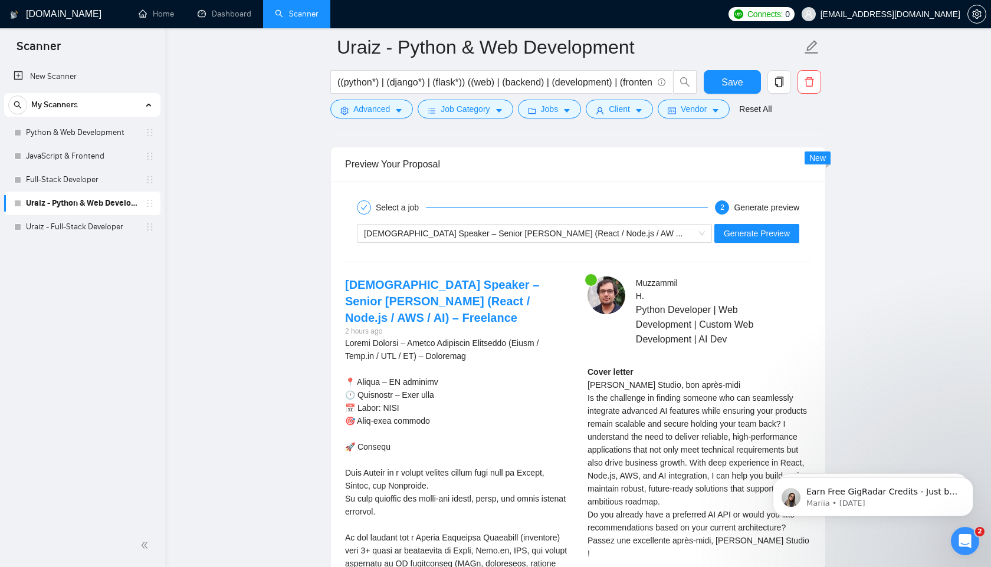
scroll to position [2241, 0]
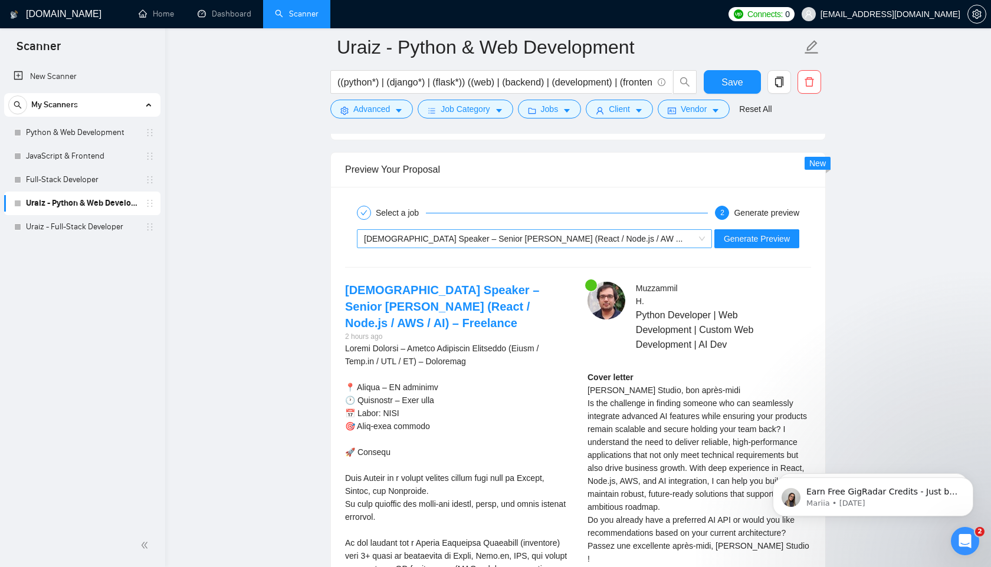
click at [652, 235] on div "French Speaker – Senior Fullstack Developer (React / Node.js / AW ..." at bounding box center [529, 239] width 330 height 18
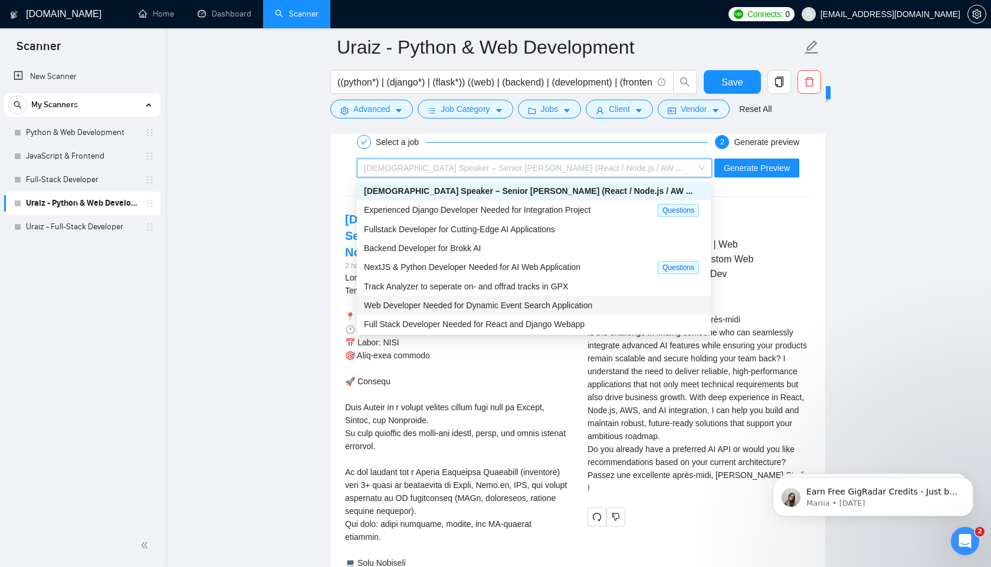
scroll to position [38, 0]
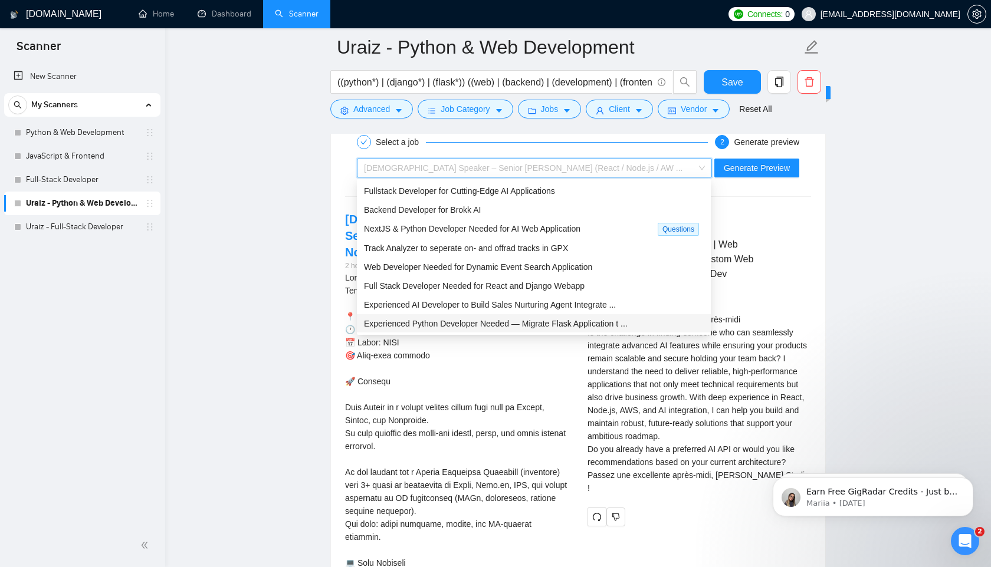
click at [528, 326] on span "Experienced Python Developer Needed — Migrate Flask Application t ..." at bounding box center [496, 323] width 264 height 9
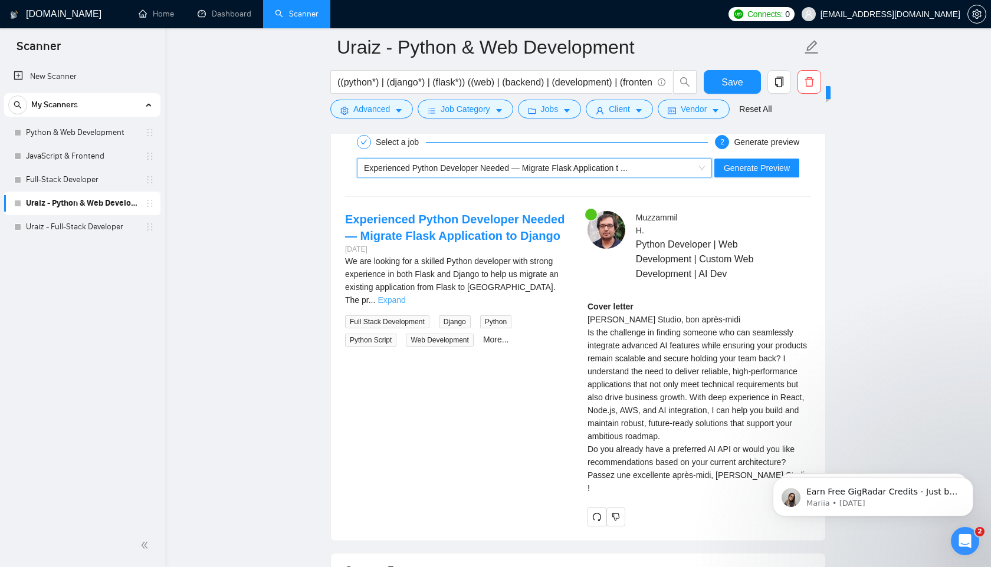
click at [405, 295] on link "Expand" at bounding box center [391, 299] width 28 height 9
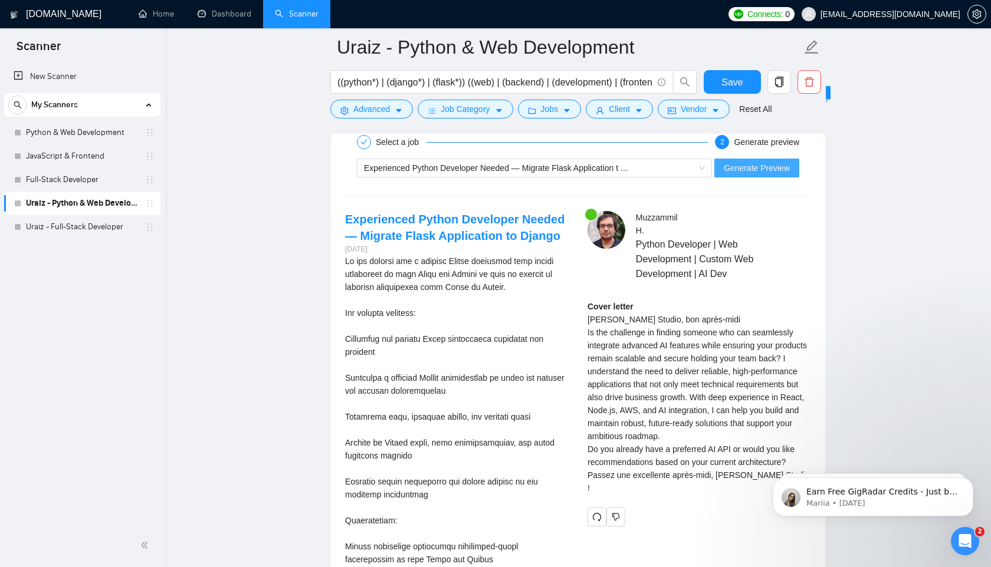
click at [766, 171] on span "Generate Preview" at bounding box center [757, 168] width 66 height 13
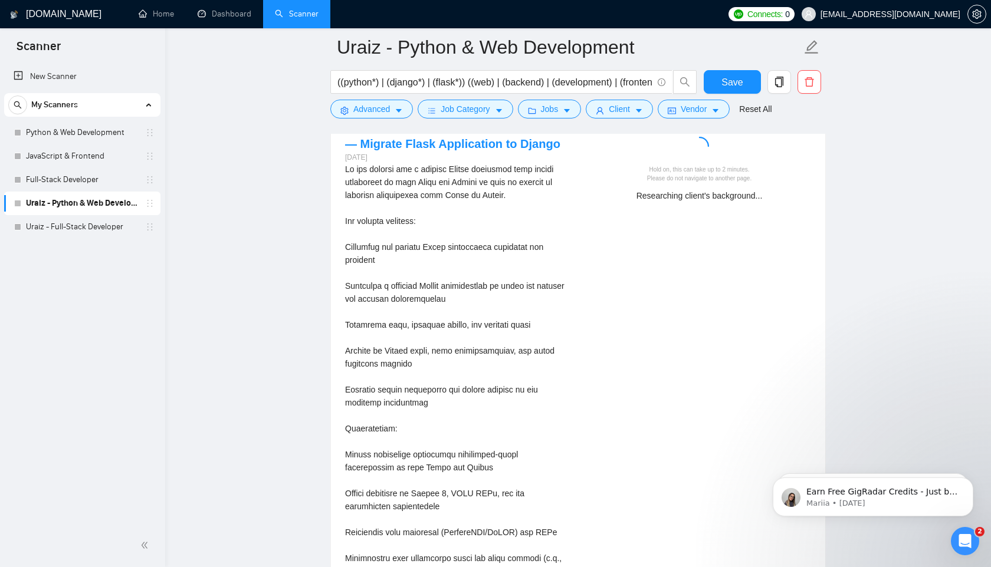
scroll to position [2280, 0]
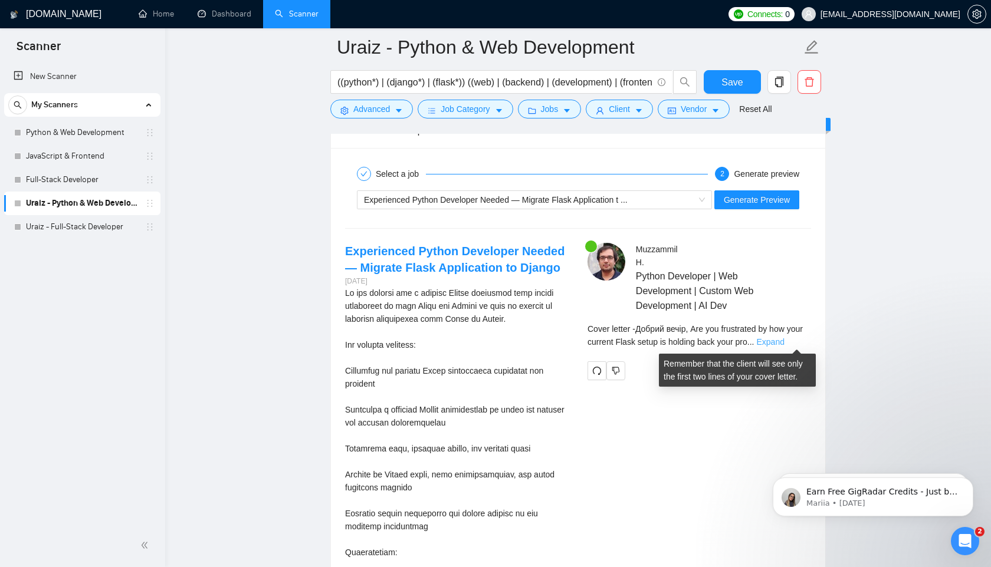
click at [784, 343] on link "Expand" at bounding box center [770, 341] width 28 height 9
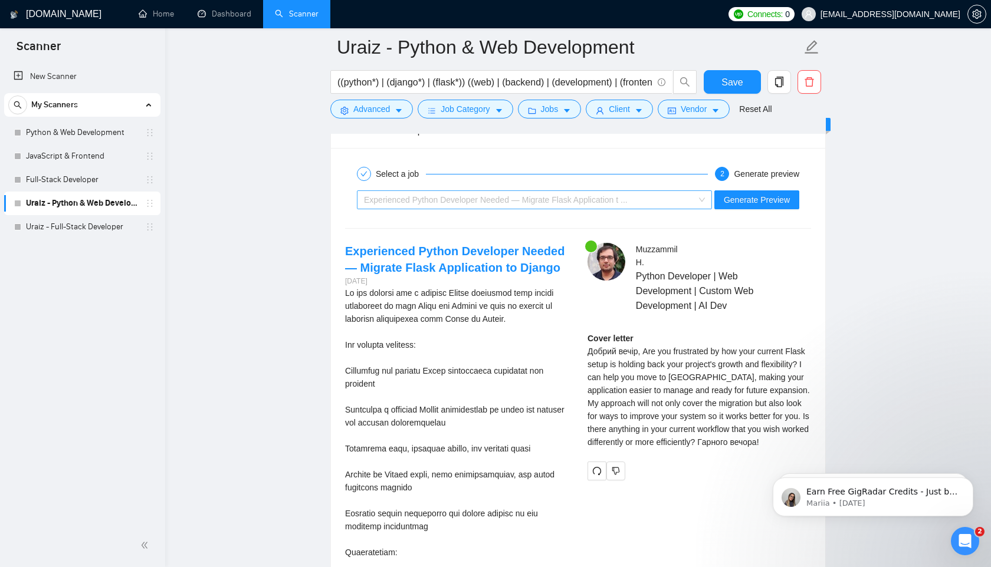
click at [669, 203] on div "Experienced Python Developer Needed — Migrate Flask Application t ..." at bounding box center [529, 200] width 330 height 18
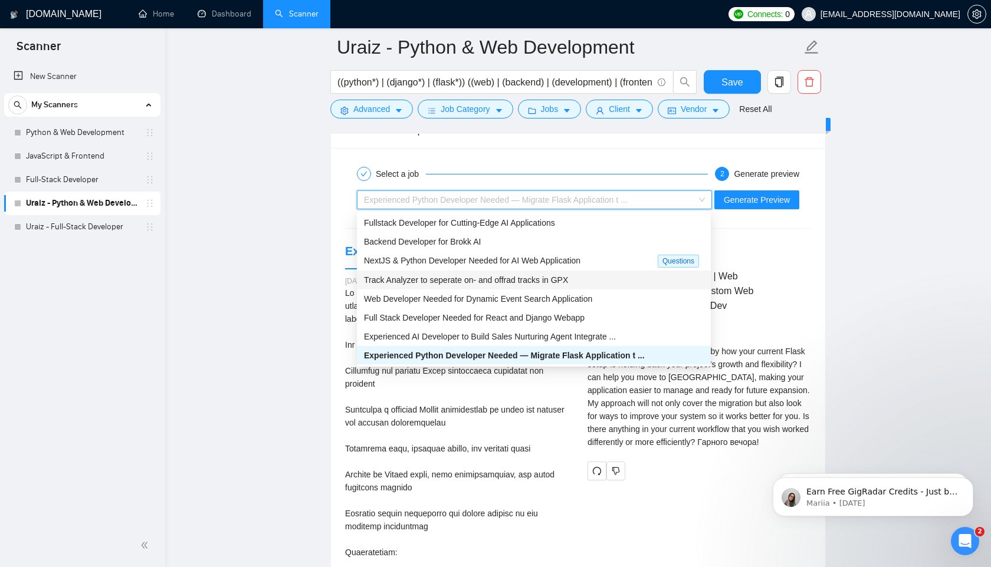
scroll to position [0, 0]
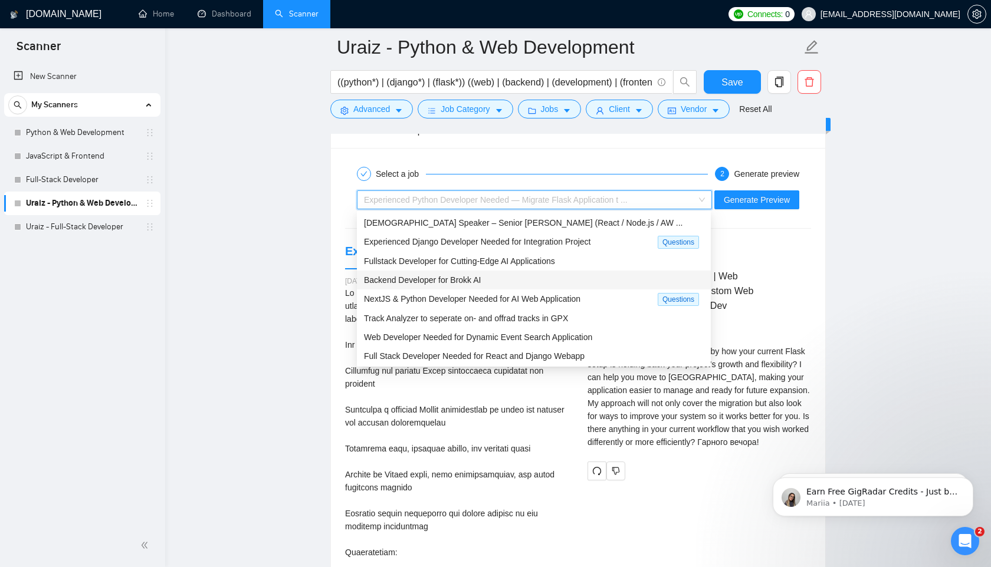
click at [529, 275] on div "Backend Developer for Brokk AI" at bounding box center [534, 280] width 340 height 13
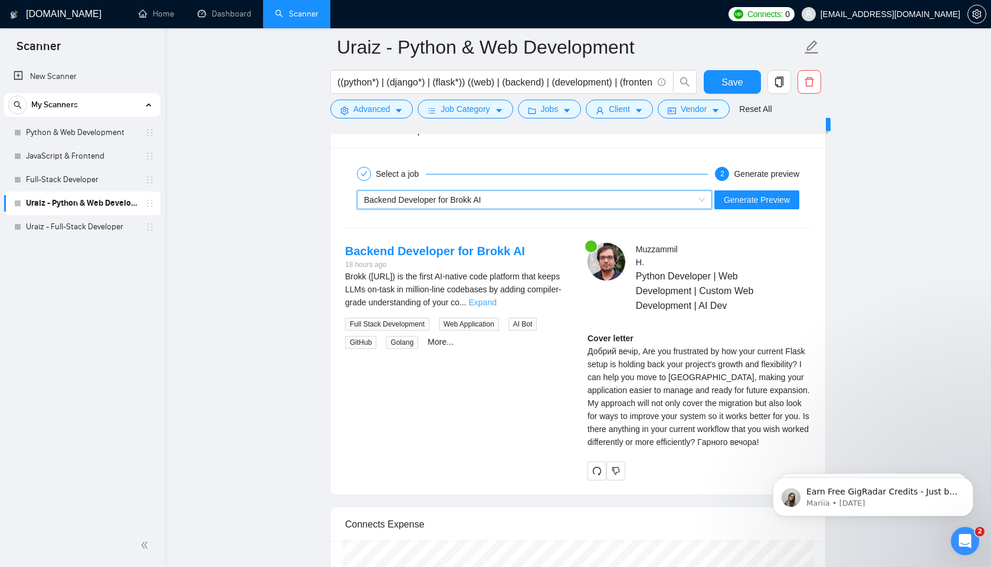
click at [496, 303] on link "Expand" at bounding box center [482, 302] width 28 height 9
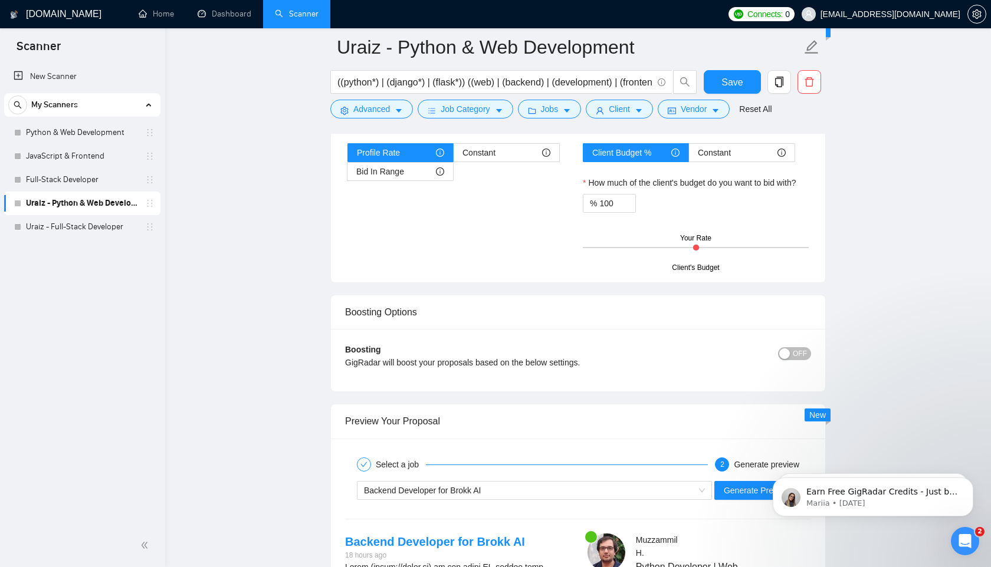
scroll to position [2149, 0]
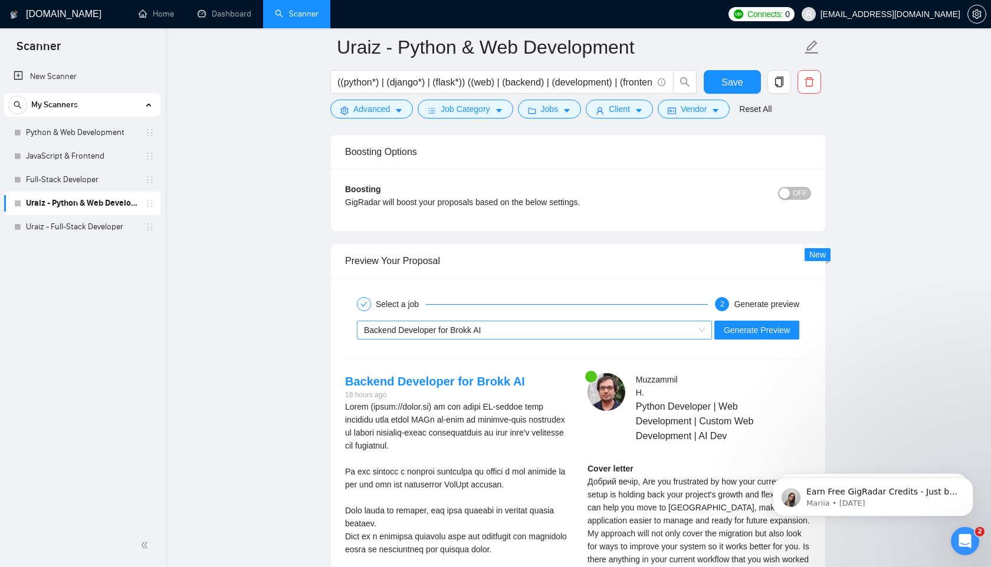
click at [537, 331] on div "Backend Developer for Brokk AI" at bounding box center [529, 330] width 330 height 18
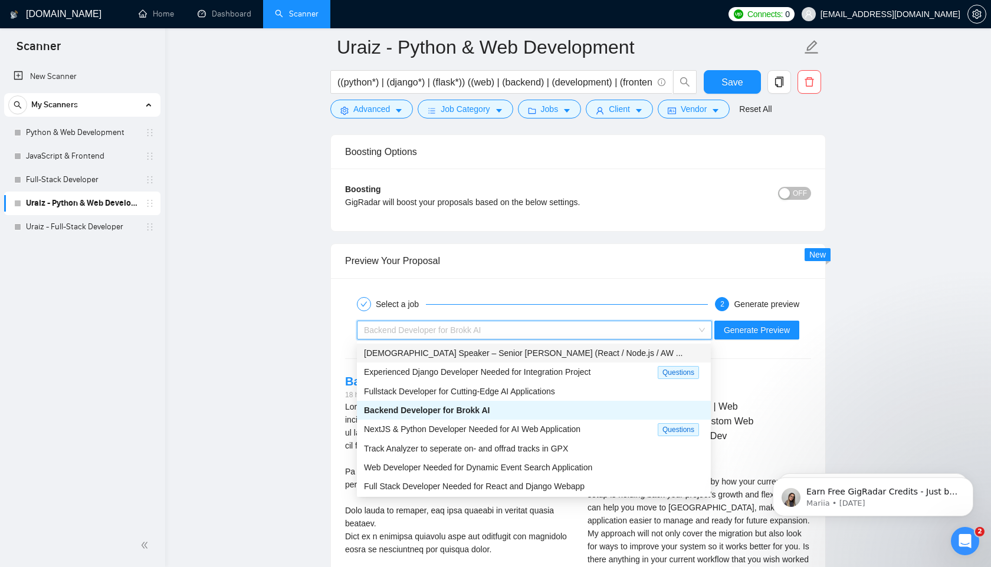
click at [528, 350] on span "French Speaker – Senior Fullstack Developer (React / Node.js / AW ..." at bounding box center [523, 353] width 318 height 9
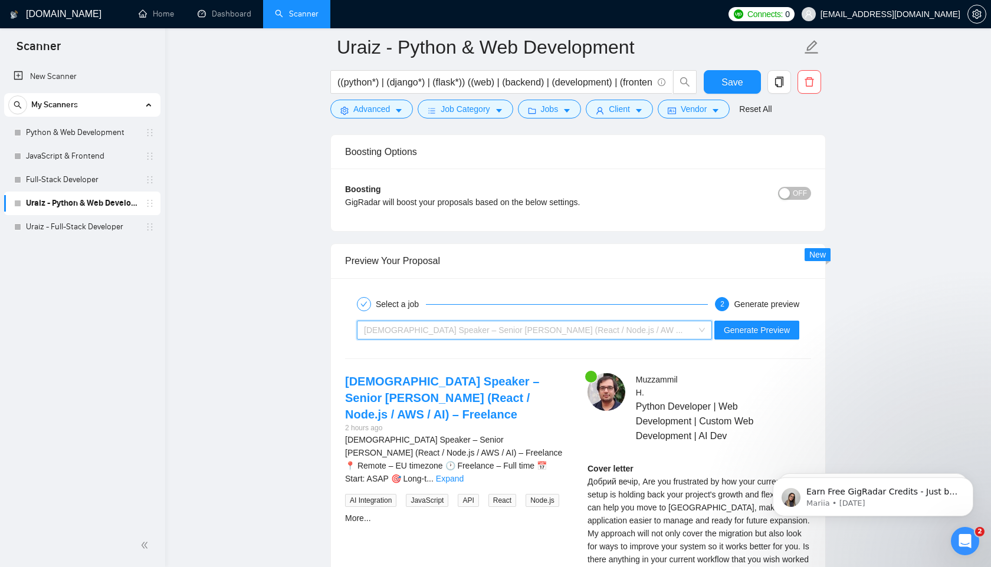
click at [546, 334] on span "French Speaker – Senior Fullstack Developer (React / Node.js / AW ..." at bounding box center [523, 330] width 318 height 9
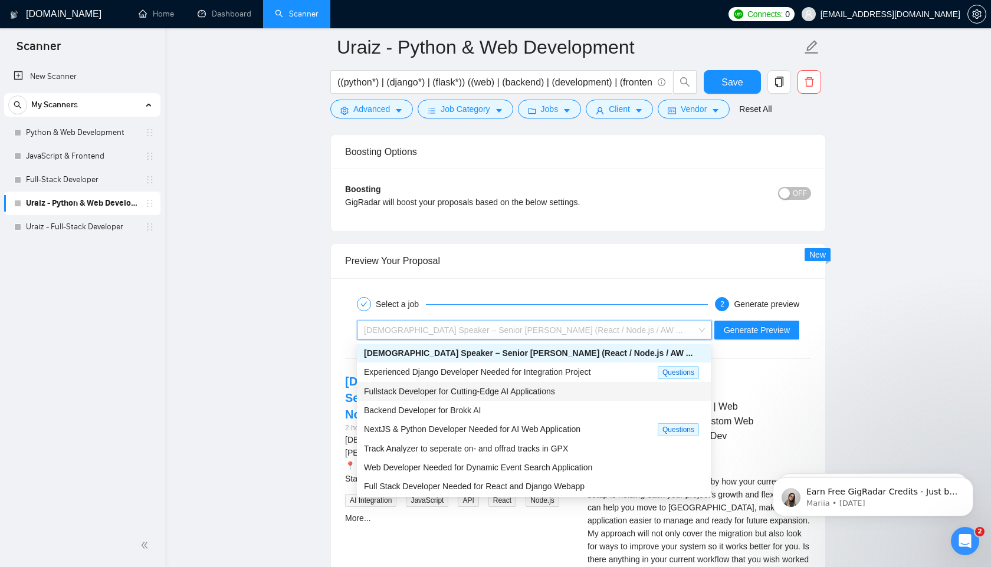
click at [517, 373] on span "Experienced Django Developer Needed for Integration Project" at bounding box center [477, 371] width 226 height 9
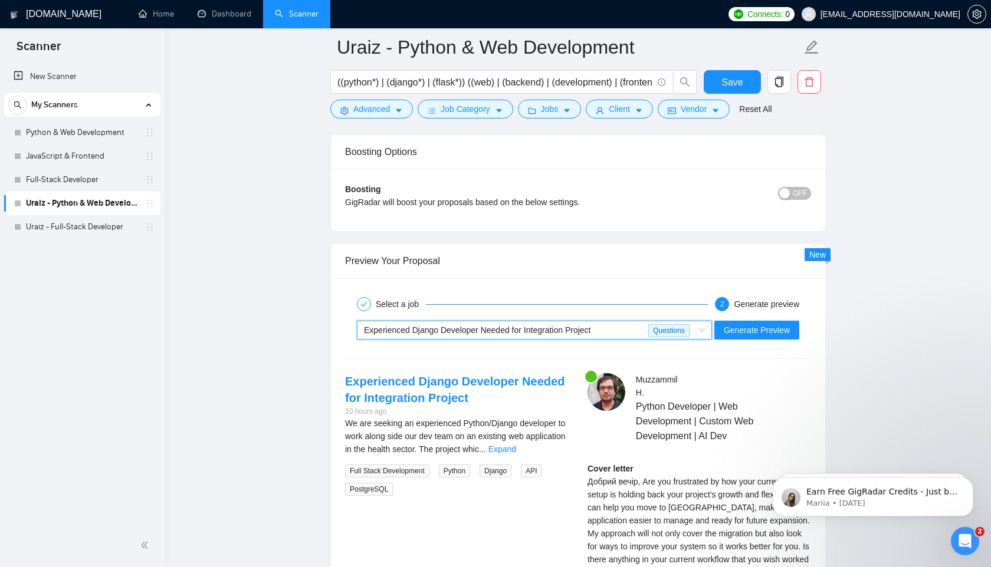
click at [516, 449] on link "Expand" at bounding box center [502, 449] width 28 height 9
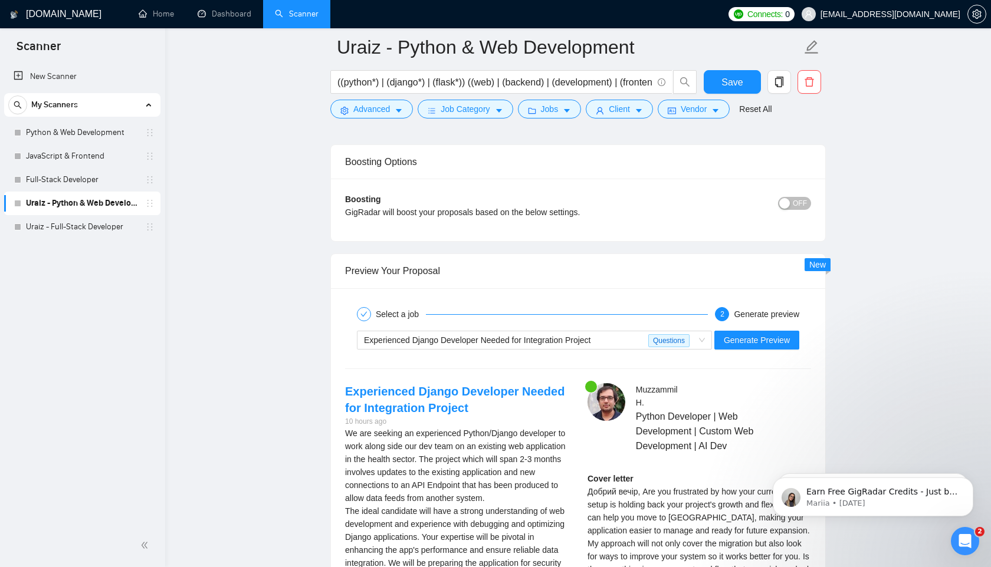
scroll to position [2137, 0]
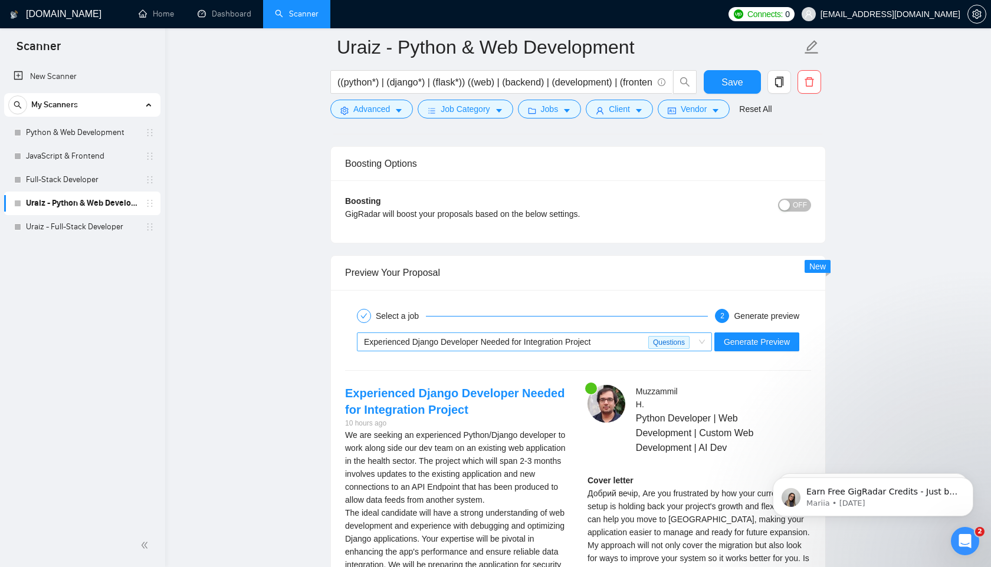
click at [483, 343] on span "Experienced Django Developer Needed for Integration Project" at bounding box center [477, 341] width 226 height 9
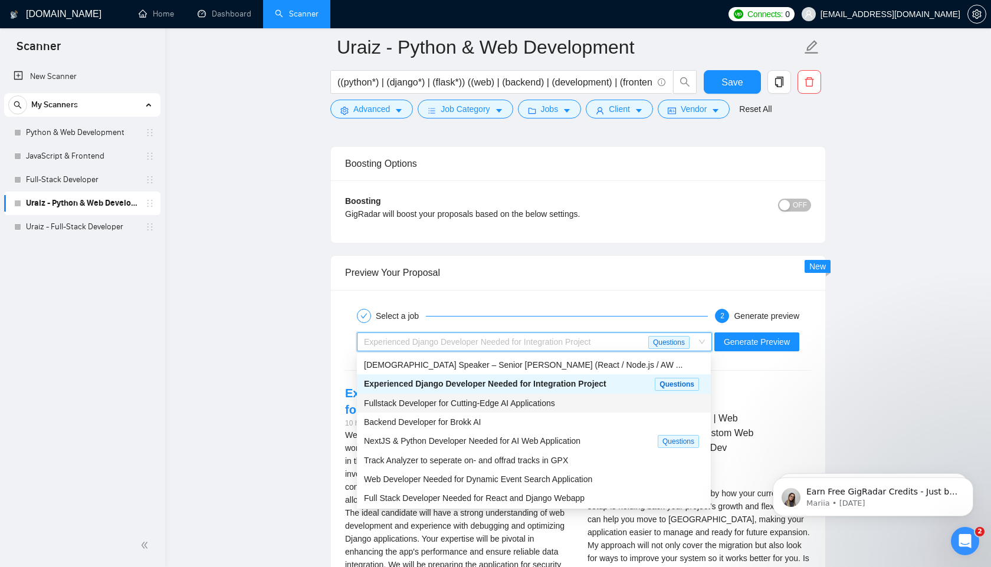
click at [467, 403] on span "Fullstack Developer for Cutting-Edge AI Applications" at bounding box center [459, 403] width 191 height 9
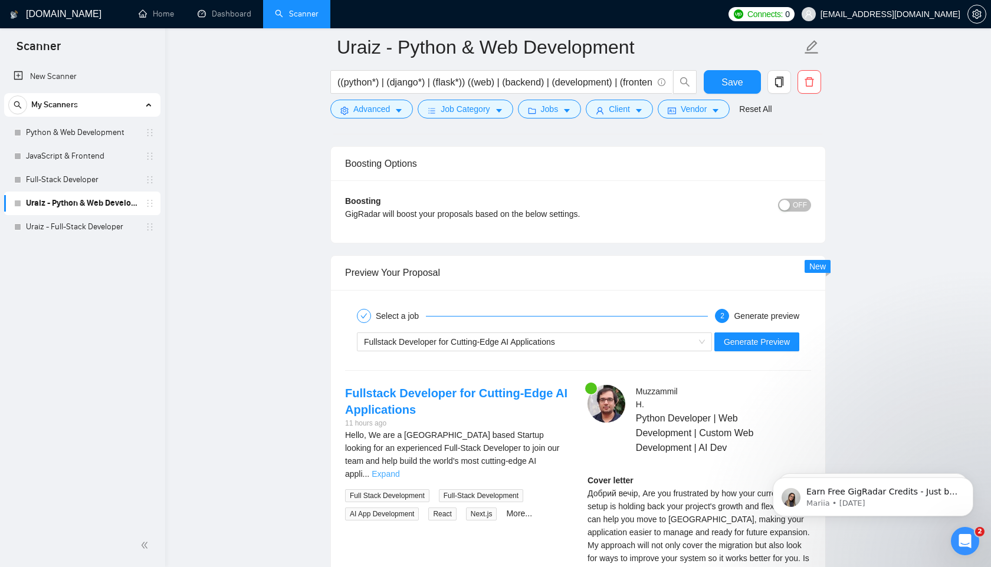
click at [399, 469] on link "Expand" at bounding box center [386, 473] width 28 height 9
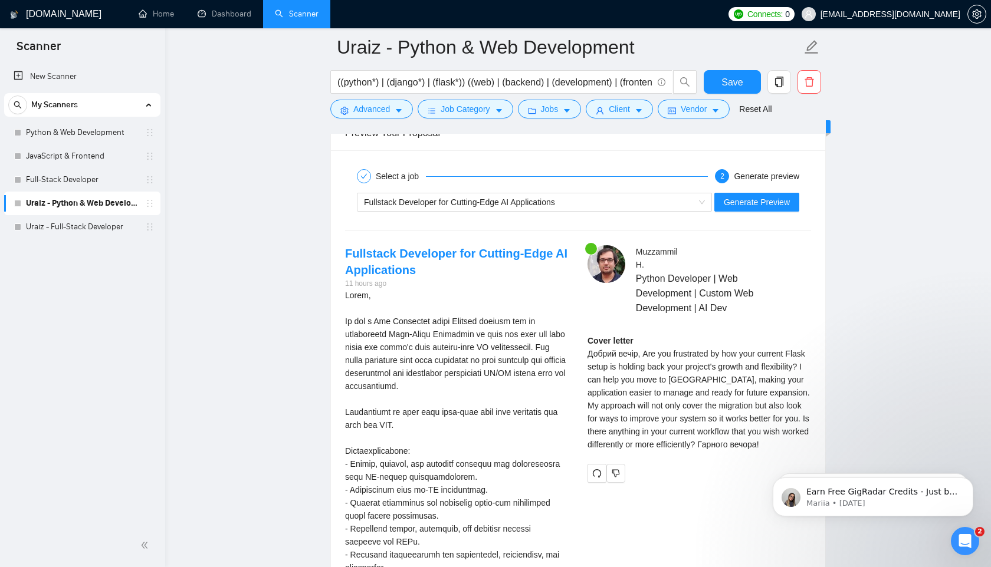
scroll to position [2269, 0]
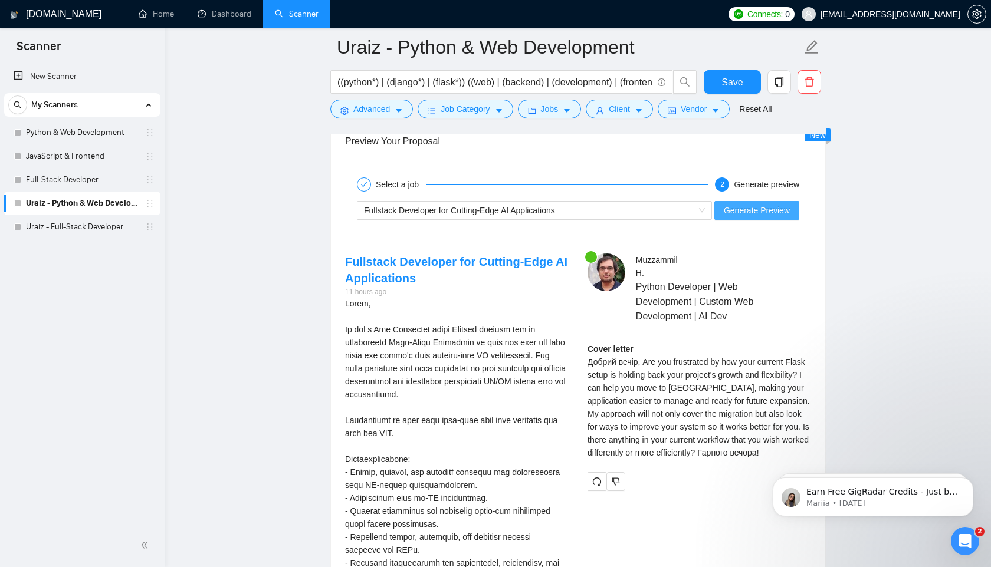
click at [740, 208] on span "Generate Preview" at bounding box center [757, 210] width 66 height 13
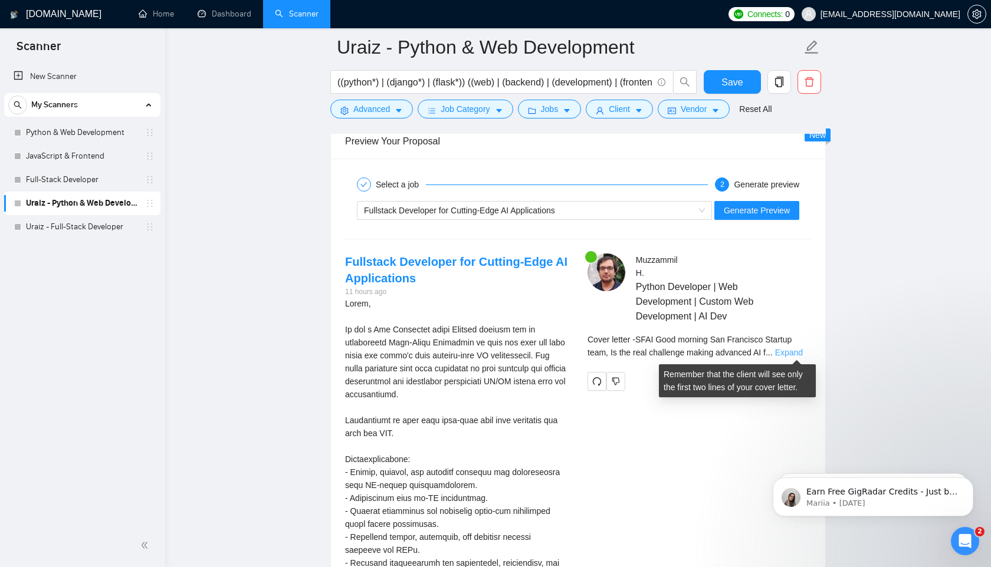
click at [803, 352] on link "Expand" at bounding box center [789, 352] width 28 height 9
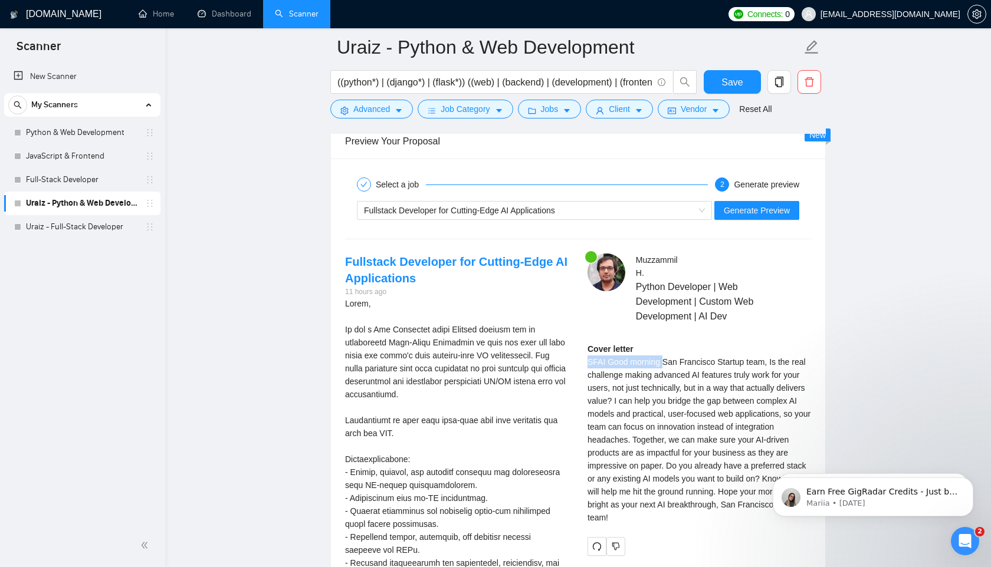
drag, startPoint x: 588, startPoint y: 362, endPoint x: 664, endPoint y: 365, distance: 75.6
click at [664, 365] on div "Cover letter SFAI Good morning San Francisco Startup team, Is the real challeng…" at bounding box center [699, 434] width 224 height 182
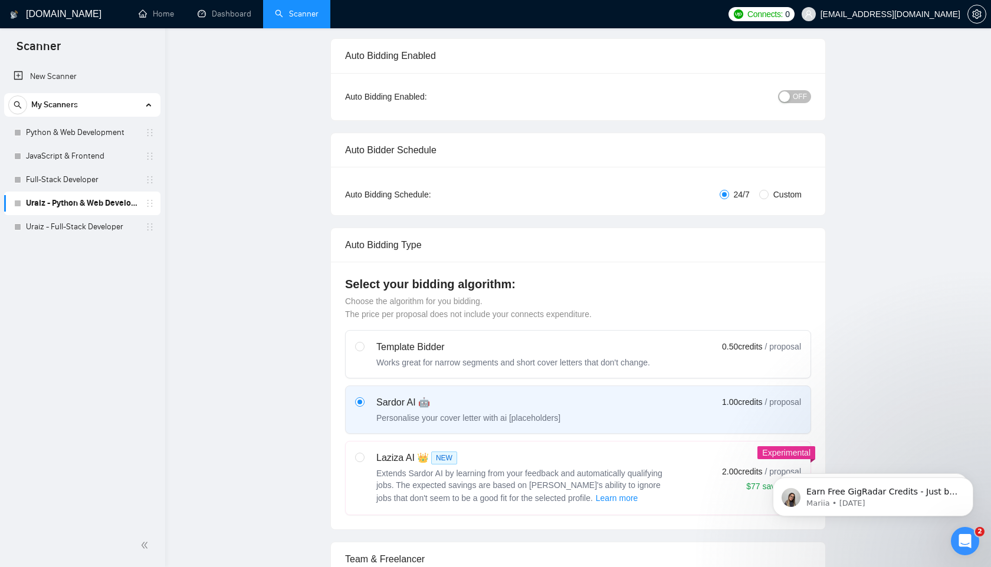
scroll to position [0, 0]
